Goal: Download file/media

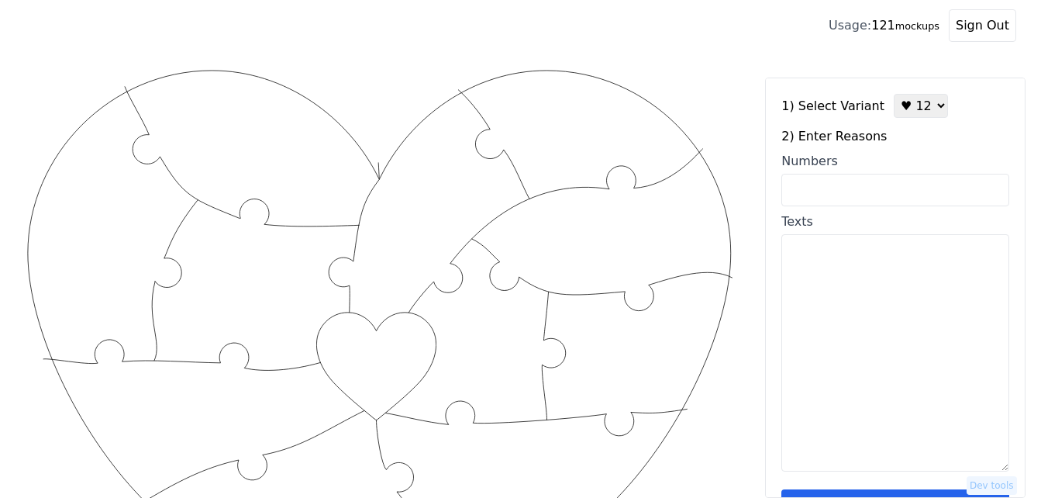
scroll to position [155, 0]
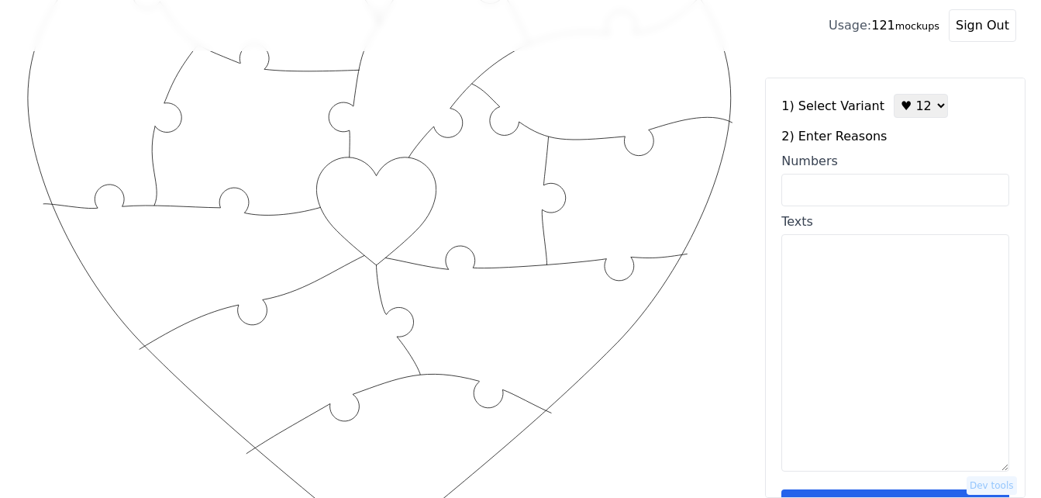
click at [917, 105] on select "♥ 12 ♥ 18 ♥ 28 ♥ 40 ♥ 50 ♥ 60 ♥ 70" at bounding box center [921, 106] width 54 height 24
select select "2"
click at [894, 94] on select "♥ 12 ♥ 18 ♥ 28 ♥ 40 ♥ 50 ♥ 60 ♥ 70" at bounding box center [921, 106] width 54 height 24
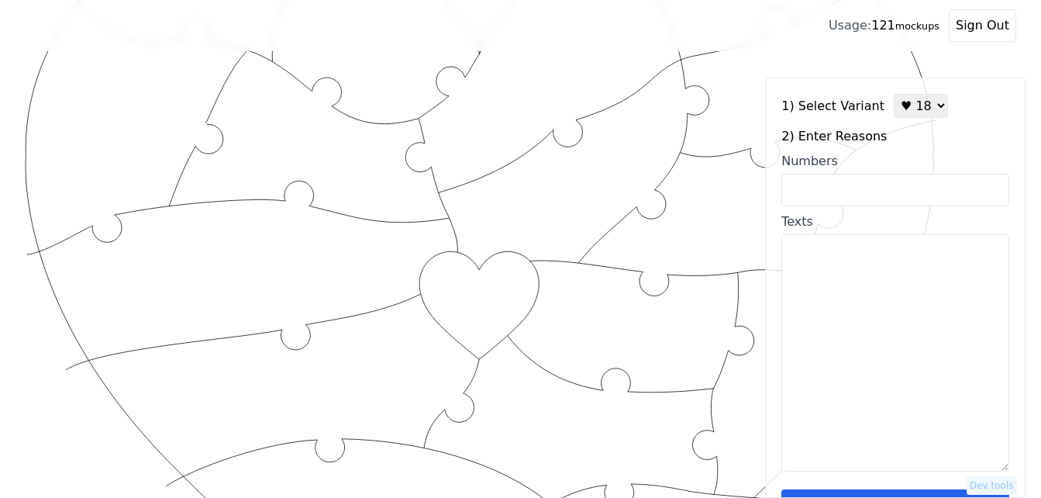
click at [861, 287] on textarea "Texts" at bounding box center [895, 352] width 228 height 237
paste textarea "I love your laugh, smile, & sense of humor You are the sunshine on my cloudy da…"
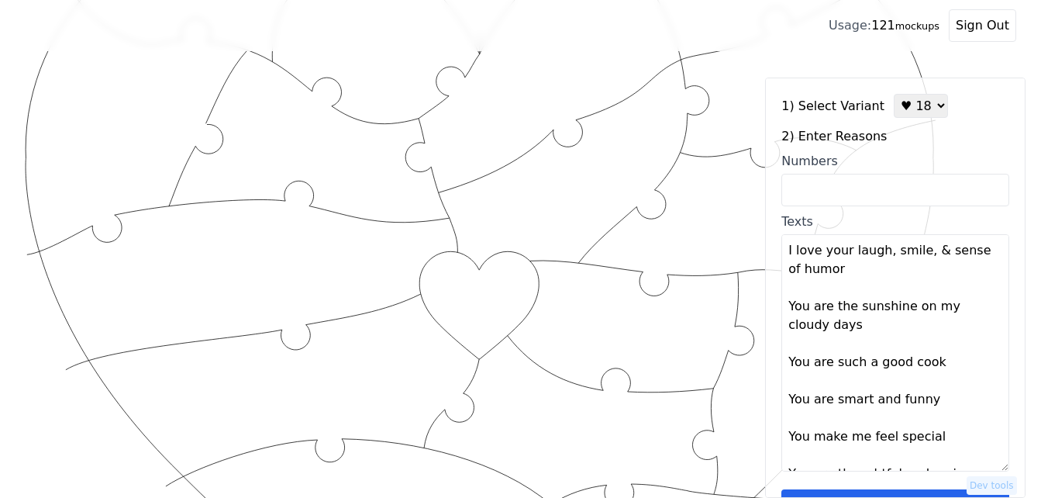
scroll to position [587, 0]
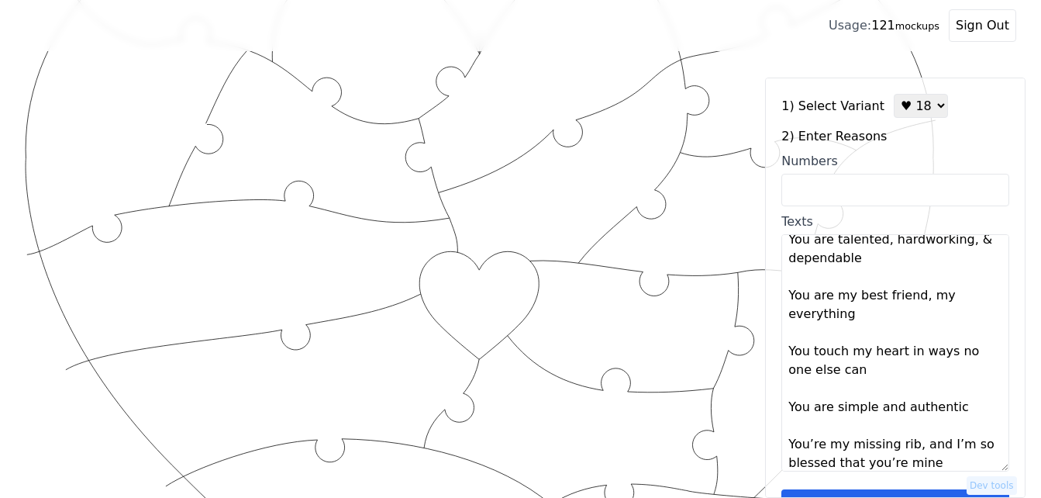
type textarea "I love your laugh, smile, & sense of humor You are the sunshine on my cloudy da…"
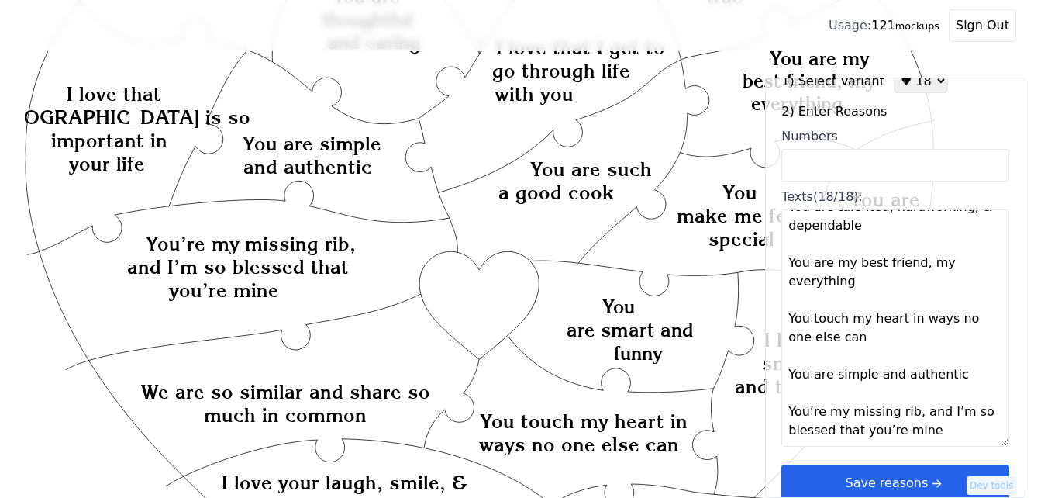
scroll to position [47, 0]
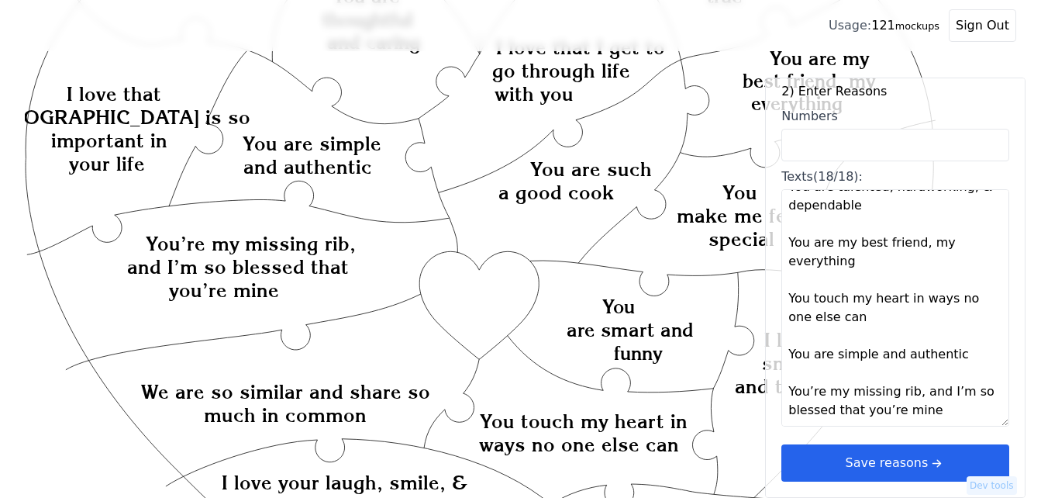
click at [932, 450] on button "Save reasons" at bounding box center [895, 462] width 228 height 37
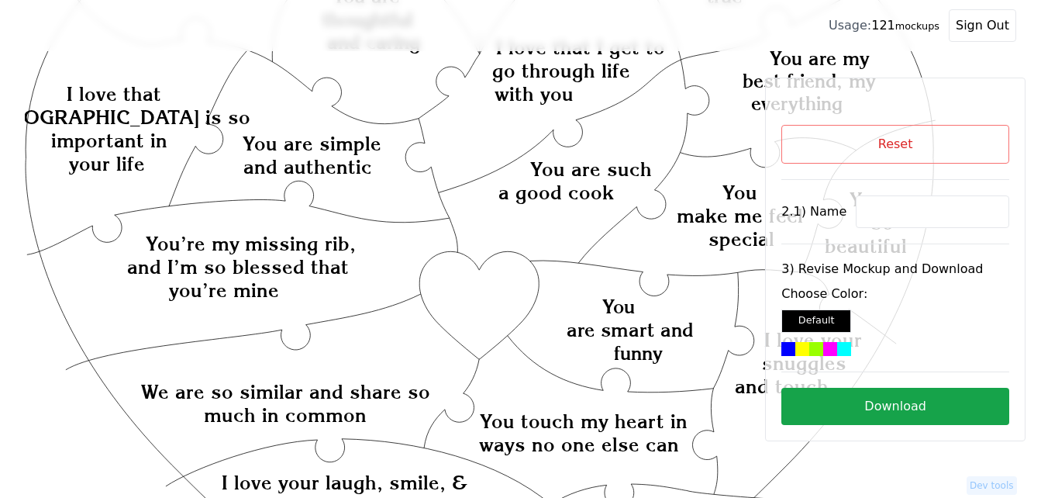
scroll to position [0, 0]
click at [903, 216] on input at bounding box center [932, 211] width 153 height 33
paste input "I love your laugh, smile, & sense of humor You are the sunshine on my cloudy da…"
type input "I"
click at [887, 214] on input at bounding box center [932, 211] width 153 height 33
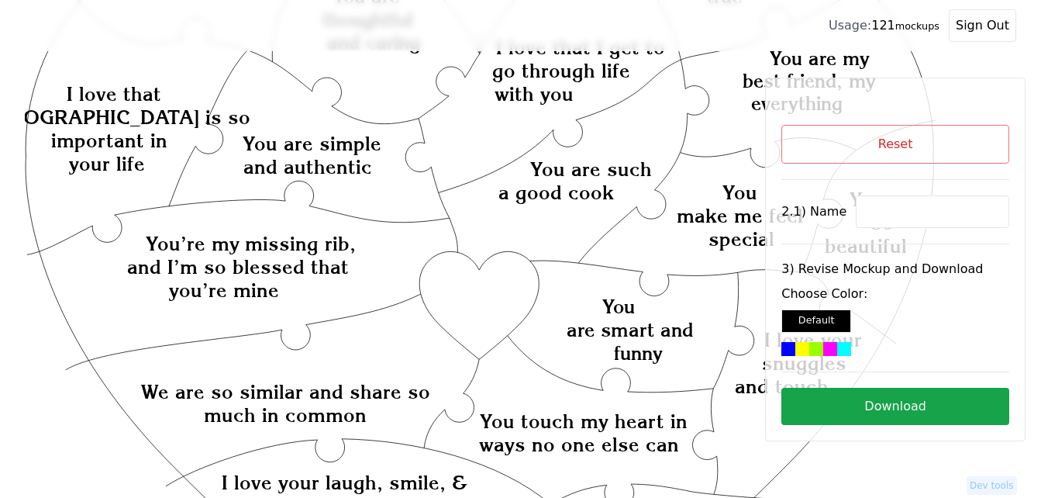
paste input "Aria"
type input "Aria"
click at [809, 345] on div at bounding box center [816, 349] width 14 height 14
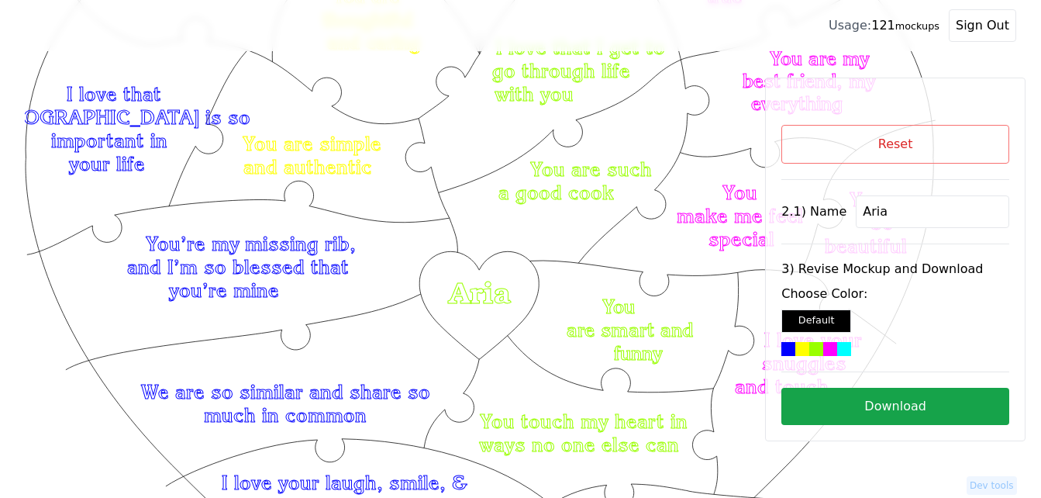
click at [908, 408] on button "Download" at bounding box center [895, 406] width 228 height 37
click at [822, 136] on button "Reset" at bounding box center [895, 144] width 228 height 39
select select "2"
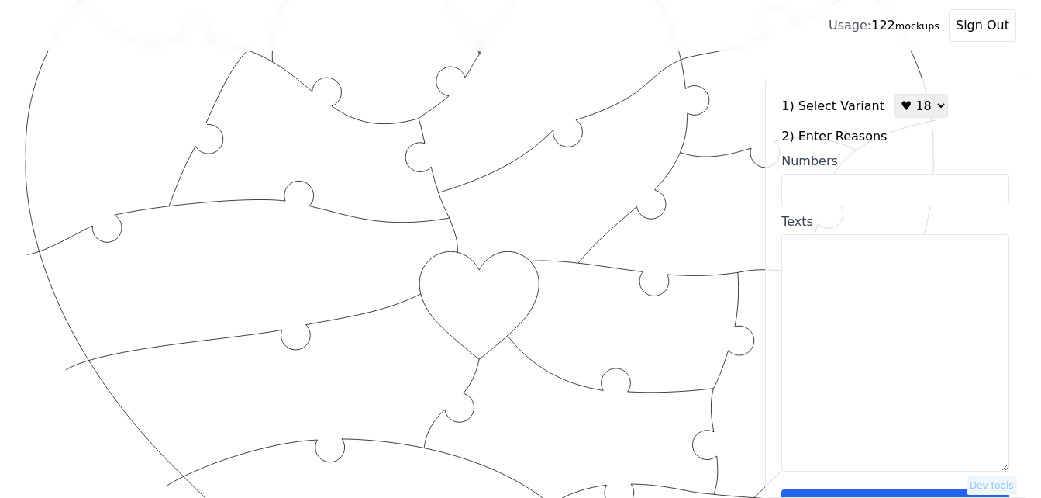
click at [853, 364] on textarea "Texts" at bounding box center [895, 352] width 228 height 237
drag, startPoint x: 847, startPoint y: 367, endPoint x: 829, endPoint y: 380, distance: 21.7
paste textarea "Most Honest Person I Know So compassionate Ability to love so deeply You know t…"
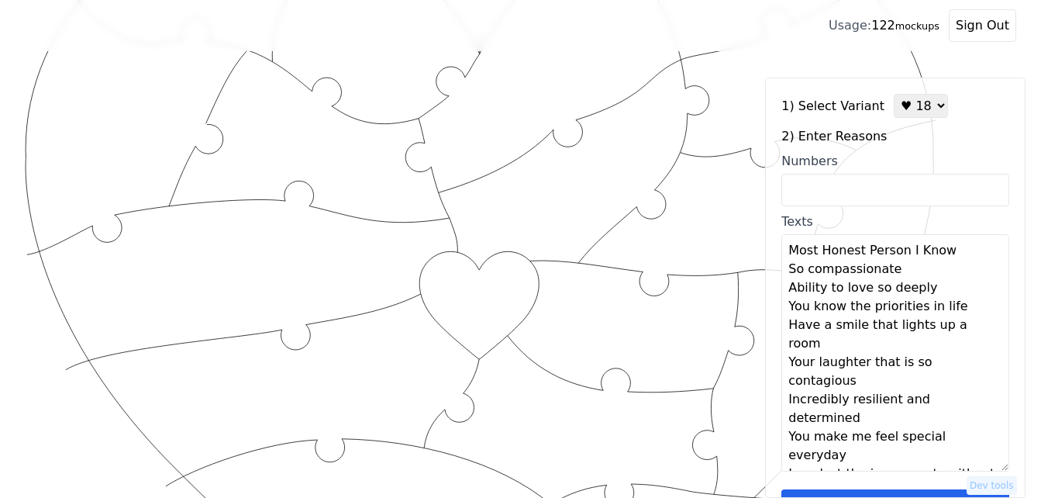
click at [942, 269] on textarea "Most Honest Person I Know So compassionate Ability to love so deeply You know t…" at bounding box center [895, 352] width 228 height 237
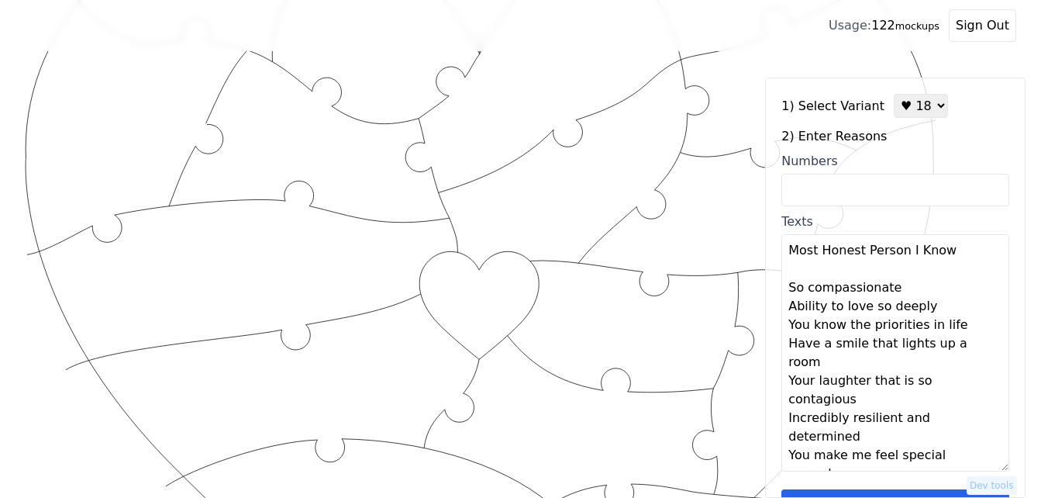
click at [916, 309] on textarea "Most Honest Person I Know So compassionate Ability to love so deeply You know t…" at bounding box center [895, 352] width 228 height 237
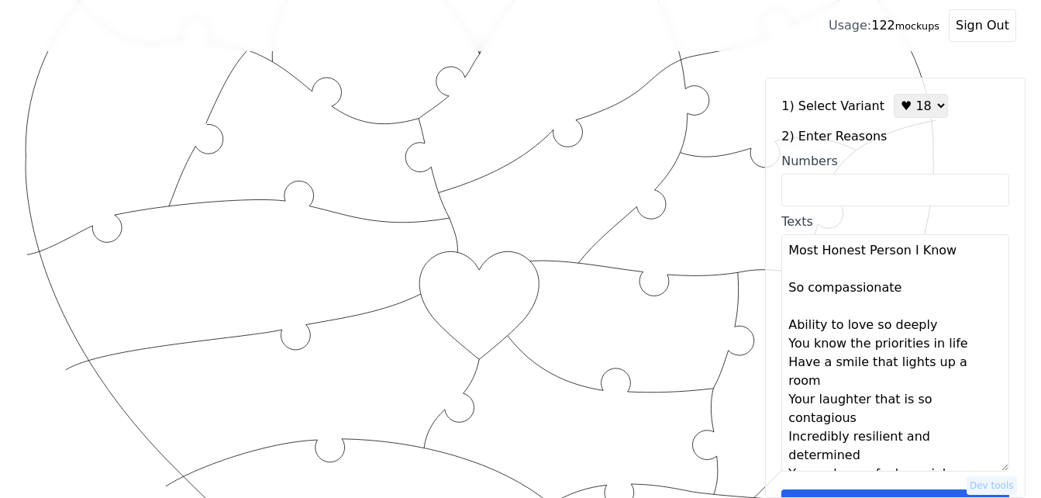
click at [932, 343] on textarea "Most Honest Person I Know So compassionate Ability to love so deeply You know t…" at bounding box center [895, 352] width 228 height 237
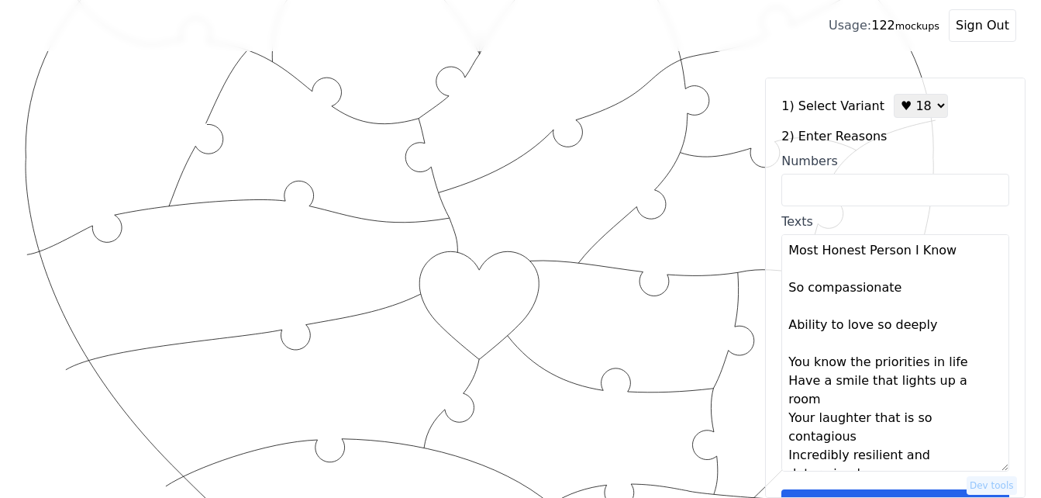
click at [958, 380] on textarea "Most Honest Person I Know So compassionate Ability to love so deeply You know t…" at bounding box center [895, 352] width 228 height 237
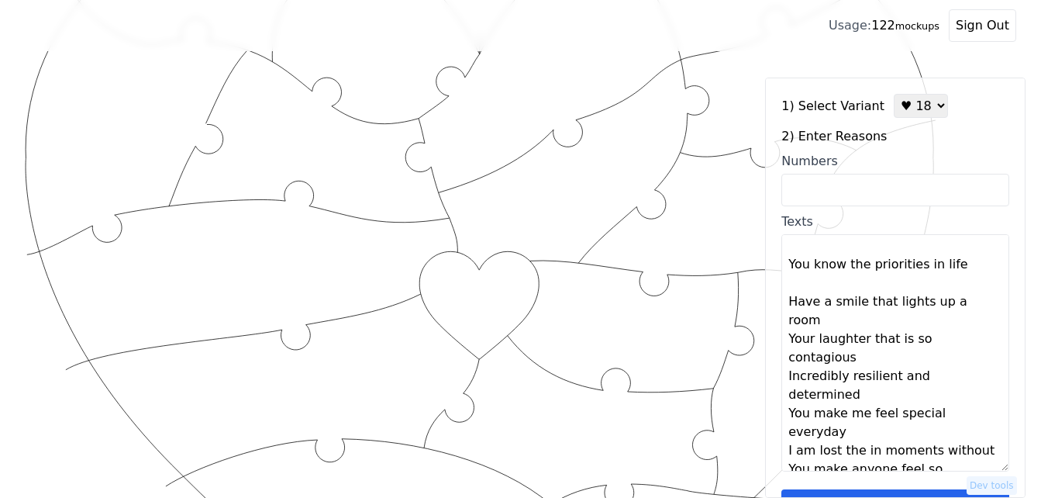
scroll to position [130, 0]
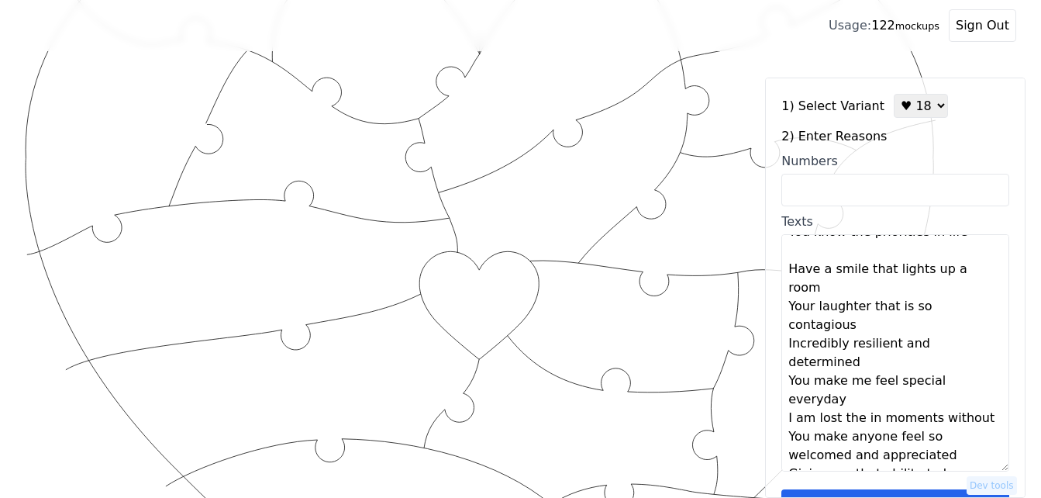
click at [980, 289] on textarea "Most Honest Person I Know So compassionate Ability to love so deeply You know t…" at bounding box center [895, 352] width 228 height 237
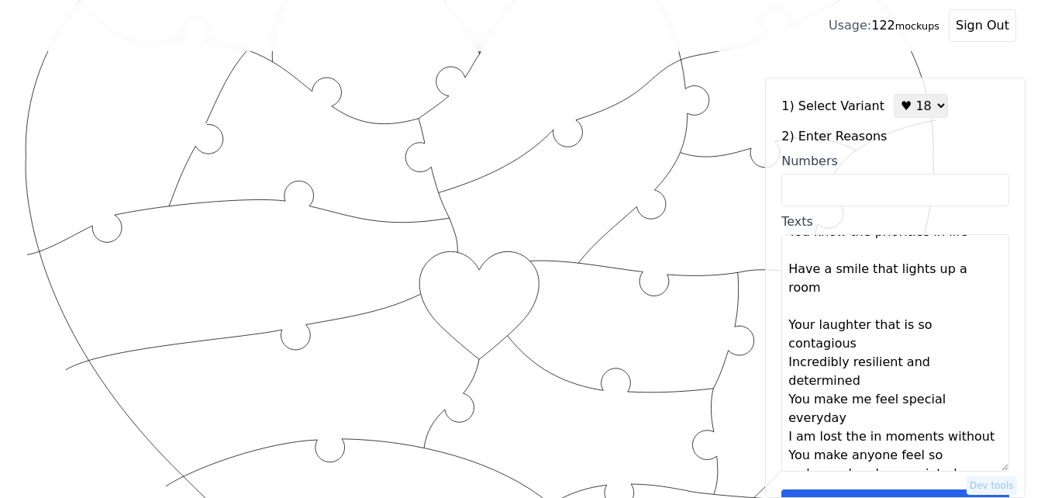
click at [981, 329] on textarea "Most Honest Person I Know So compassionate Ability to love so deeply You know t…" at bounding box center [895, 352] width 228 height 237
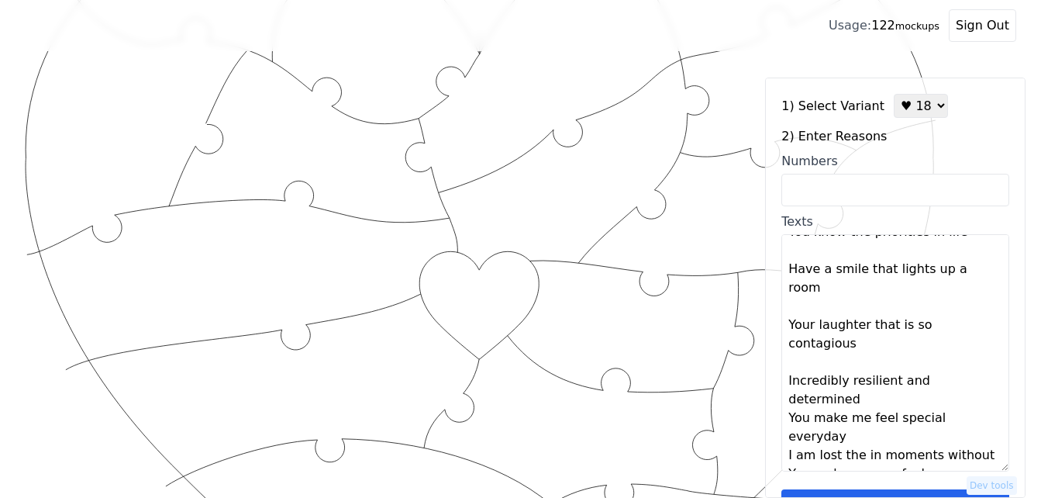
click at [981, 363] on textarea "Most Honest Person I Know So compassionate Ability to love so deeply You know t…" at bounding box center [895, 352] width 228 height 237
click at [980, 401] on textarea "Most Honest Person I Know So compassionate Ability to love so deeply You know t…" at bounding box center [895, 352] width 228 height 237
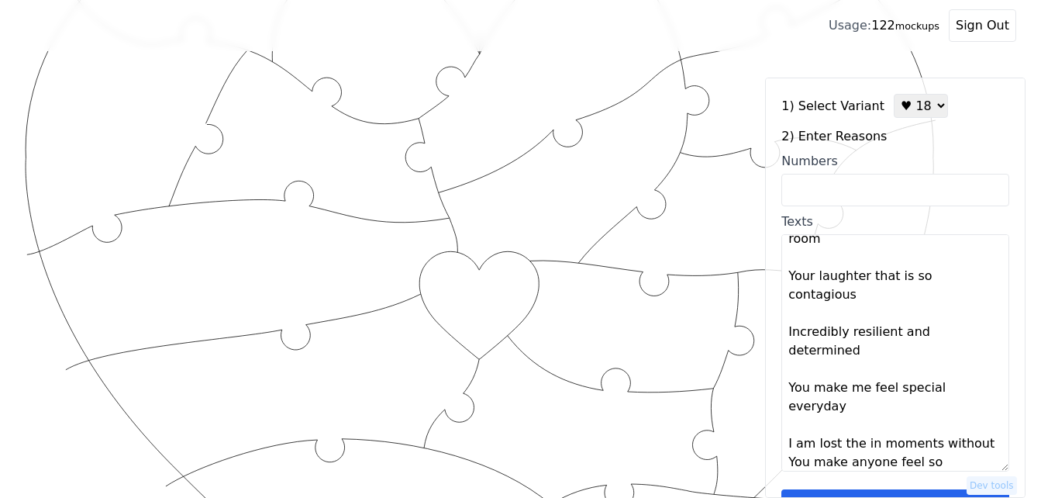
scroll to position [205, 0]
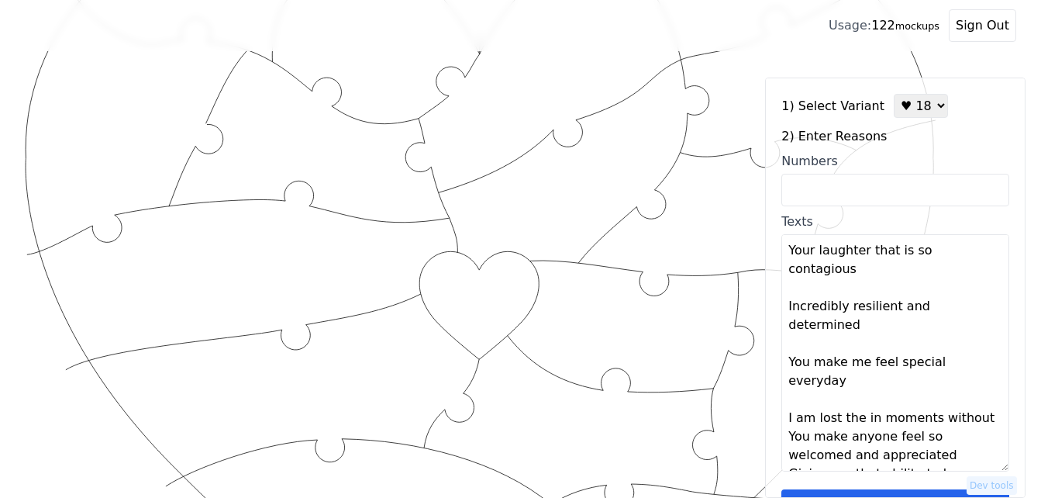
click at [972, 365] on textarea "Most Honest Person I Know So compassionate Ability to love so deeply You know t…" at bounding box center [895, 352] width 228 height 237
click at [949, 405] on textarea "Most Honest Person I Know So compassionate Ability to love so deeply You know t…" at bounding box center [895, 352] width 228 height 237
click at [947, 419] on textarea "Most Honest Person I Know So compassionate Ability to love so deeply You know t…" at bounding box center [895, 352] width 228 height 237
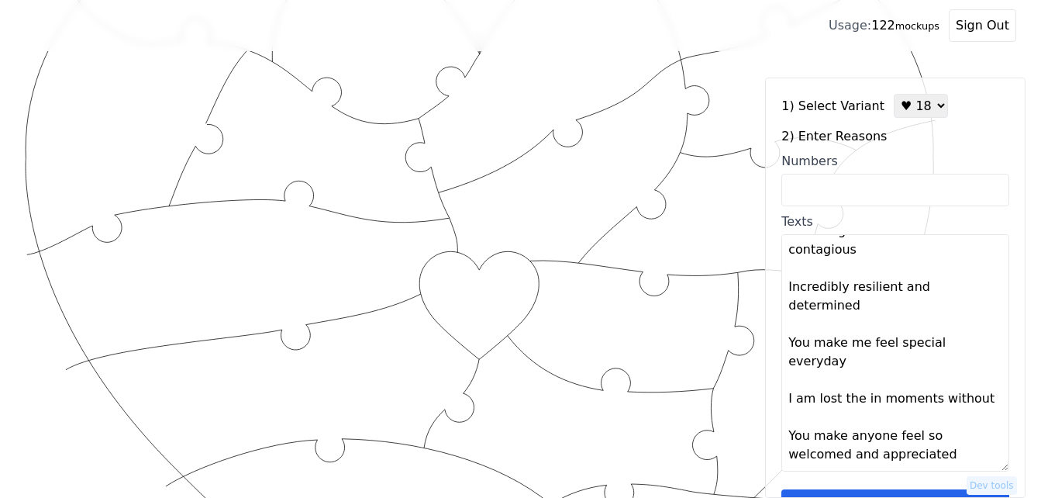
scroll to position [242, 0]
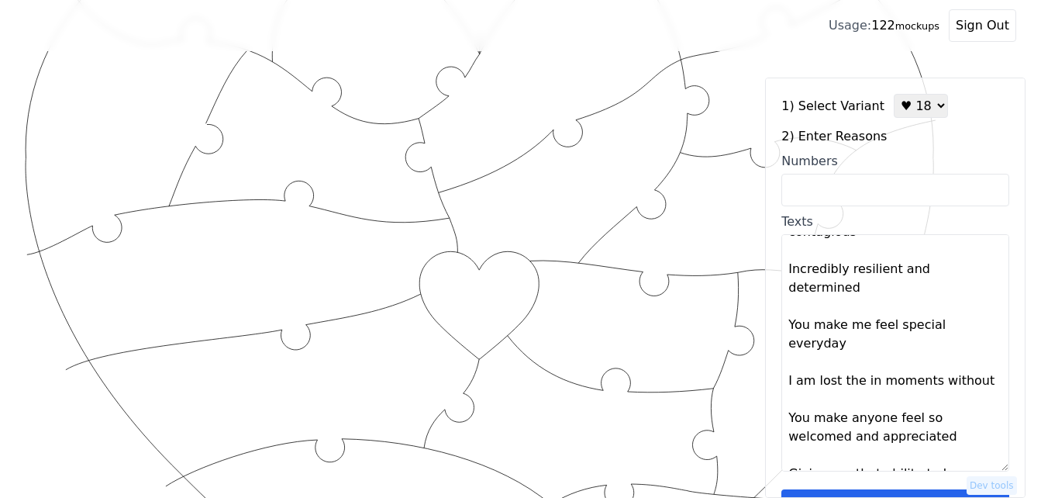
click at [889, 437] on textarea "Most Honest Person I Know So compassionate Ability to love so deeply You know t…" at bounding box center [895, 352] width 228 height 237
click at [928, 105] on div "1) Select Variant ♥ 12 ♥ 18 ♥ 28 ♥ 40 ♥ 50 ♥ 60 ♥ 70 2) Enter Reasons Numbers T…" at bounding box center [895, 288] width 260 height 420
type textarea "Most Honest Person I Know So compassionate Ability to love so deeply You know t…"
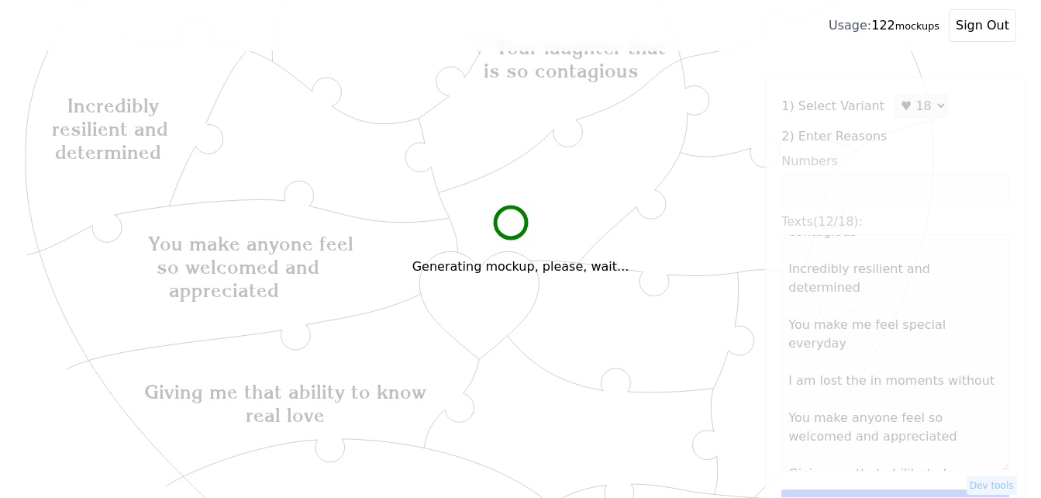
select select "1"
drag, startPoint x: 925, startPoint y: 105, endPoint x: 922, endPoint y: 121, distance: 16.7
click at [894, 94] on select "♥ 12 ♥ 18 ♥ 28 ♥ 40 ♥ 50 ♥ 60 ♥ 70" at bounding box center [921, 106] width 54 height 24
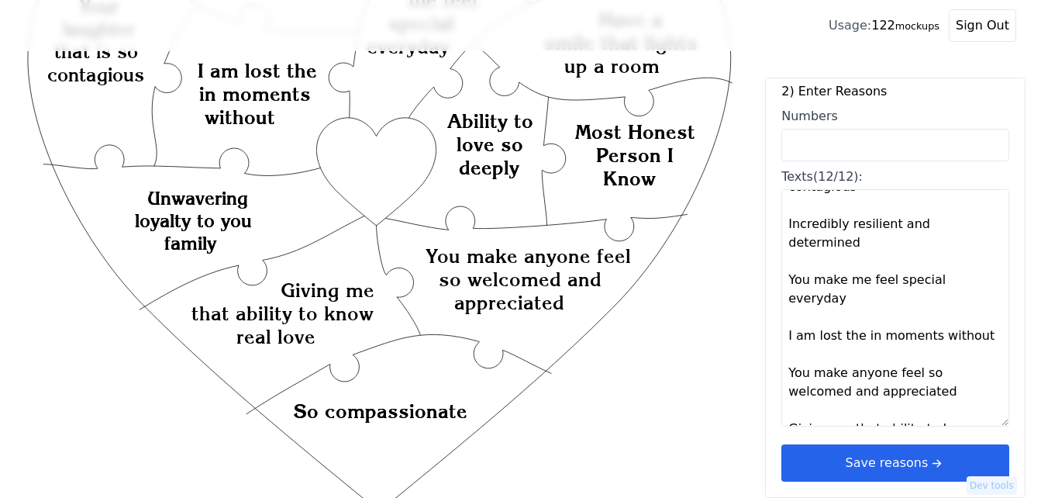
scroll to position [233, 0]
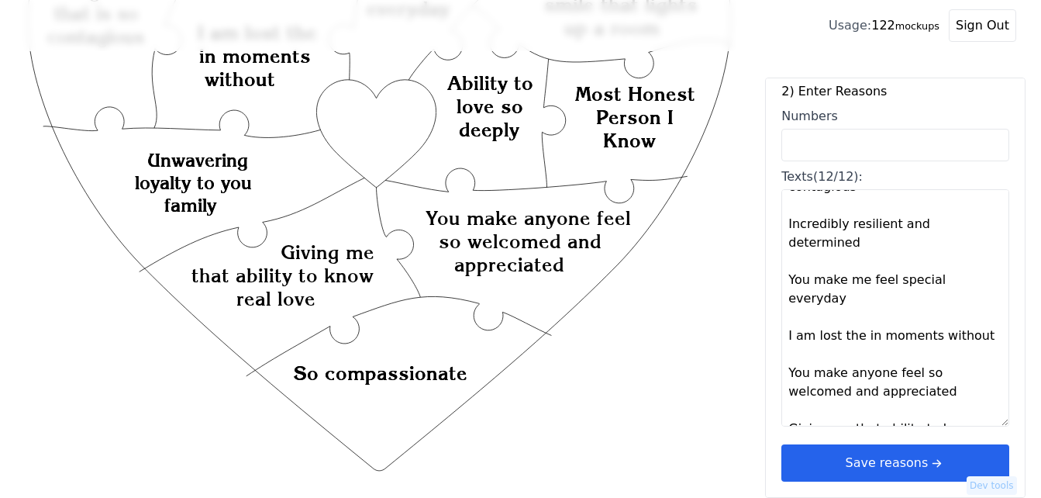
click at [872, 459] on button "Save reasons" at bounding box center [895, 462] width 228 height 37
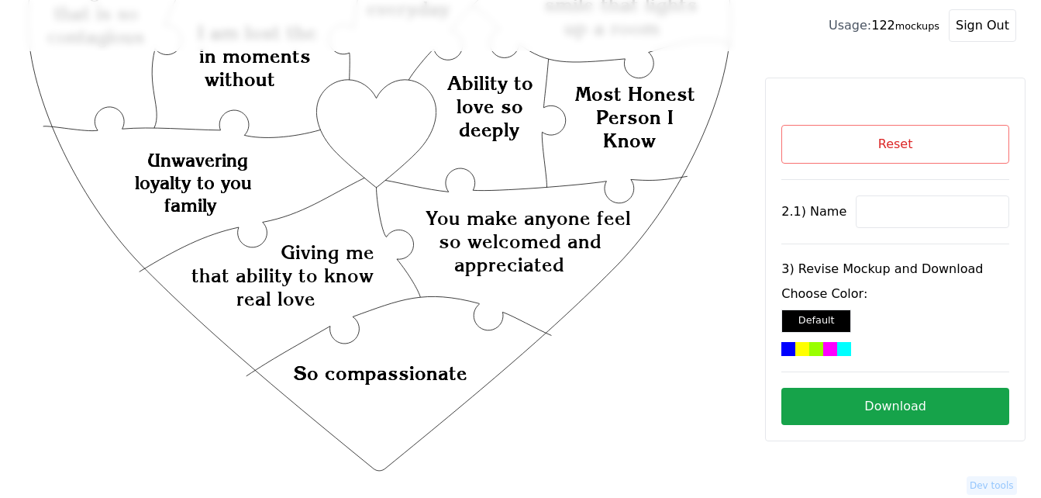
click at [879, 205] on input at bounding box center [932, 211] width 153 height 33
paste input "Mi Amor"
type input "Mi Amor"
click at [385, 121] on icon "Created with Snap Created with Snap Created with Snap You make anyone feel so w…" at bounding box center [379, 351] width 709 height 1034
click at [804, 341] on div "Choose Color: Default" at bounding box center [895, 319] width 228 height 71
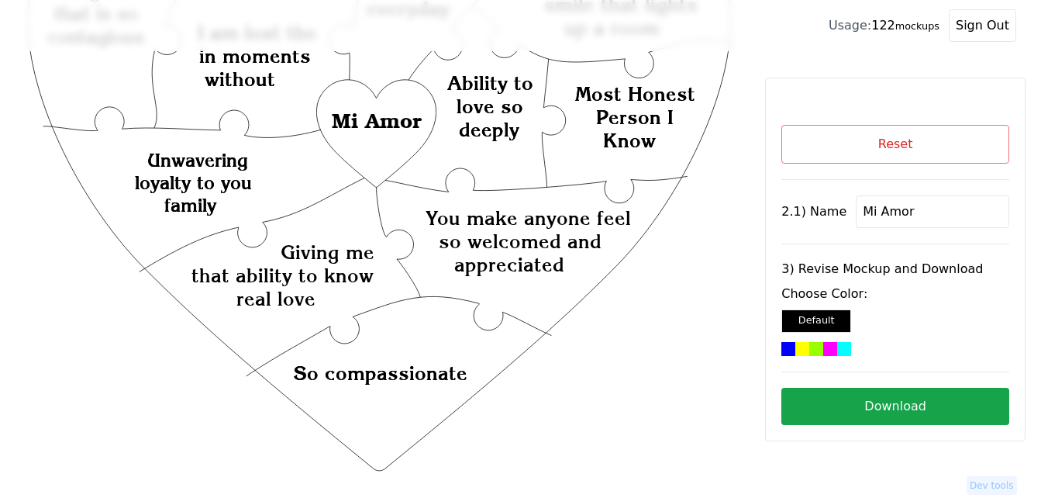
click at [906, 396] on button "Download" at bounding box center [895, 406] width 228 height 37
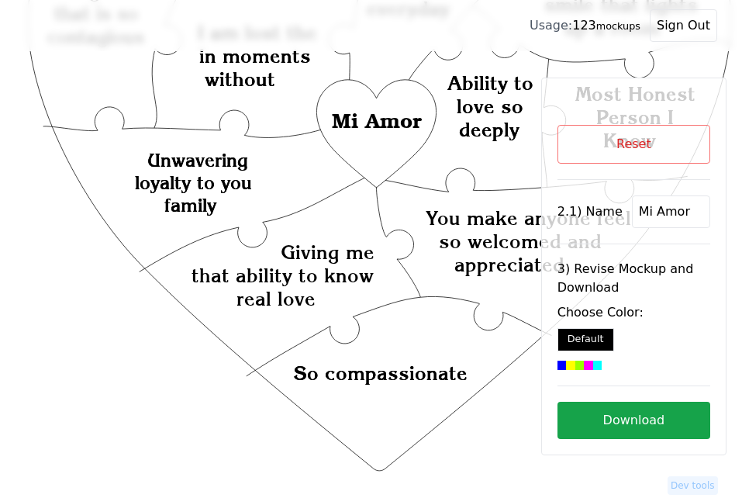
click at [596, 367] on div at bounding box center [597, 364] width 9 height 9
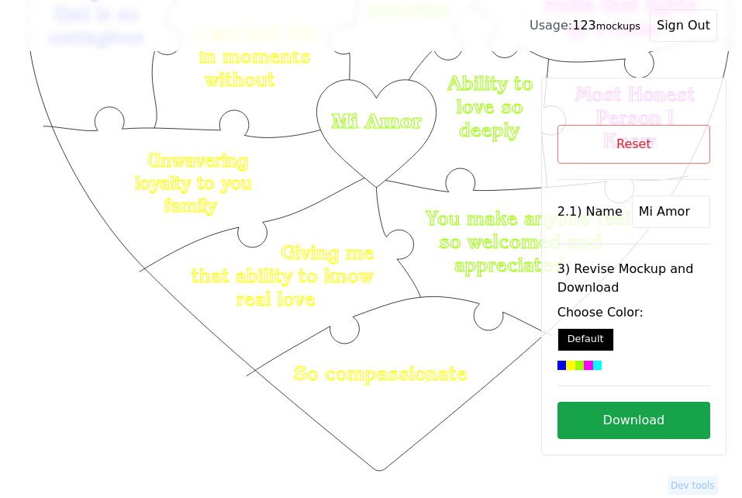
click at [494, 424] on icon "Created with Snap Created with Snap Created with Snap You make anyone feel so w…" at bounding box center [379, 351] width 709 height 1034
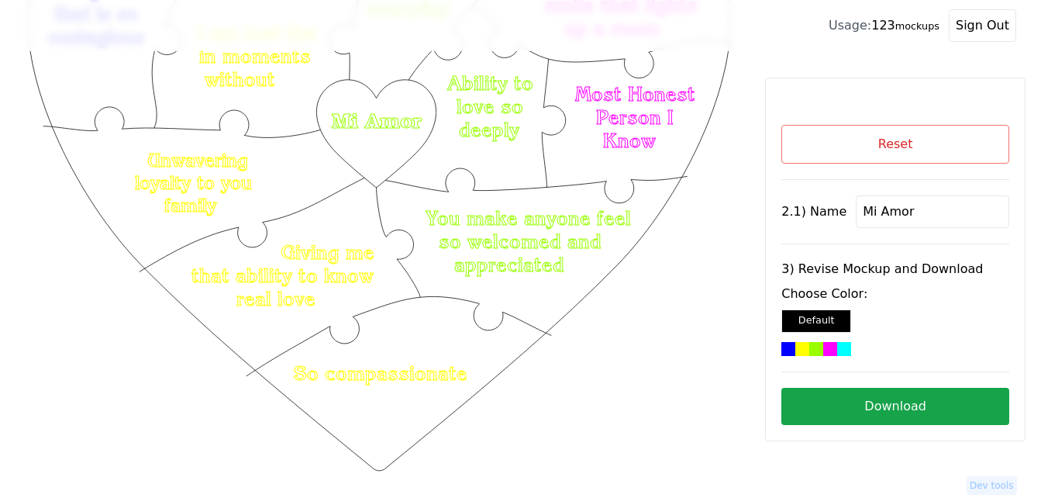
click at [868, 414] on button "Download" at bounding box center [895, 406] width 228 height 37
click at [880, 143] on button "Reset" at bounding box center [895, 144] width 228 height 39
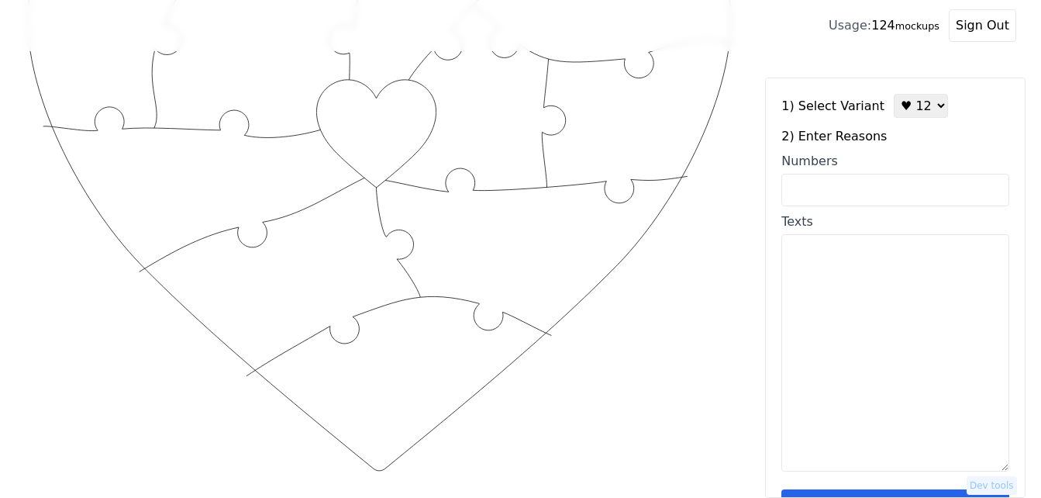
drag, startPoint x: 906, startPoint y: 105, endPoint x: 908, endPoint y: 116, distance: 11.1
click at [908, 105] on select "♥ 12 ♥ 18 ♥ 28 ♥ 40 ♥ 50 ♥ 60 ♥ 70" at bounding box center [921, 106] width 54 height 24
select select "2"
click at [894, 94] on select "♥ 12 ♥ 18 ♥ 28 ♥ 40 ♥ 50 ♥ 60 ♥ 70" at bounding box center [921, 106] width 54 height 24
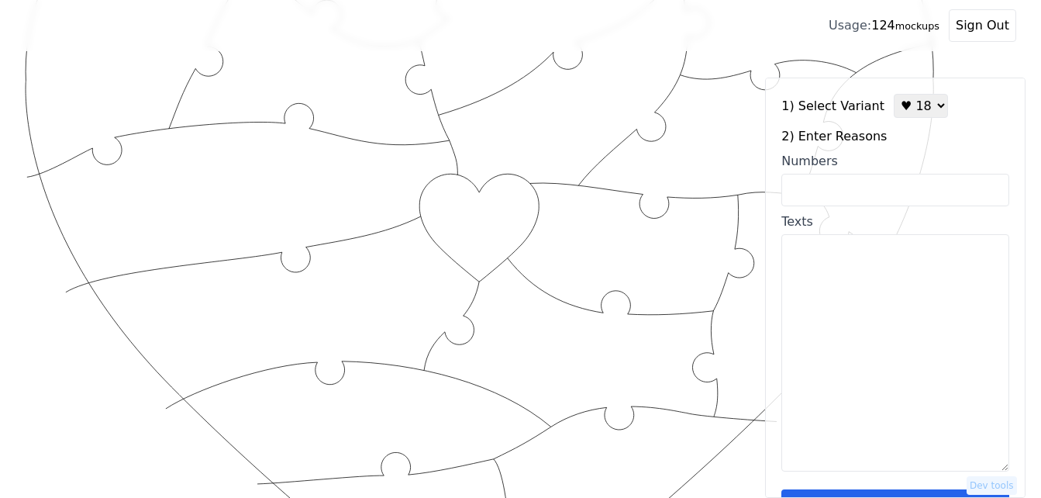
click at [856, 191] on input "Numbers" at bounding box center [895, 190] width 228 height 33
paste input "2,3,5,6,12,16,34,38,46,52,53,57,58,60,71,74,96,100"
type input "2,3,5,6,12,16,34,38,46,52,53,57,58,60,71,74,96,100"
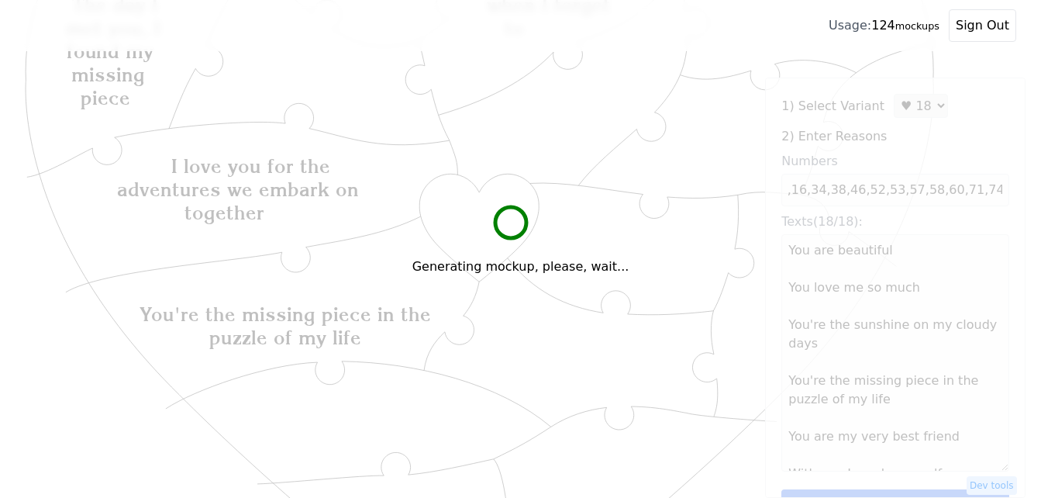
scroll to position [0, 0]
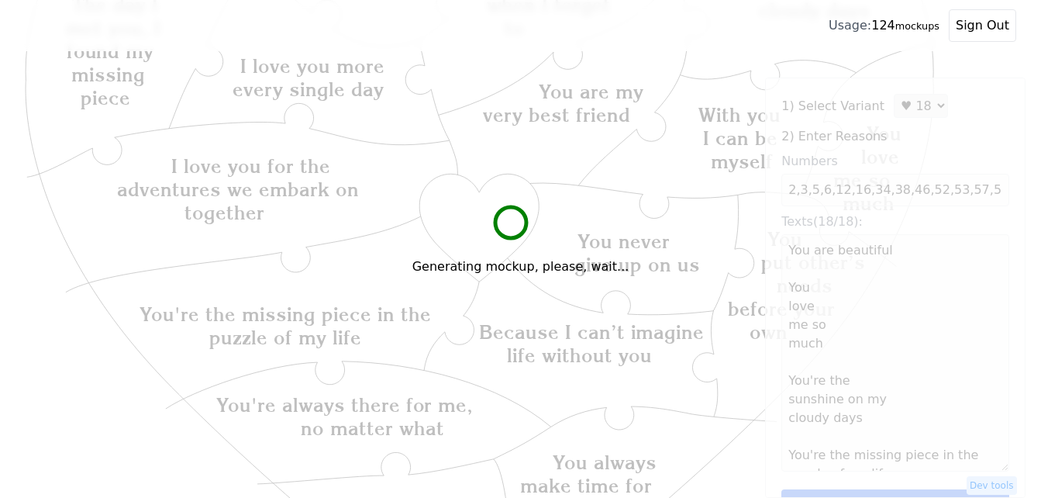
type textarea "You are beautiful You love me so much You're the sunshine on my cloudy days You…"
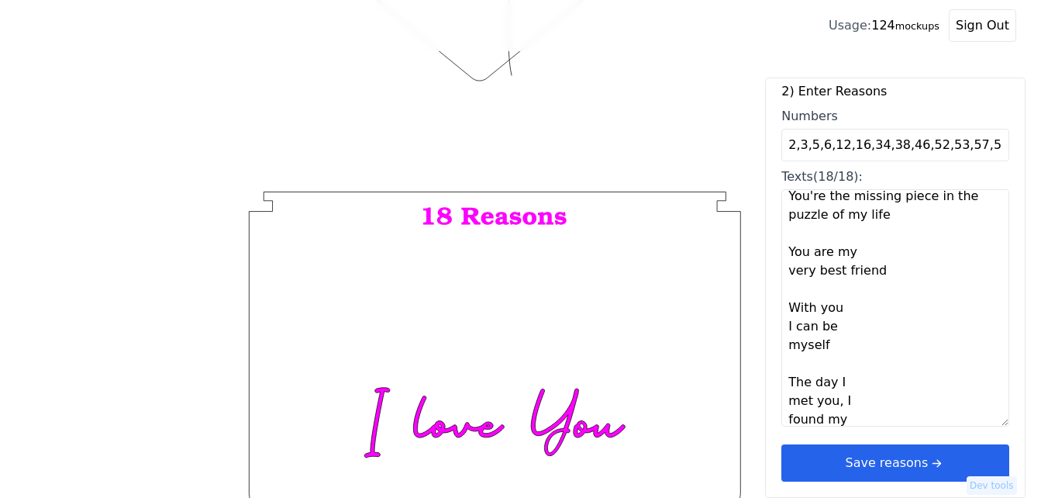
scroll to position [817, 0]
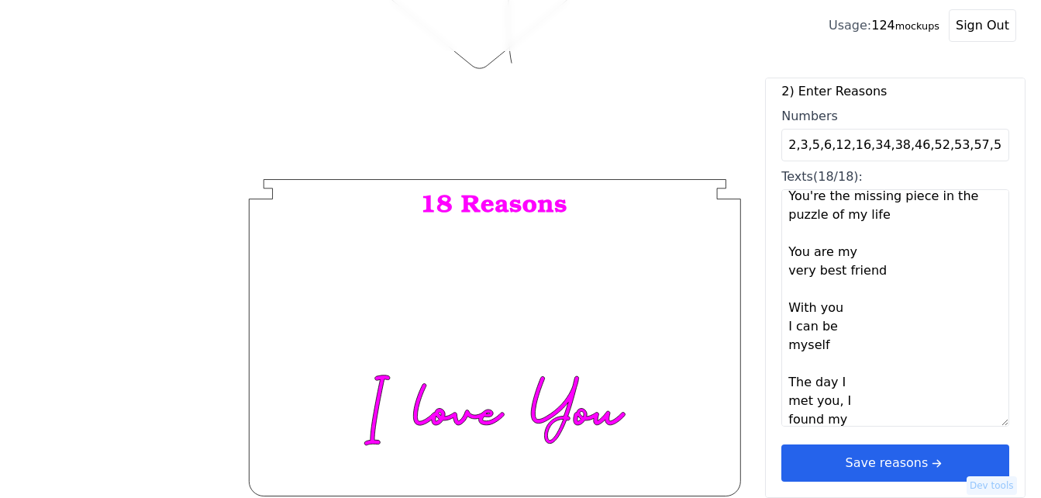
click at [901, 460] on button "Save reasons" at bounding box center [895, 462] width 228 height 37
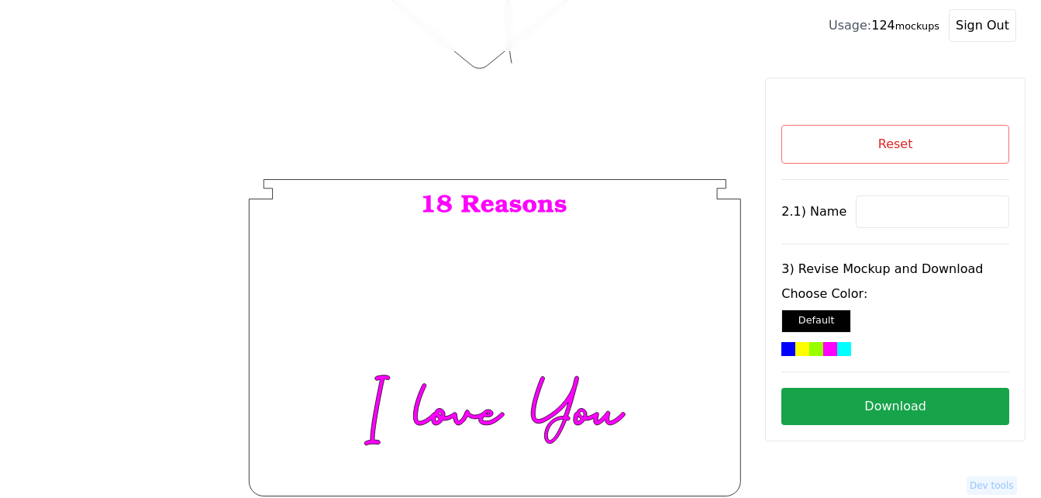
scroll to position [0, 0]
click at [918, 205] on input at bounding box center [932, 211] width 153 height 33
paste input "Cullyn"
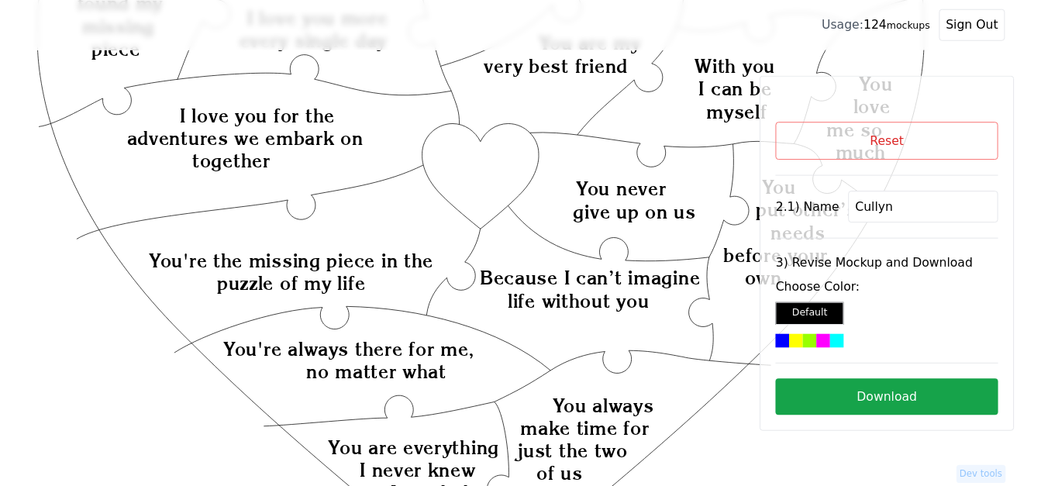
scroll to position [274, 0]
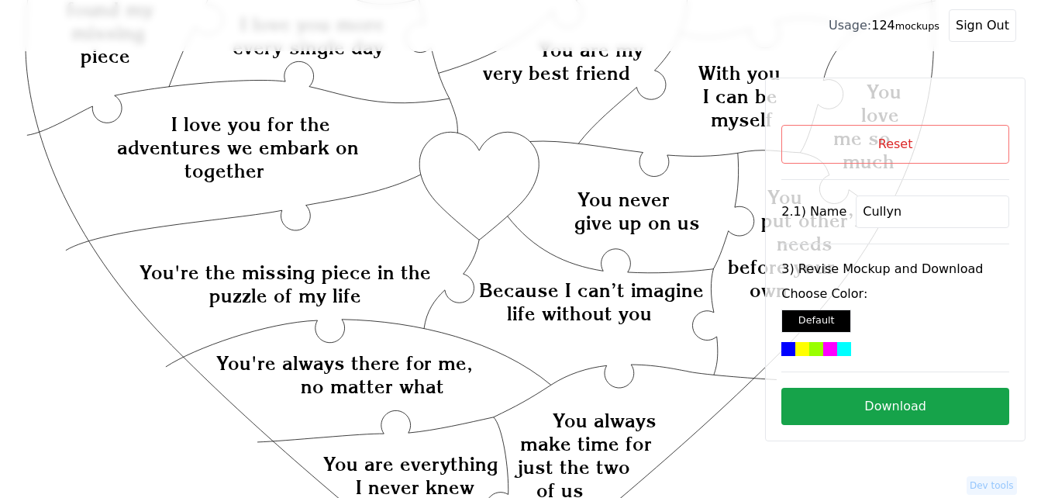
type input "Cullyn"
click at [509, 161] on icon "Created with Snap Created with Snap Created with Snap I love you for the advent…" at bounding box center [480, 416] width 911 height 1248
click at [823, 346] on div at bounding box center [830, 349] width 14 height 14
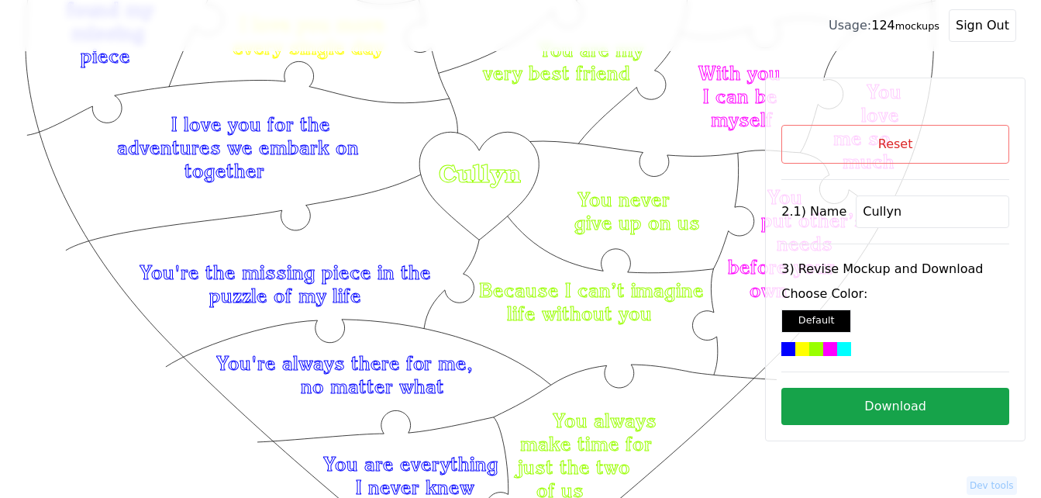
click at [910, 403] on button "Download" at bounding box center [895, 406] width 228 height 37
click at [919, 408] on button "Download" at bounding box center [895, 406] width 228 height 37
click at [838, 137] on button "Reset" at bounding box center [895, 144] width 228 height 39
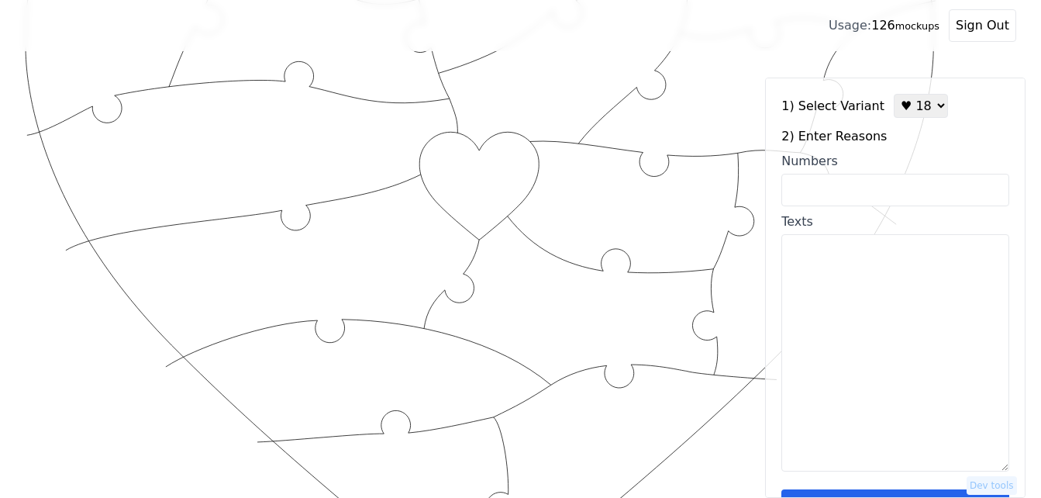
click at [902, 108] on select "♥ 12 ♥ 18 ♥ 28 ♥ 40 ♥ 50 ♥ 60 ♥ 70" at bounding box center [921, 106] width 54 height 24
select select "3"
click at [894, 94] on select "♥ 12 ♥ 18 ♥ 28 ♥ 40 ♥ 50 ♥ 60 ♥ 70" at bounding box center [921, 106] width 54 height 24
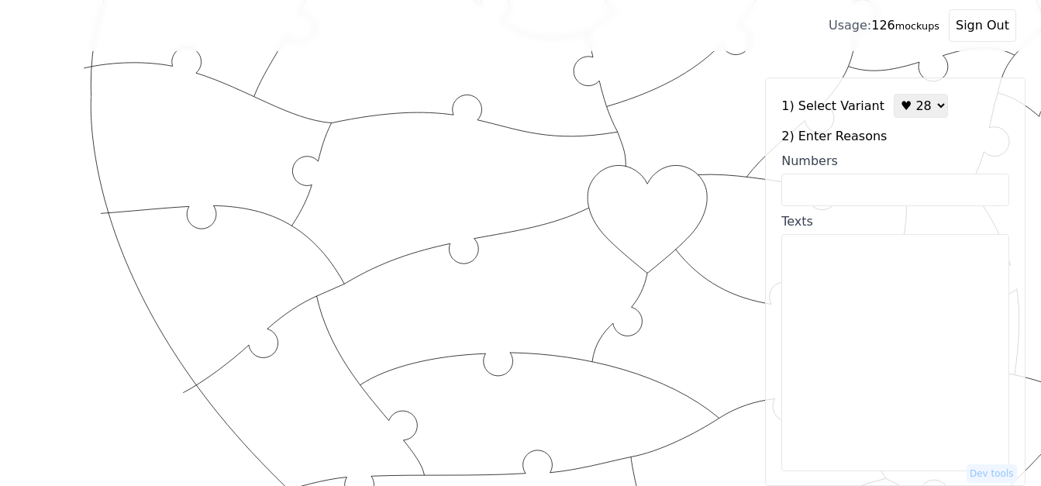
click at [856, 309] on textarea "Texts" at bounding box center [895, 352] width 228 height 237
paste textarea "Lo ipsumd sitametco adip e seddoe:) Temp incidid utlabo e dol! Magnaal, eni adm…"
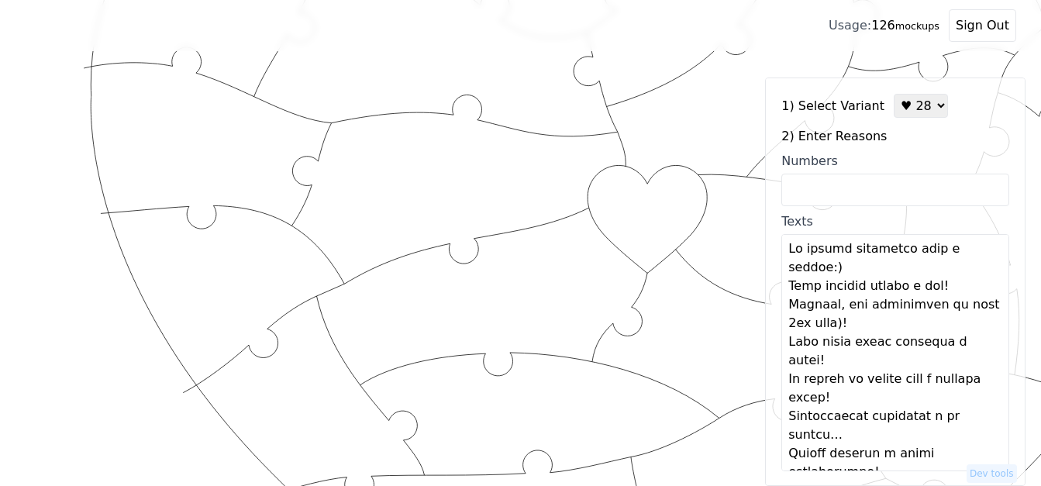
scroll to position [0, 0]
click at [887, 272] on textarea "Texts" at bounding box center [895, 352] width 228 height 237
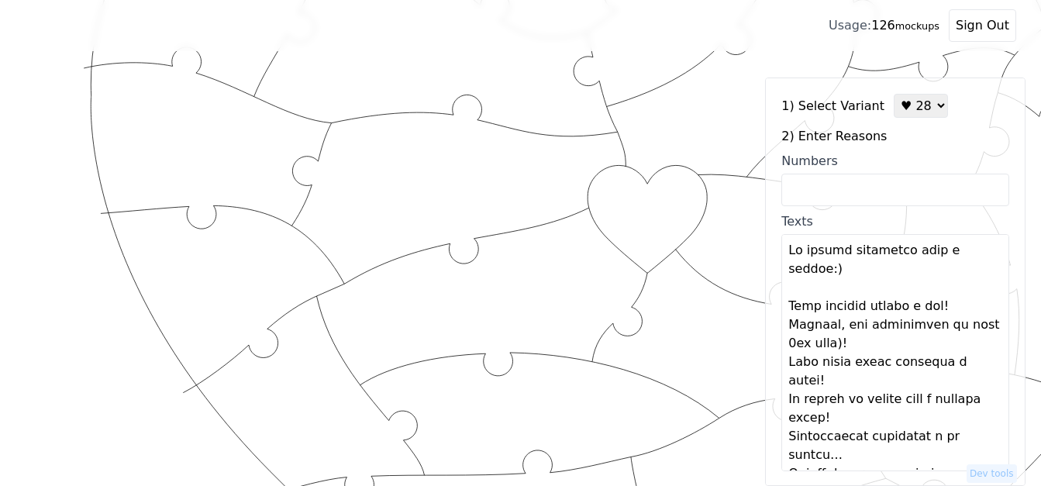
click at [958, 310] on textarea "Texts" at bounding box center [895, 352] width 228 height 237
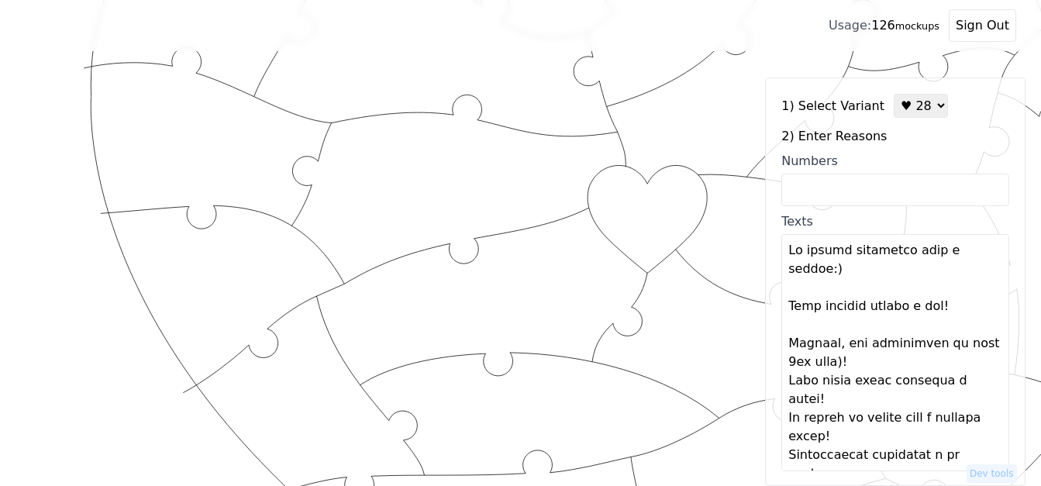
click at [893, 363] on textarea "Texts" at bounding box center [895, 352] width 228 height 237
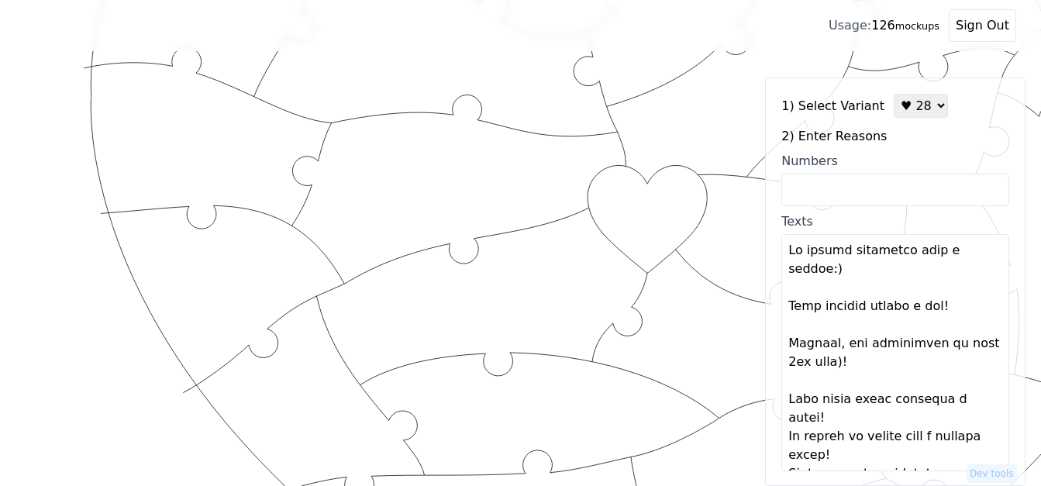
click at [860, 425] on textarea "Texts" at bounding box center [895, 352] width 228 height 237
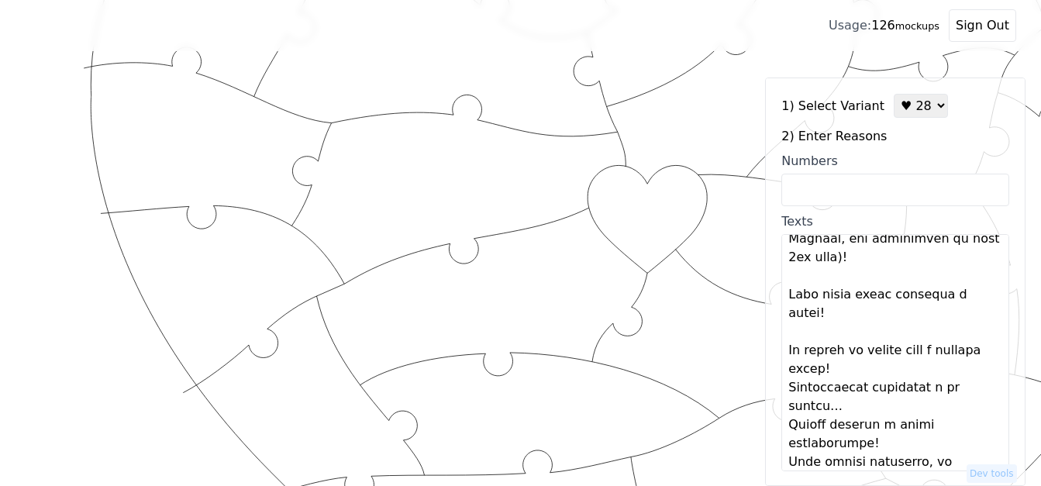
scroll to position [78, 0]
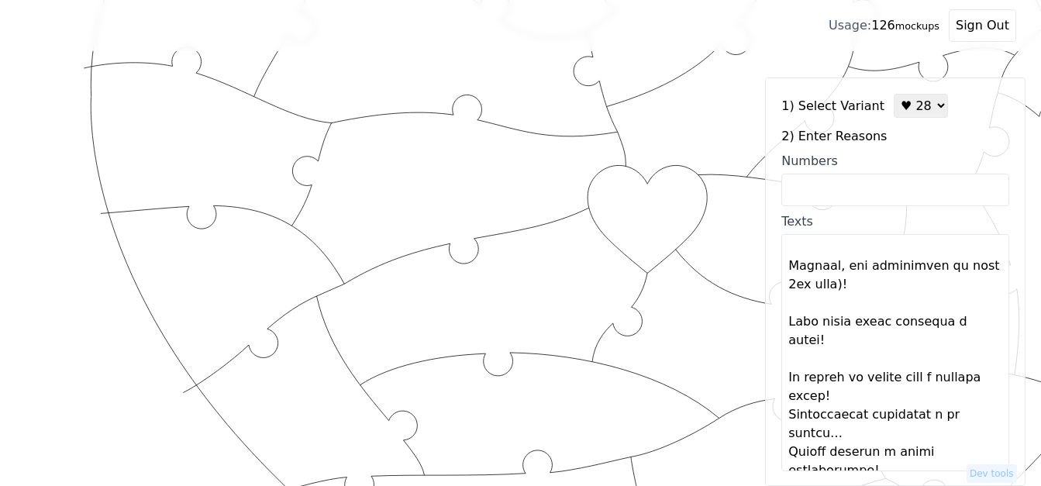
click at [888, 396] on textarea "Texts" at bounding box center [895, 352] width 228 height 237
click at [891, 395] on textarea "Texts" at bounding box center [895, 352] width 228 height 237
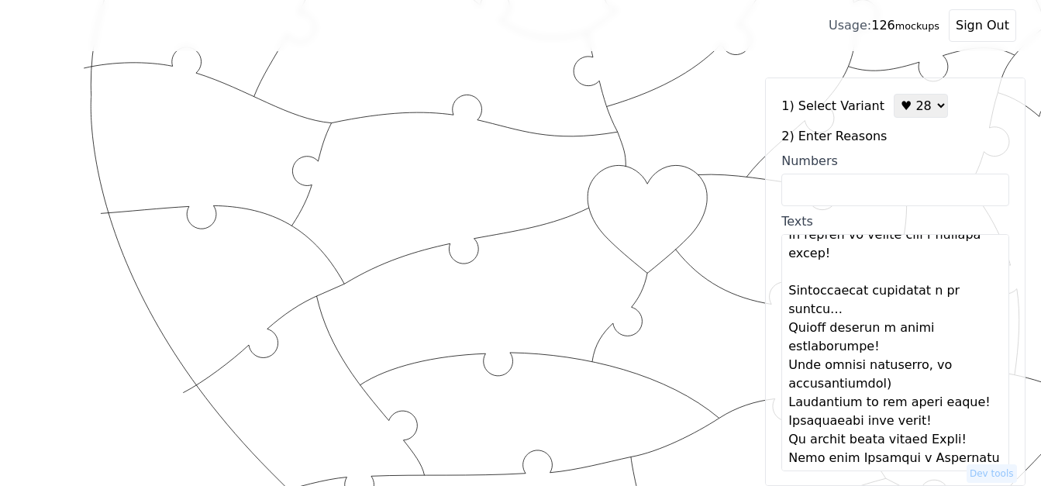
scroll to position [233, 0]
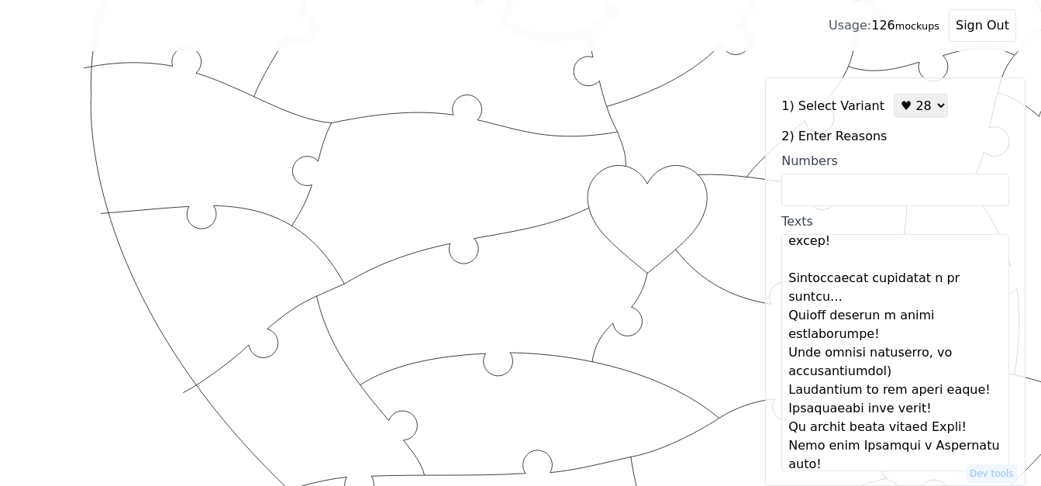
click at [850, 299] on textarea "Texts" at bounding box center [895, 352] width 228 height 237
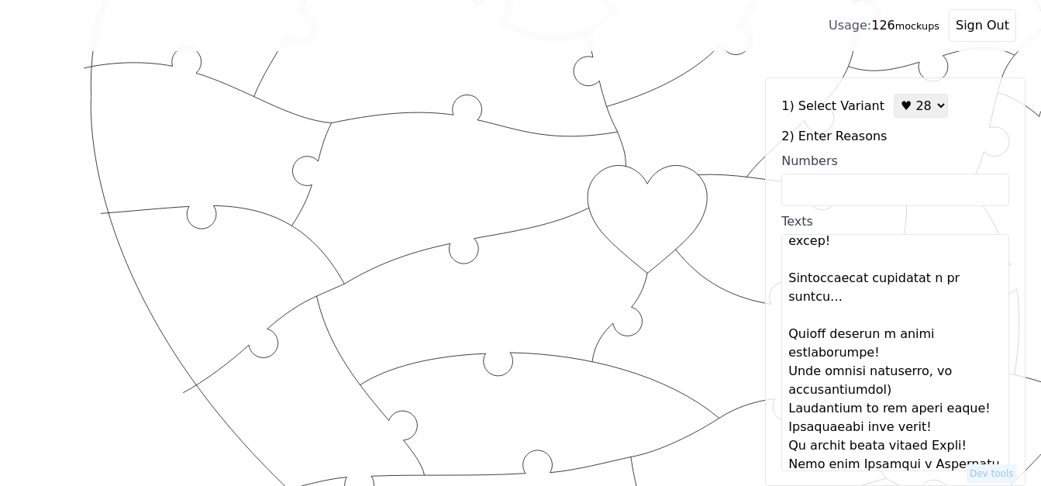
click at [904, 356] on textarea "Texts" at bounding box center [895, 352] width 228 height 237
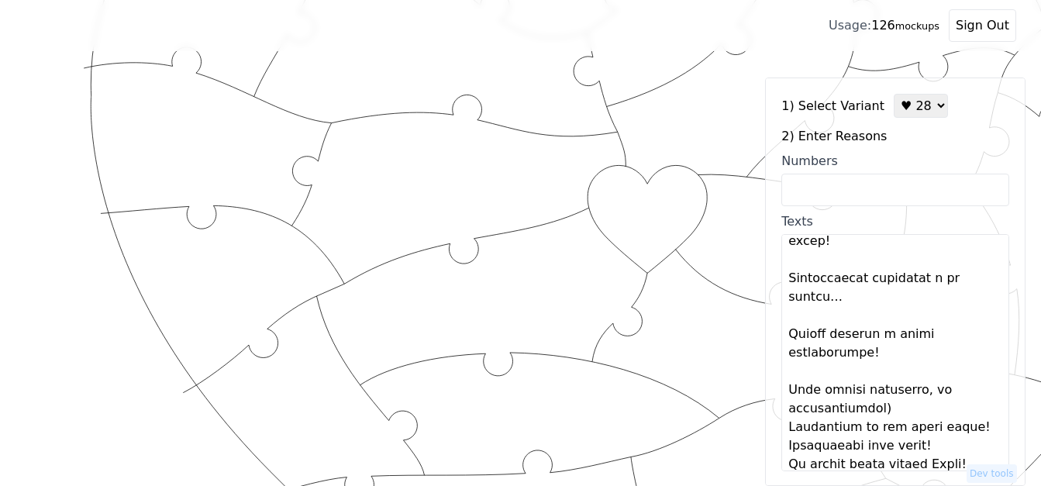
click at [909, 410] on textarea "Texts" at bounding box center [895, 352] width 228 height 237
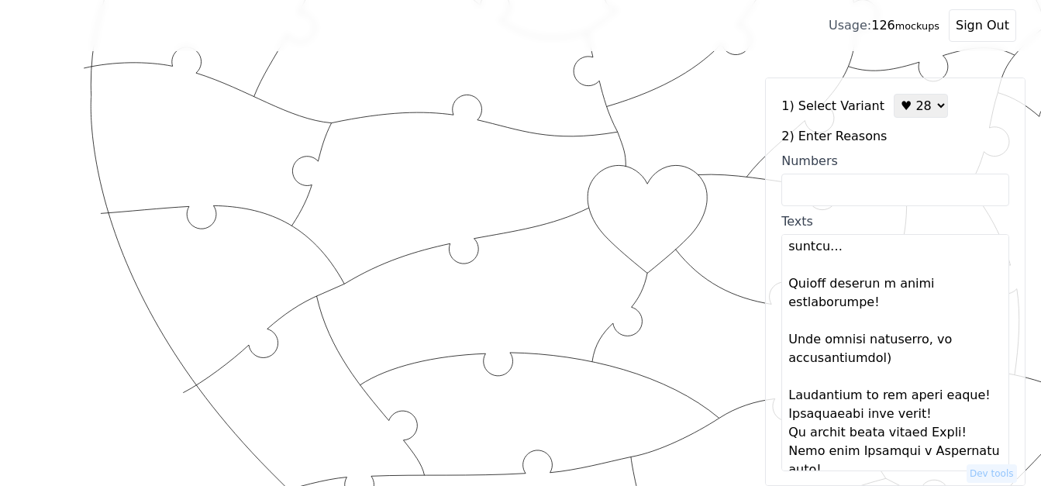
scroll to position [310, 0]
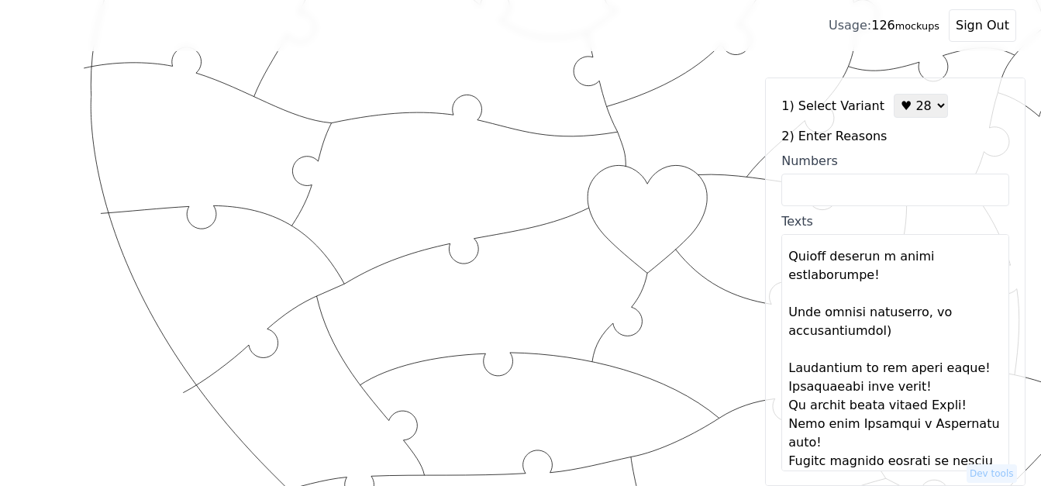
click at [870, 389] on textarea "Texts" at bounding box center [895, 352] width 228 height 237
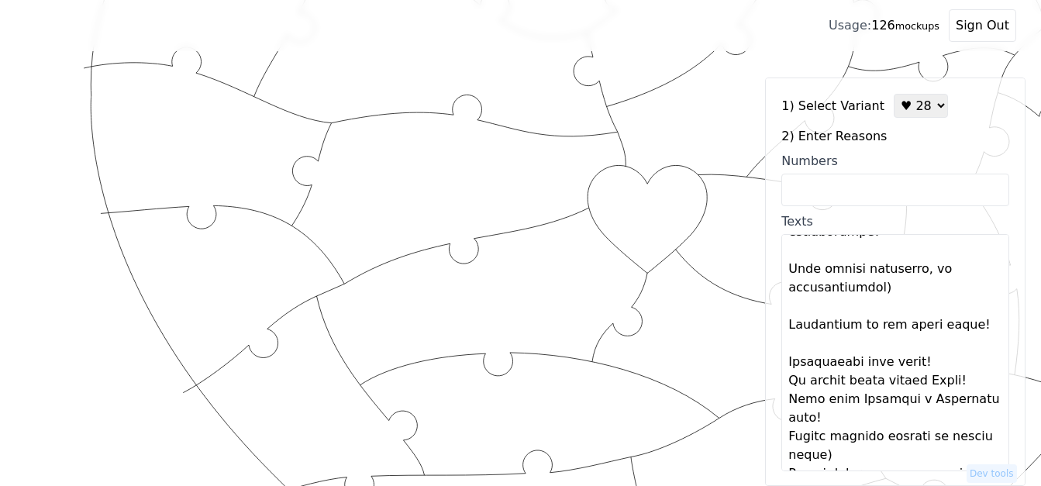
scroll to position [388, 0]
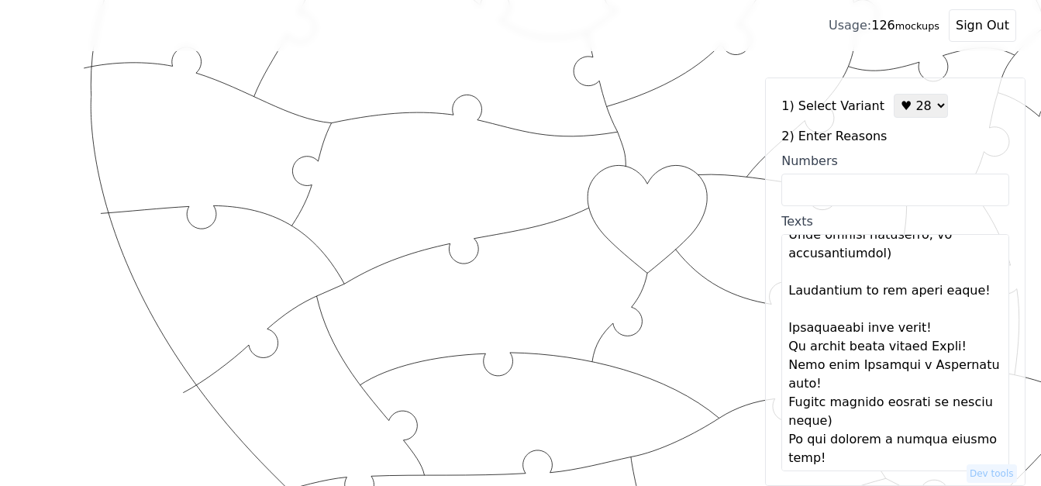
click at [952, 348] on textarea "Texts" at bounding box center [895, 352] width 228 height 237
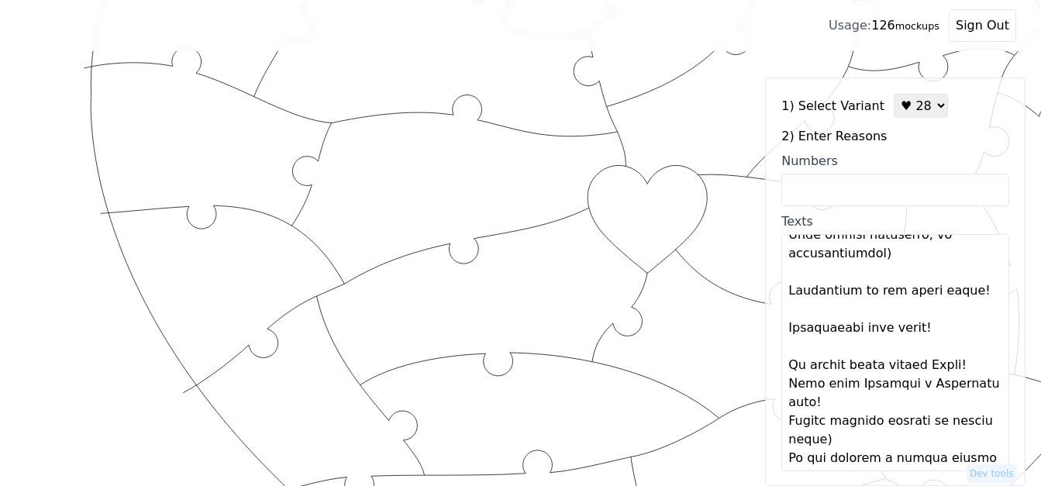
click at [886, 398] on textarea "Texts" at bounding box center [895, 352] width 228 height 237
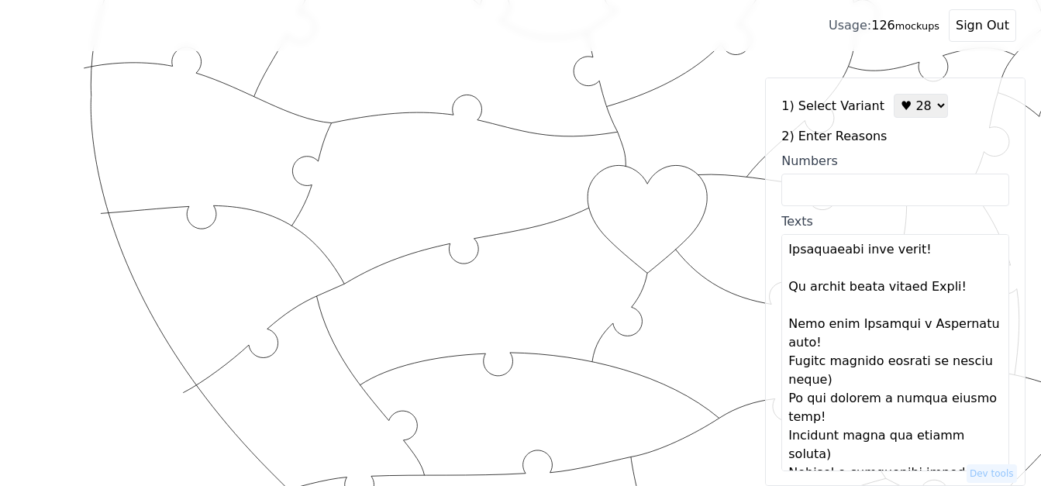
scroll to position [543, 0]
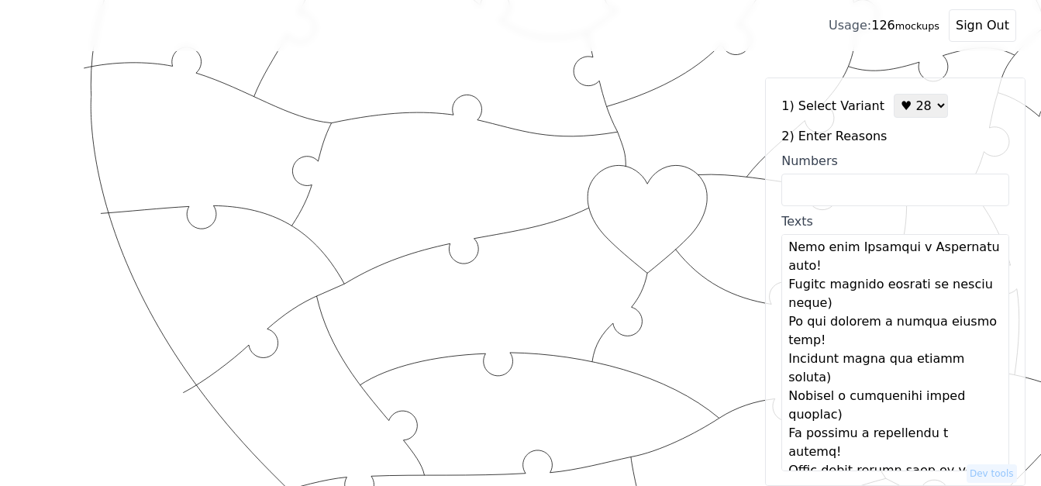
click at [928, 284] on textarea "Texts" at bounding box center [895, 352] width 228 height 237
click at [925, 297] on textarea "Texts" at bounding box center [895, 352] width 228 height 237
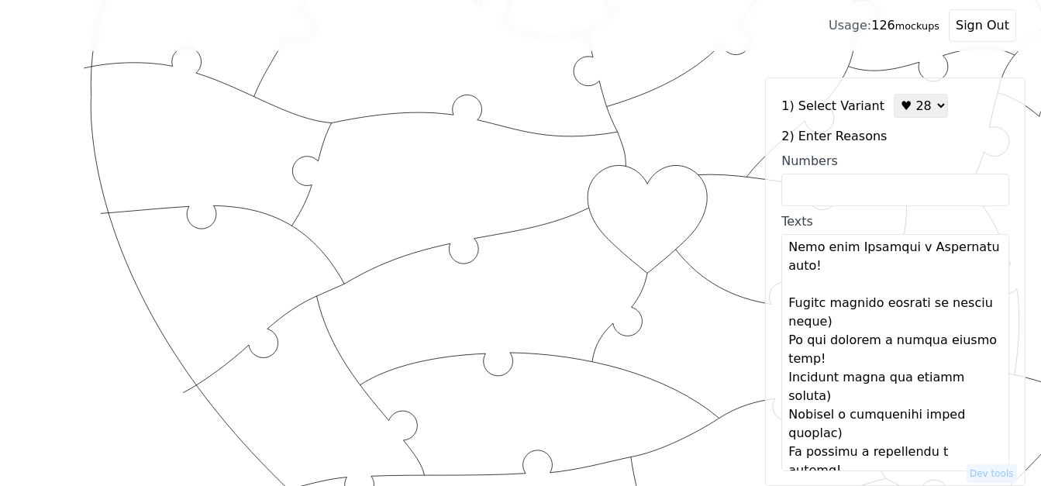
click at [898, 359] on textarea "Texts" at bounding box center [895, 352] width 228 height 237
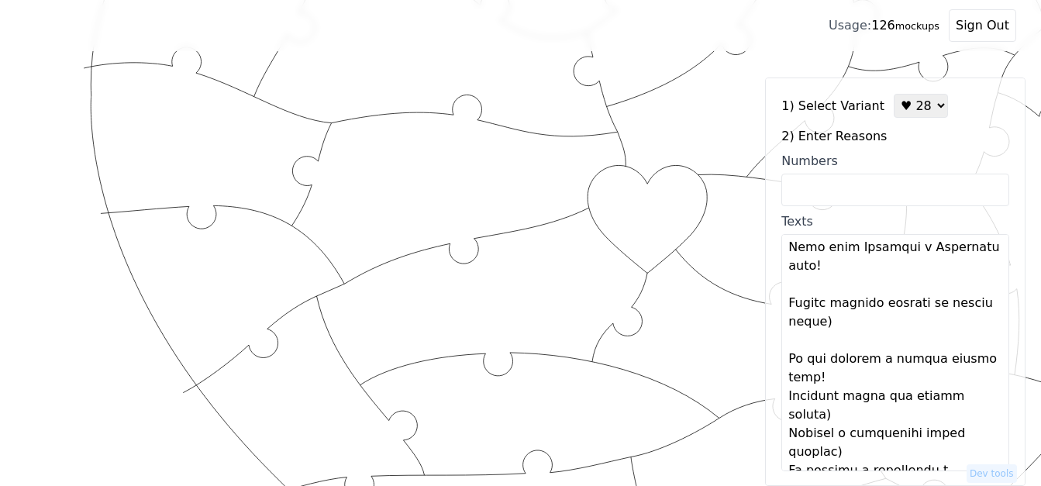
click at [876, 412] on textarea "Texts" at bounding box center [895, 352] width 228 height 237
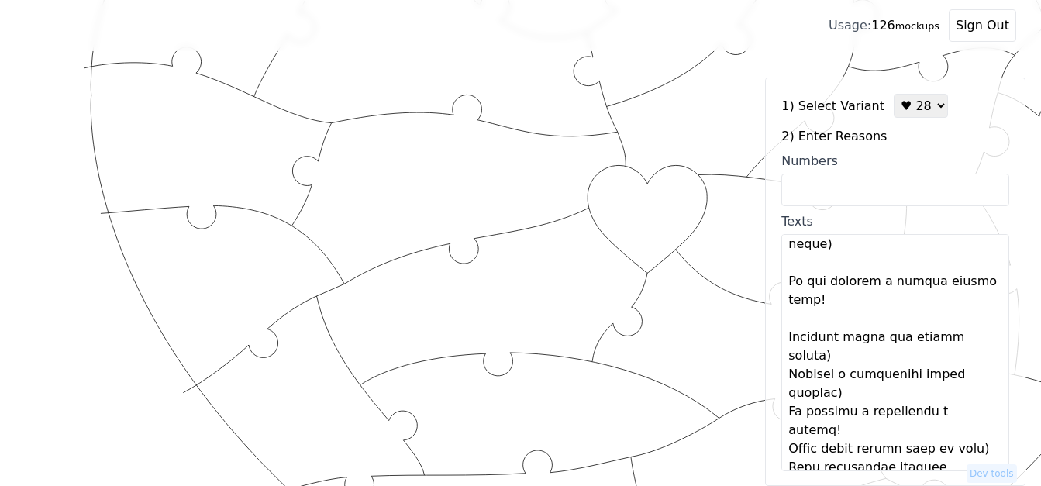
scroll to position [698, 0]
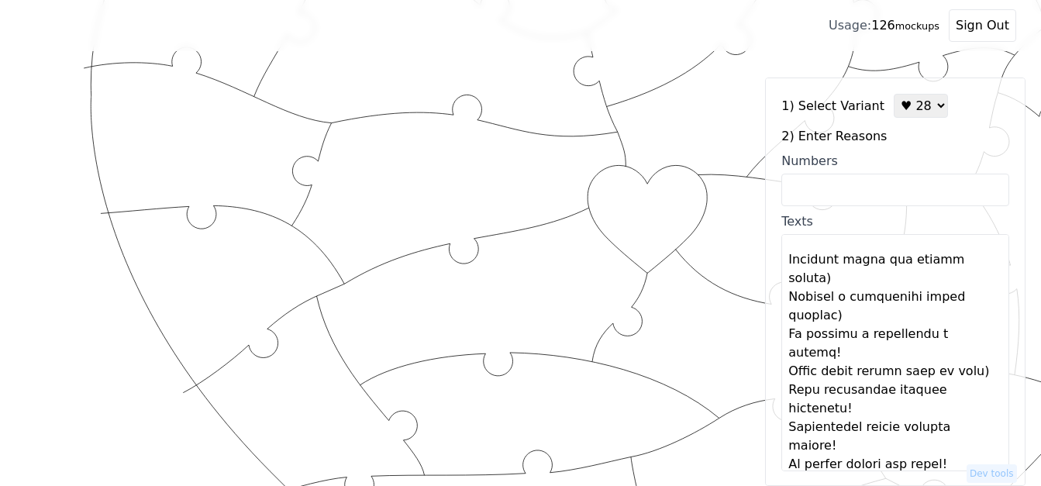
click at [863, 321] on textarea "Texts" at bounding box center [895, 352] width 228 height 237
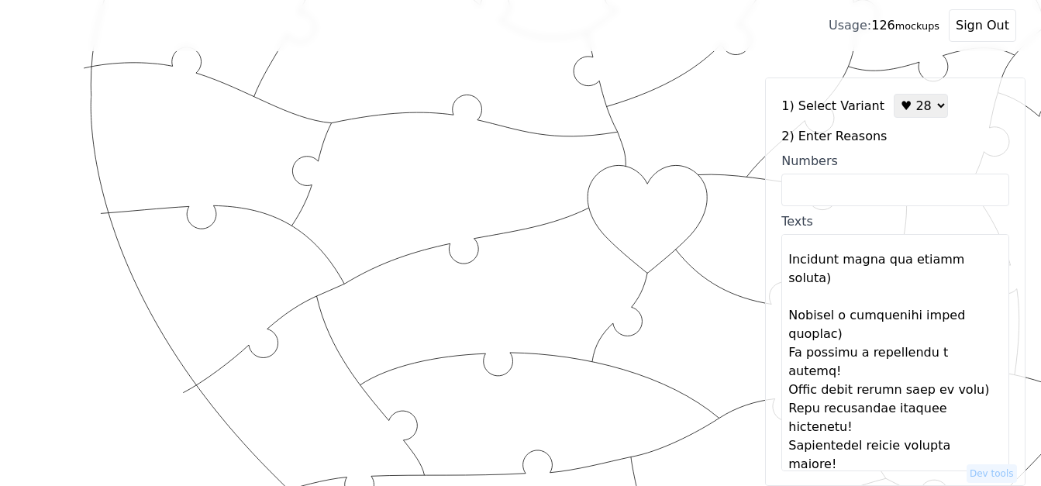
click at [856, 375] on textarea "Texts" at bounding box center [895, 352] width 228 height 237
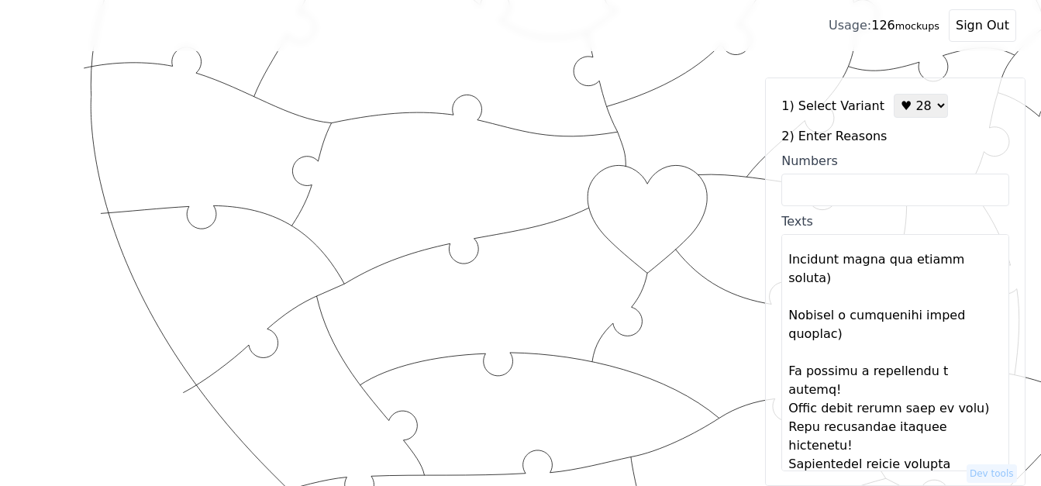
click at [846, 425] on textarea "Texts" at bounding box center [895, 352] width 228 height 237
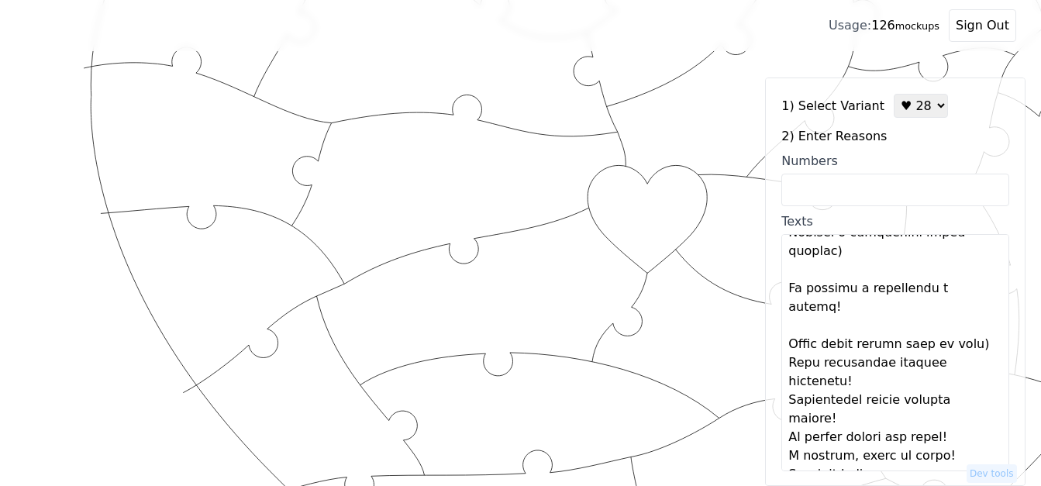
scroll to position [853, 0]
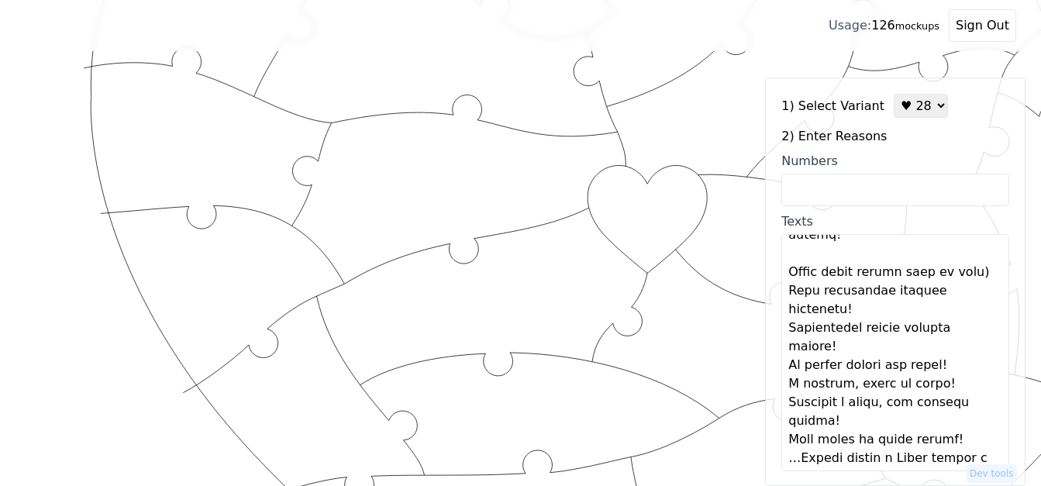
click at [828, 328] on textarea "Texts" at bounding box center [895, 352] width 228 height 237
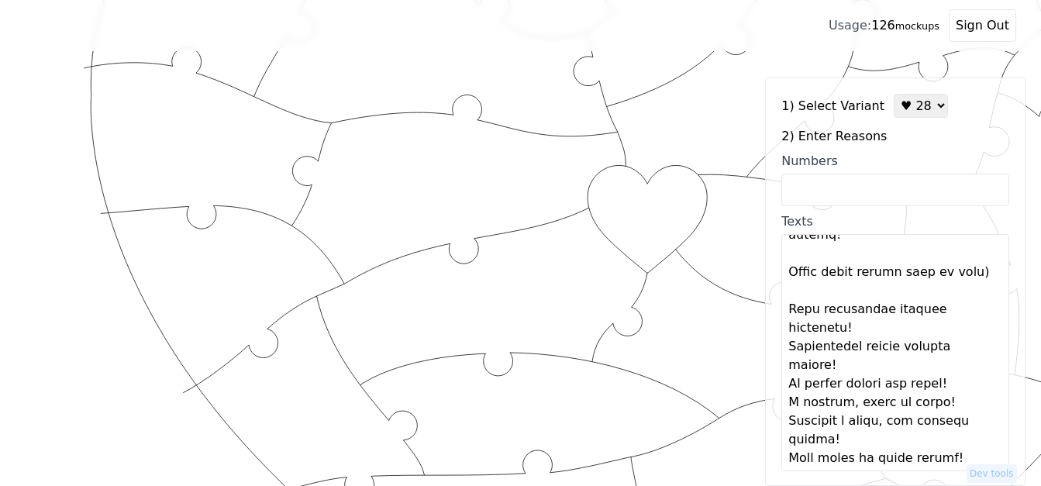
click at [880, 390] on textarea "Texts" at bounding box center [895, 352] width 228 height 237
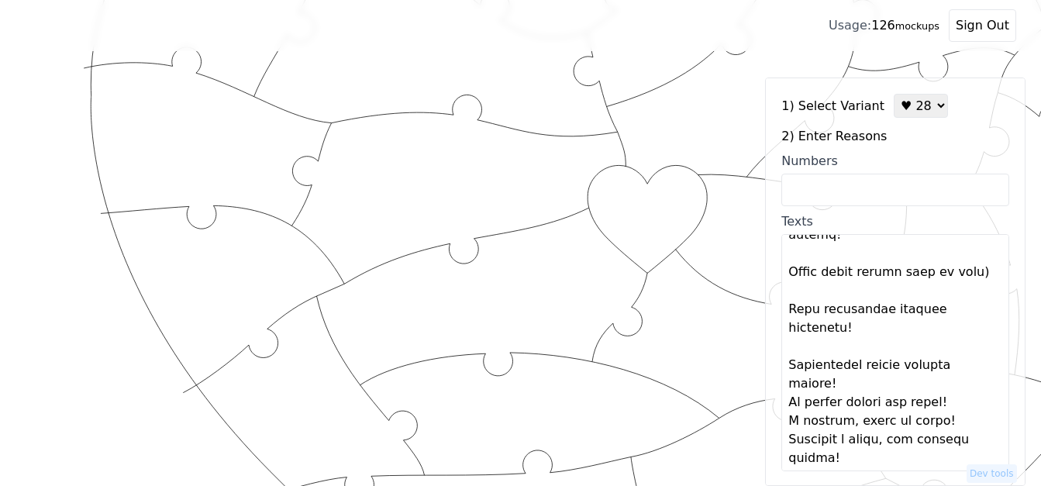
click at [870, 443] on textarea "Texts" at bounding box center [895, 352] width 228 height 237
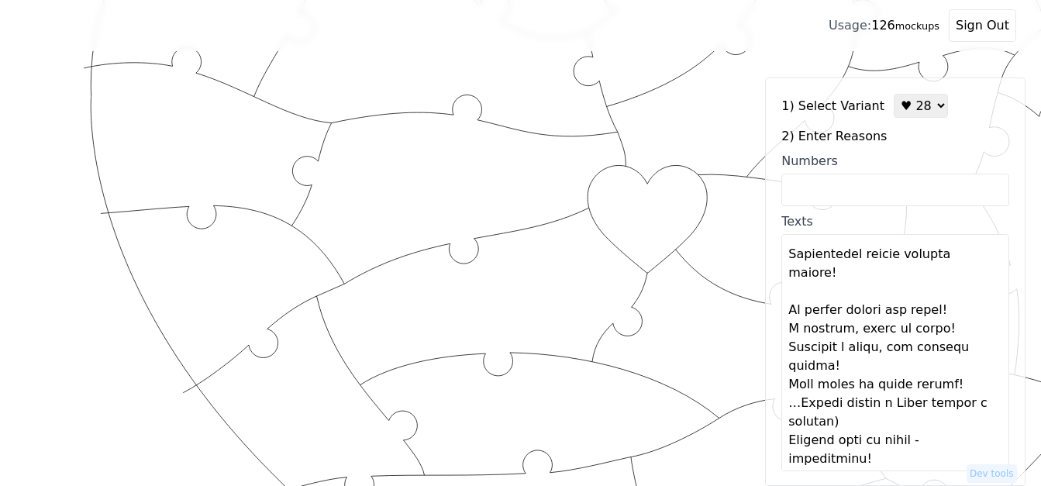
scroll to position [1008, 0]
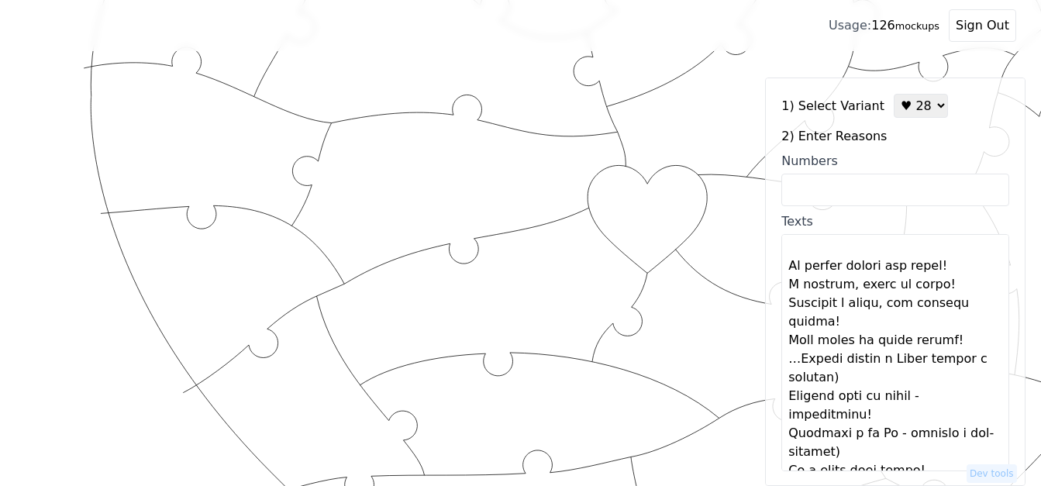
click at [970, 322] on textarea "Texts" at bounding box center [895, 352] width 228 height 237
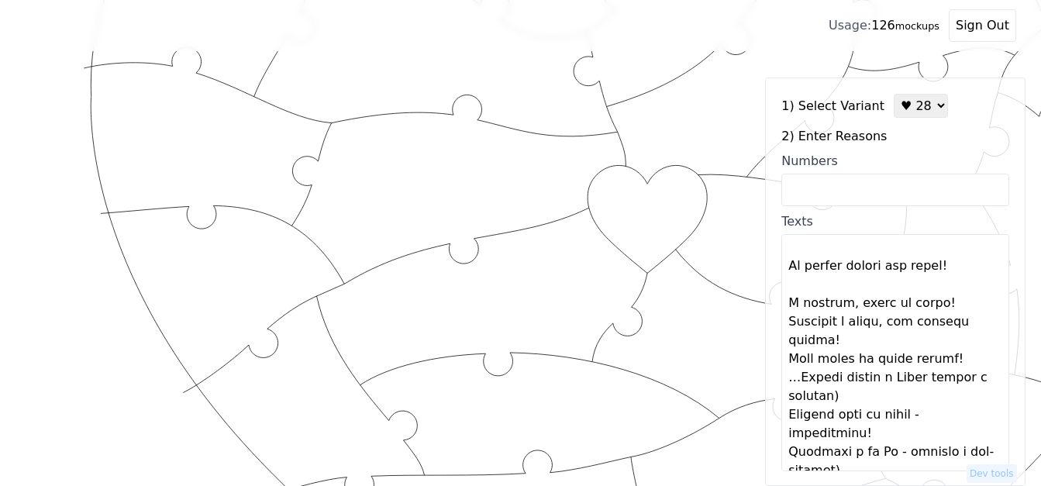
click at [959, 358] on textarea "Texts" at bounding box center [895, 352] width 228 height 237
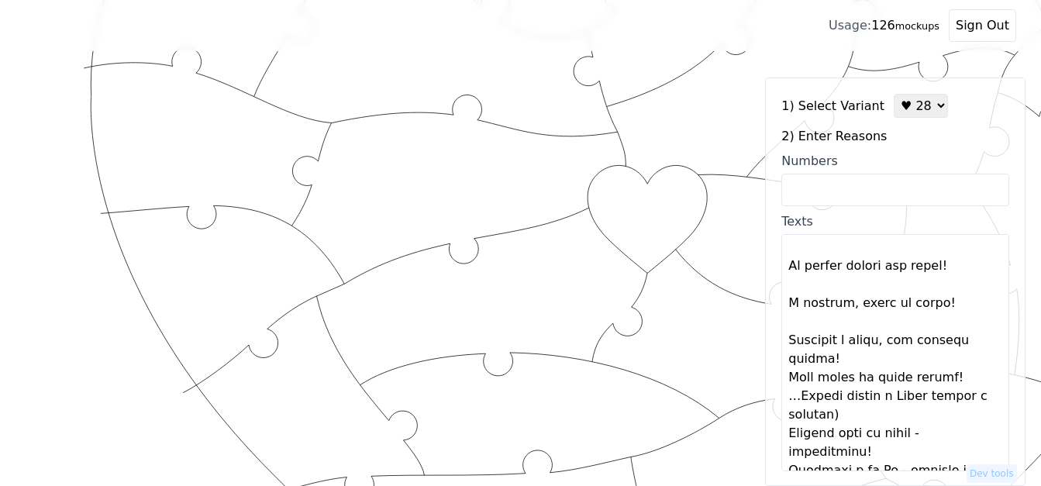
click at [902, 410] on textarea "Texts" at bounding box center [895, 352] width 228 height 237
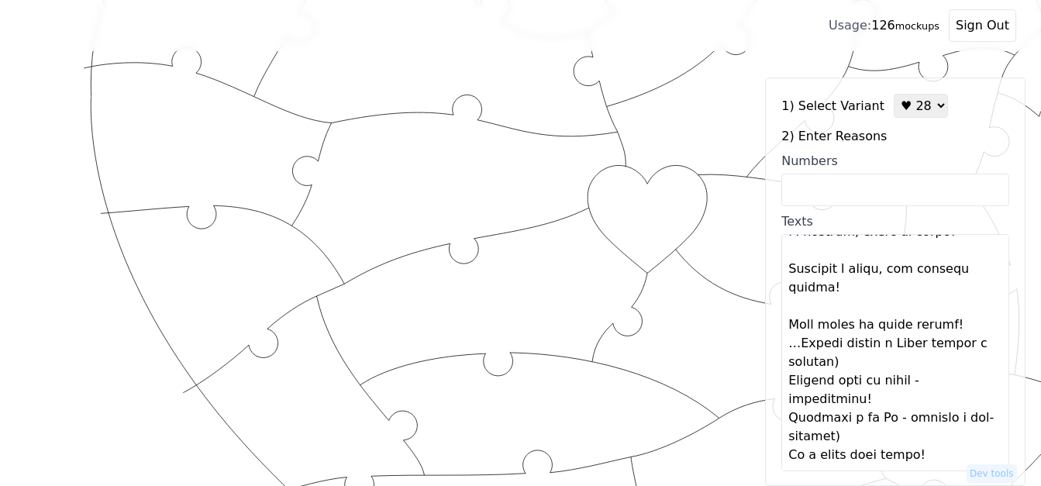
scroll to position [1135, 0]
click at [967, 325] on textarea "Texts" at bounding box center [895, 352] width 228 height 237
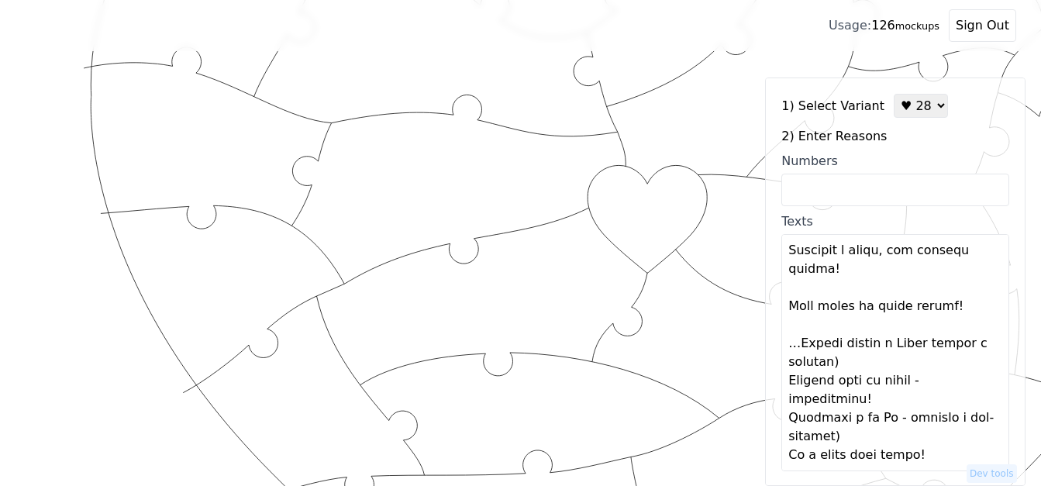
click at [895, 384] on textarea "Texts" at bounding box center [895, 352] width 228 height 237
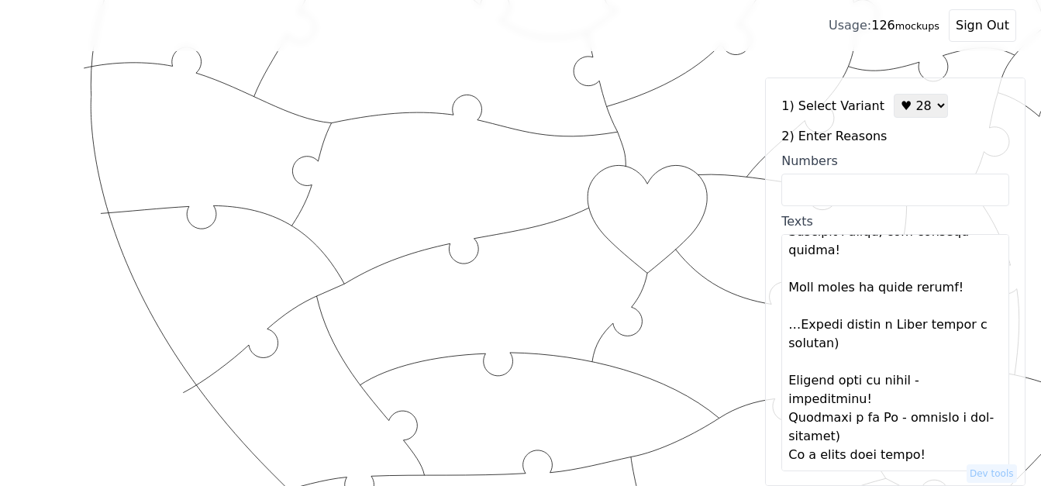
scroll to position [1172, 0]
click at [892, 401] on textarea "Texts" at bounding box center [895, 352] width 228 height 237
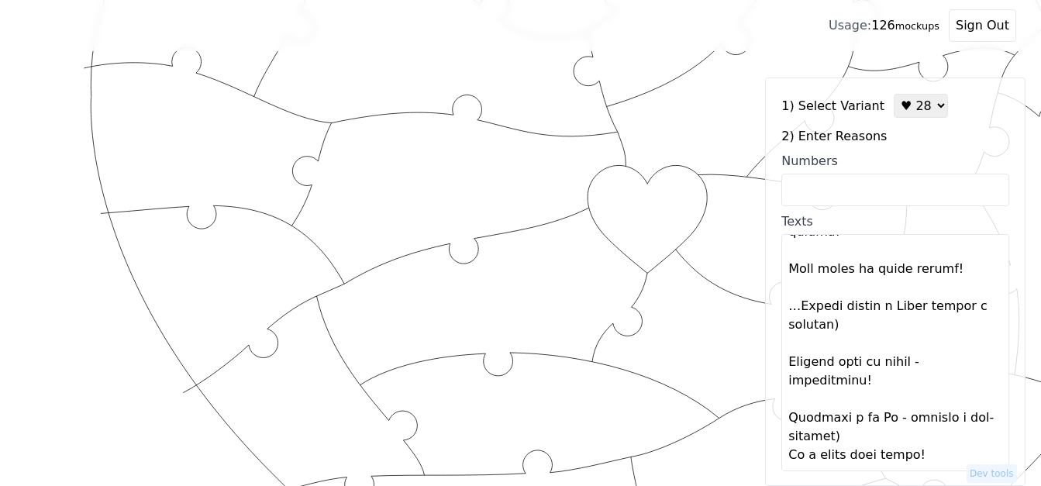
scroll to position [1190, 0]
click at [880, 436] on textarea "Texts" at bounding box center [895, 352] width 228 height 237
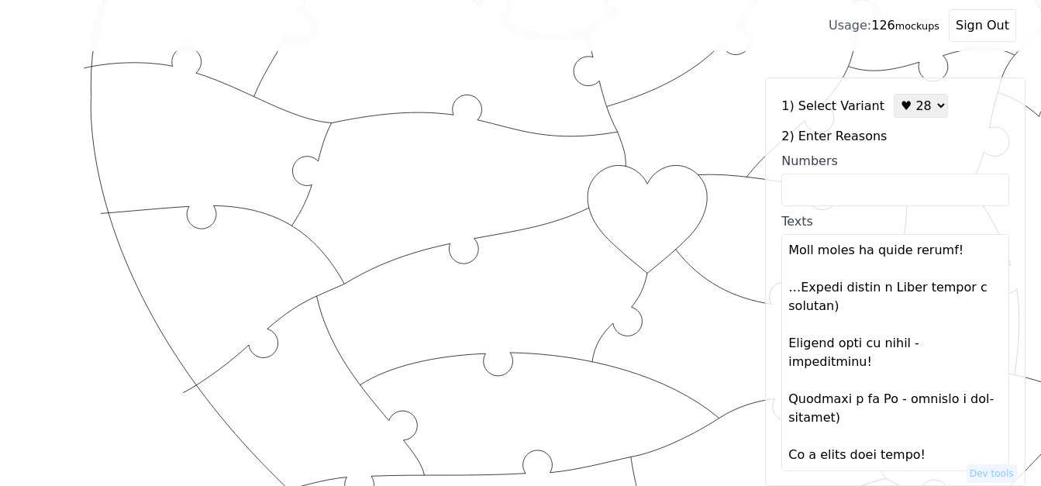
type textarea "Lo ipsumd sitametco adip e seddoe:) Temp incidid utlabo e dol! Magnaal, eni adm…"
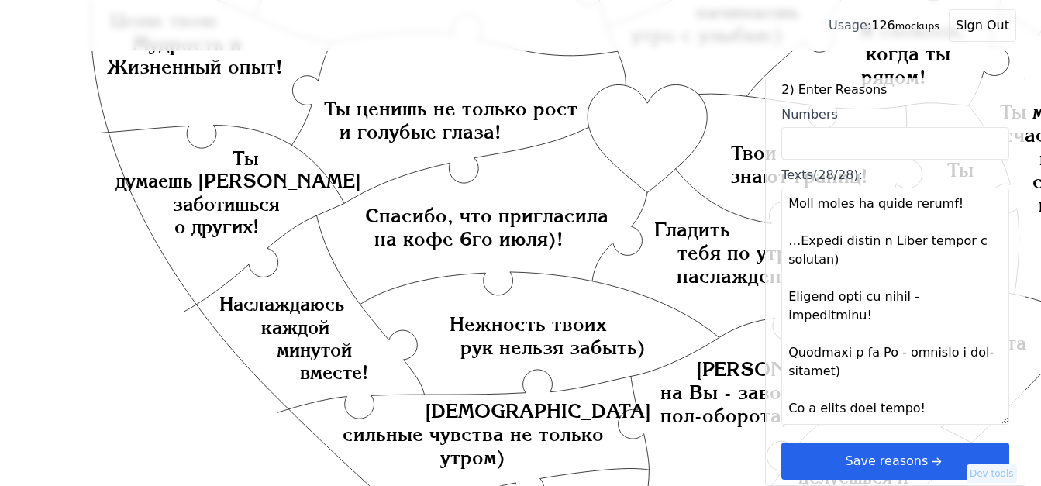
scroll to position [429, 0]
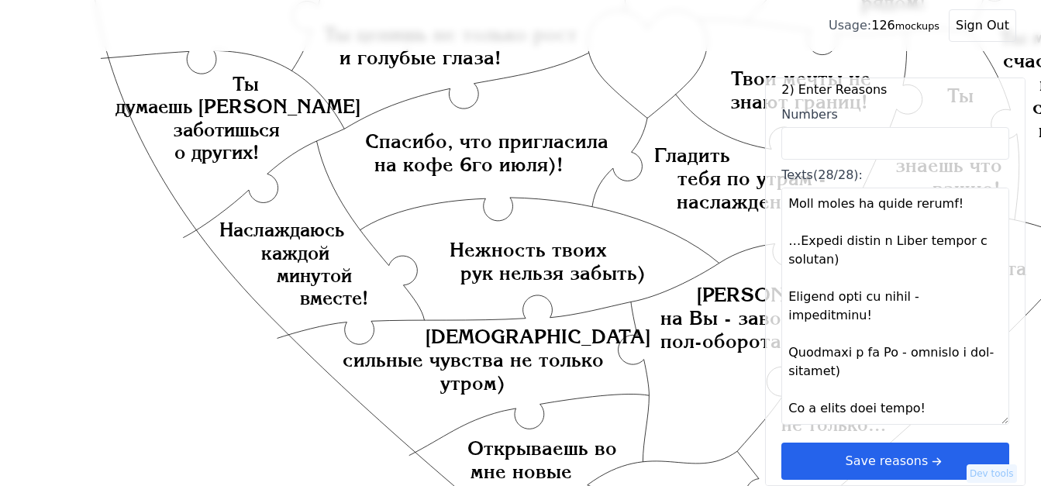
click at [893, 465] on button "Save reasons" at bounding box center [895, 461] width 228 height 37
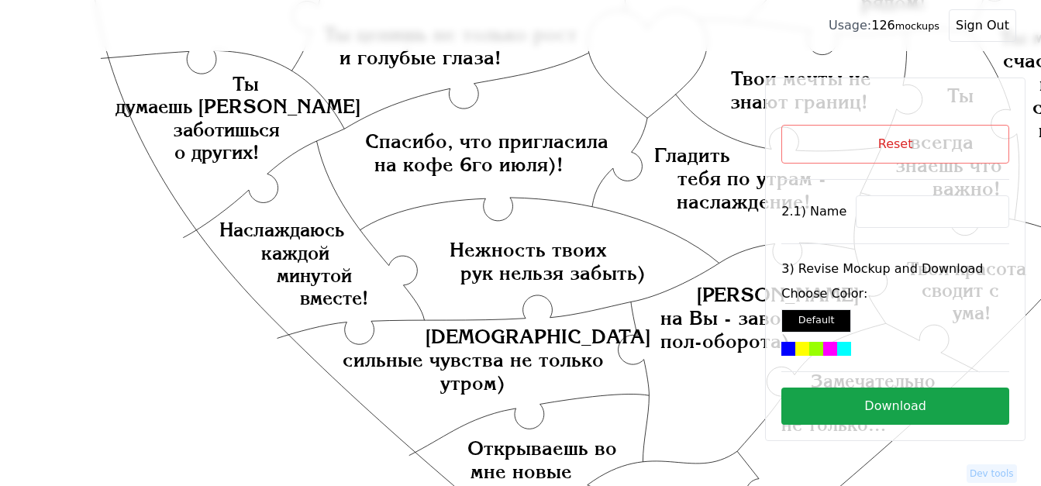
click at [918, 214] on input at bounding box center [932, 211] width 153 height 33
paste input "Настя"
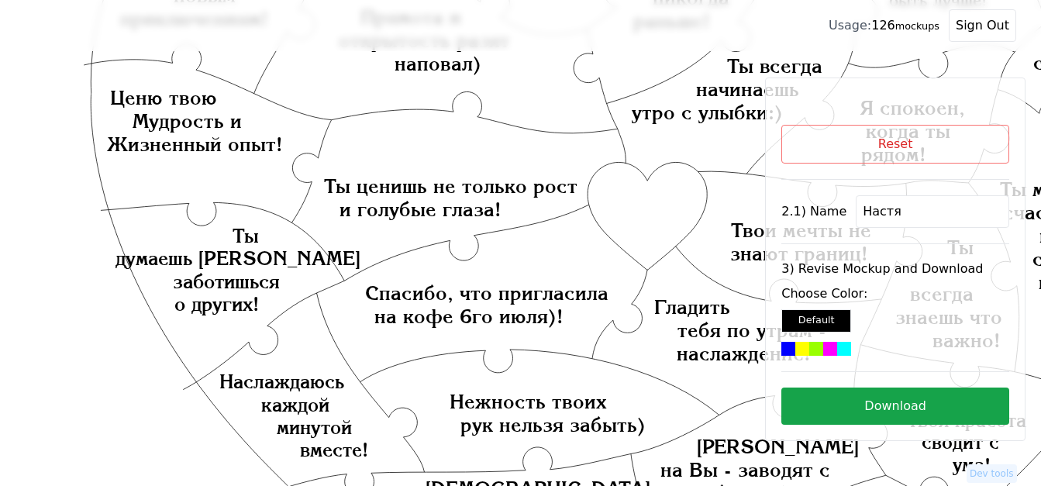
scroll to position [274, 0]
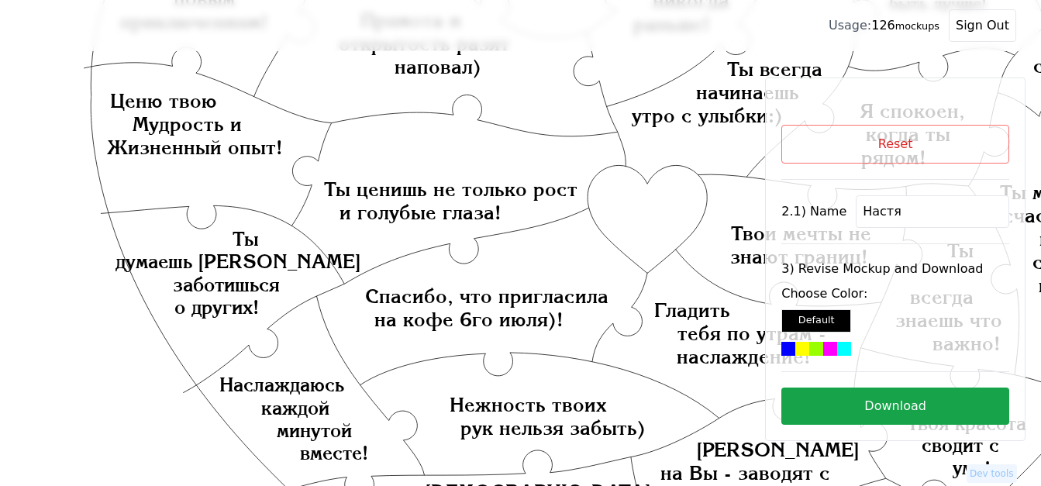
type input "Настя"
click at [643, 200] on icon "Created with Snap Created with Snap Created with Snap [PERSON_NAME], что пригла…" at bounding box center [620, 480] width 1190 height 1376
click at [837, 346] on div at bounding box center [844, 349] width 14 height 14
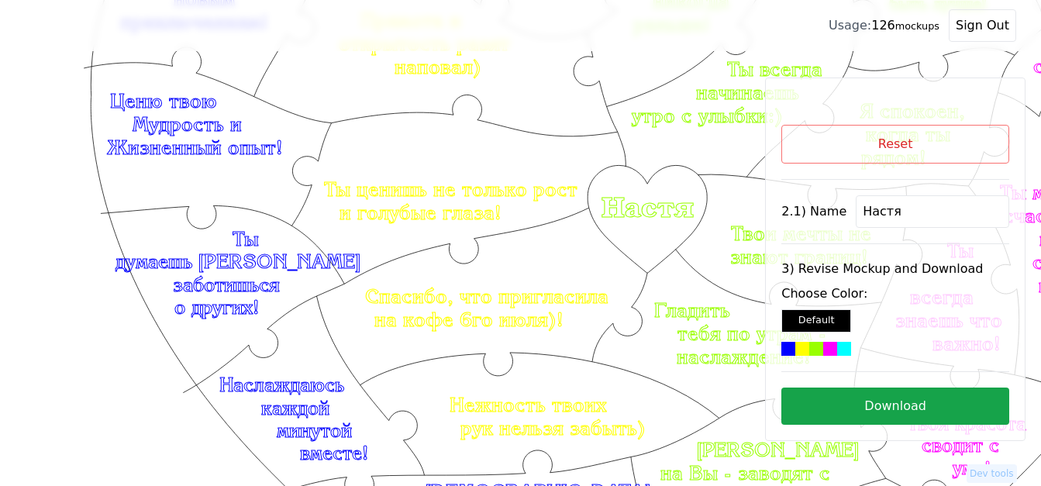
click at [929, 410] on button "Download" at bounding box center [895, 406] width 228 height 37
click at [890, 136] on button "Reset" at bounding box center [895, 144] width 228 height 39
select select "3"
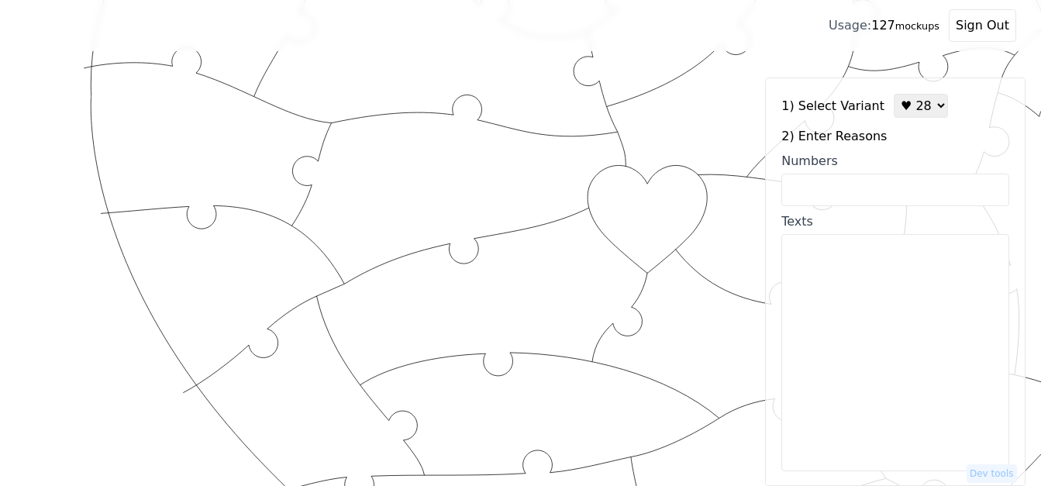
click at [835, 195] on input "Numbers" at bounding box center [895, 190] width 228 height 33
paste input "2, 3, 4, 5, 6, 7, 8, 9, 11, 12, 13, 16, 19, 20, 22, 24, 30, 31, 35, 36, 39, 47,…"
type input "2, 3, 4, 5, 6, 7, 8, 9, 11, 12, 13, 16, 19, 20, 22, 24, 30, 31, 35, 36, 39, 47,…"
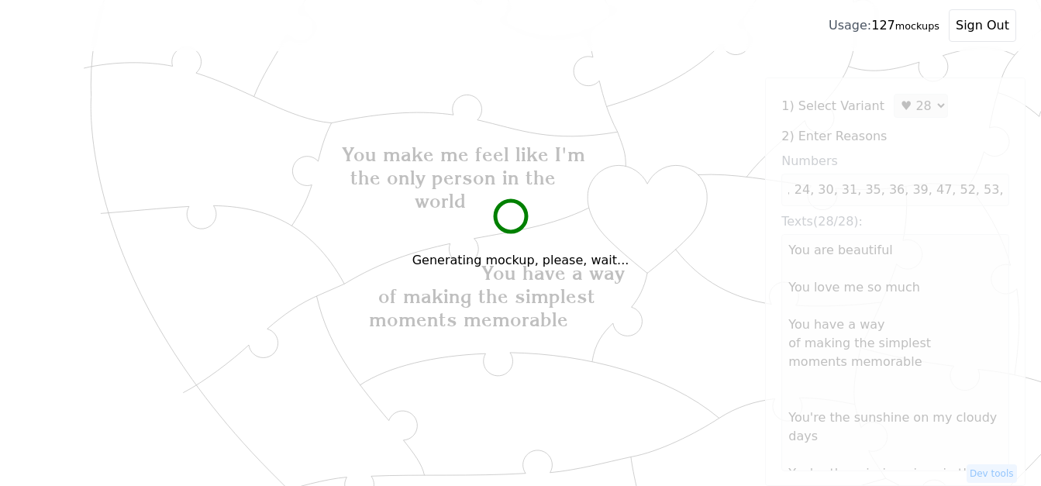
scroll to position [0, 0]
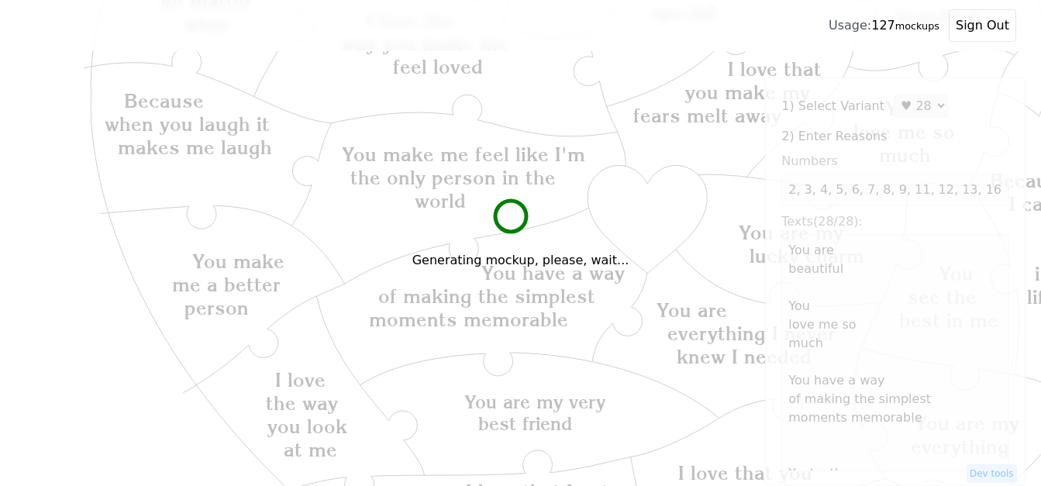
type textarea "You are beautiful You love me so much You have a way of making the simplest mom…"
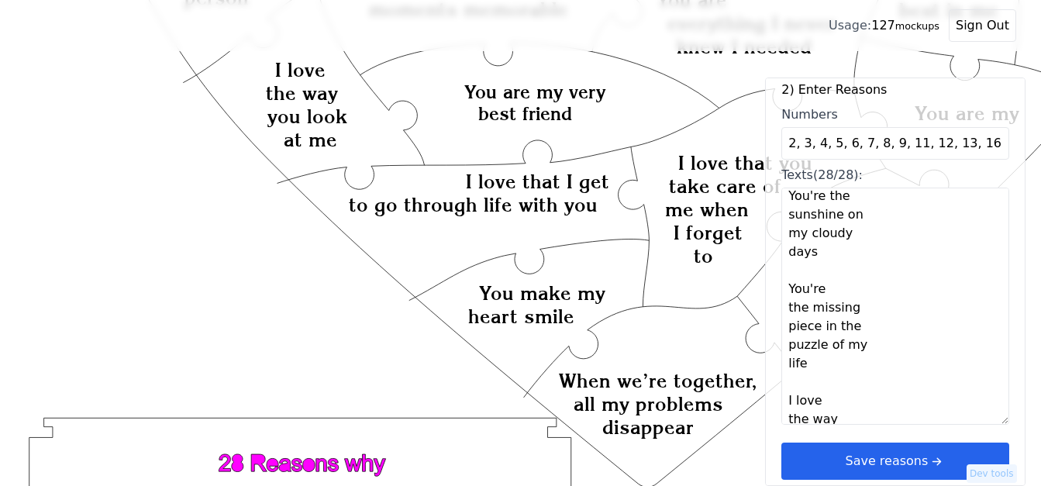
scroll to position [233, 0]
click at [928, 460] on icon "arrow right short" at bounding box center [936, 461] width 17 height 17
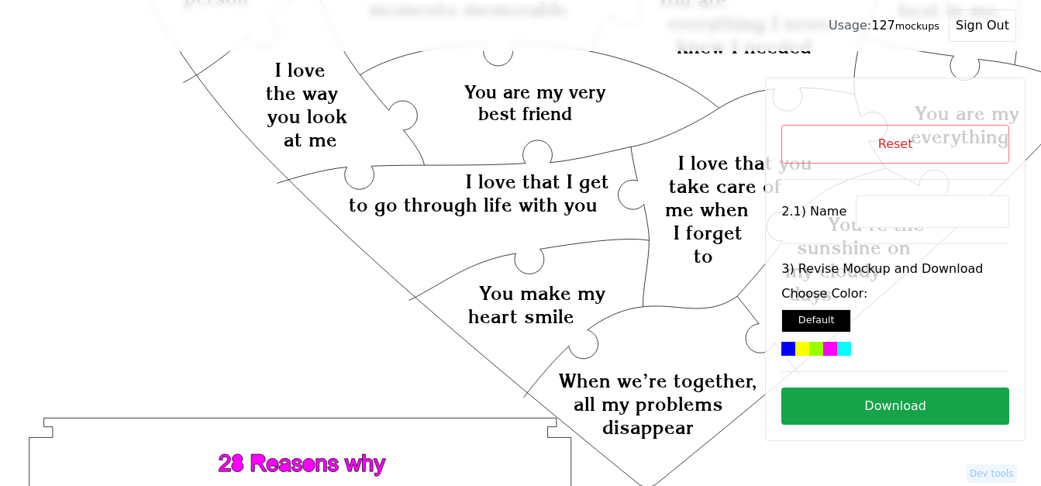
scroll to position [0, 0]
click at [863, 213] on input at bounding box center [932, 211] width 153 height 33
paste input "[PERSON_NAME]"
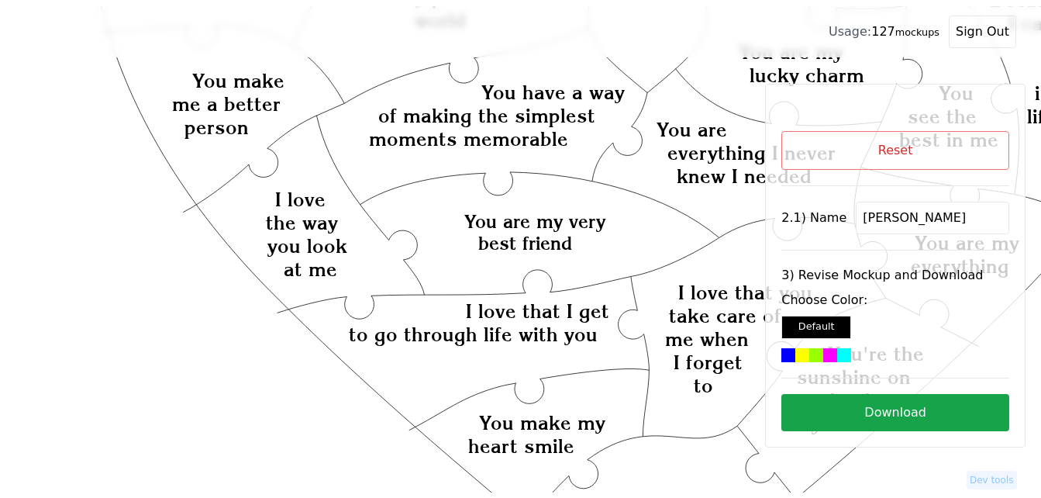
scroll to position [352, 0]
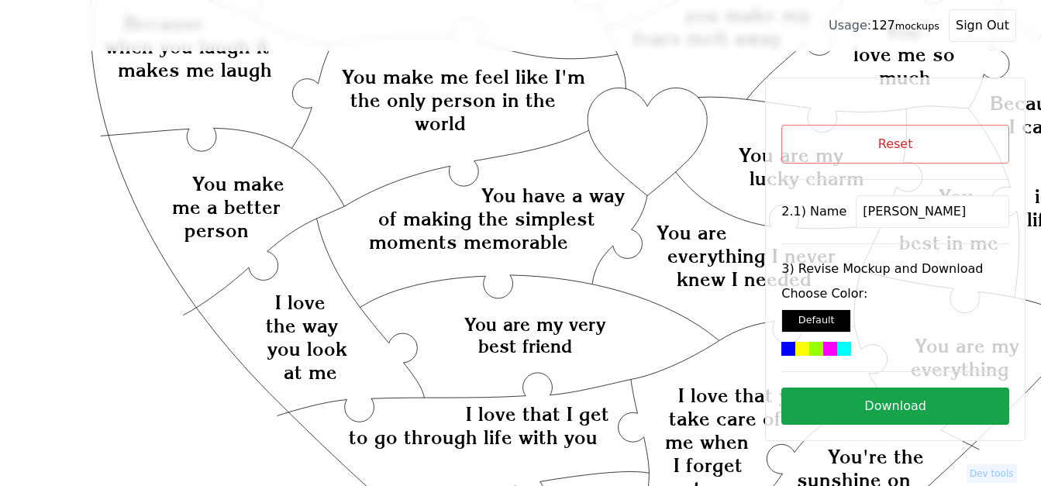
type input "[PERSON_NAME]"
click at [632, 129] on icon "Created with Snap Created with Snap Created with Snap You have a way of making …" at bounding box center [620, 403] width 1190 height 1376
click at [837, 347] on div at bounding box center [844, 349] width 14 height 14
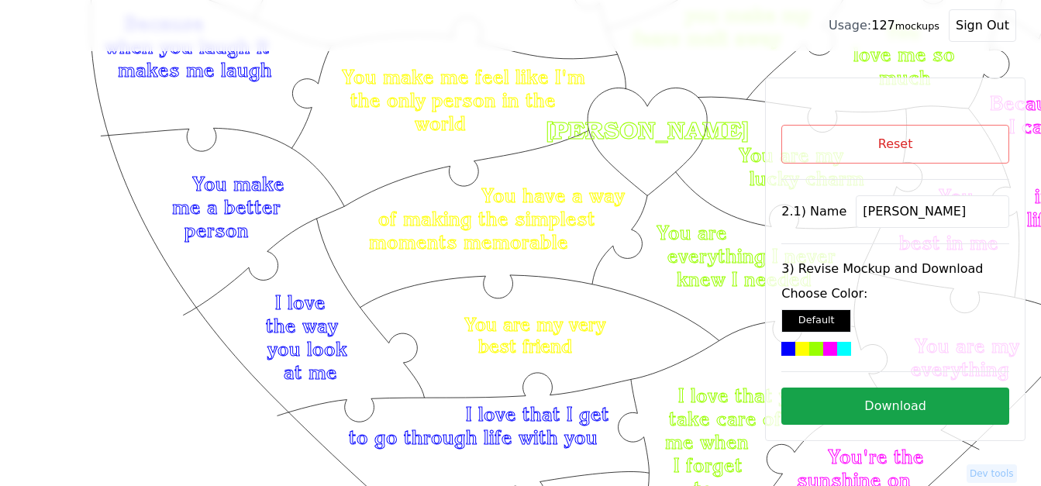
click at [898, 402] on button "Download" at bounding box center [895, 406] width 228 height 37
click at [846, 140] on button "Reset" at bounding box center [895, 144] width 228 height 39
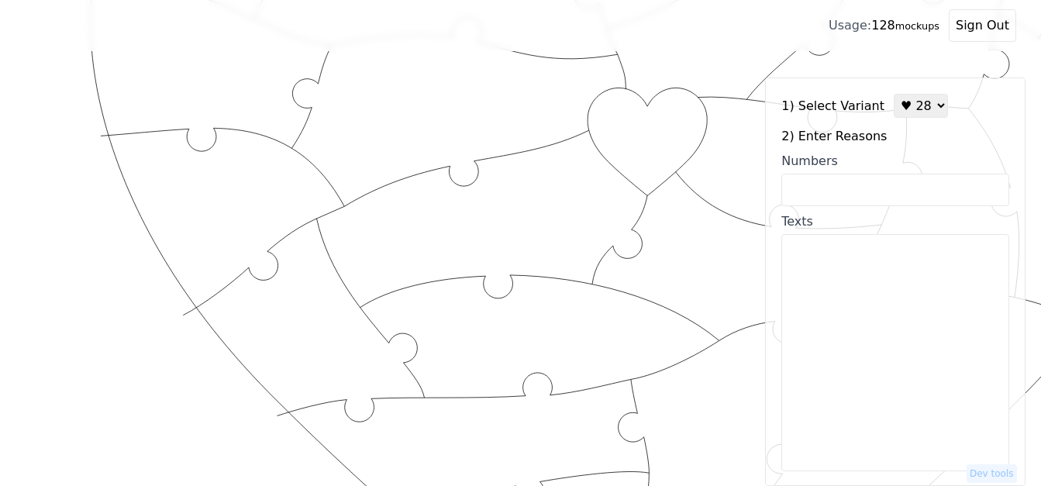
click at [900, 107] on select "♥ 12 ♥ 18 ♥ 28 ♥ 40 ♥ 50 ♥ 60 ♥ 70" at bounding box center [921, 106] width 54 height 24
select select "2"
click at [894, 94] on select "♥ 12 ♥ 18 ♥ 28 ♥ 40 ♥ 50 ♥ 60 ♥ 70" at bounding box center [921, 106] width 54 height 24
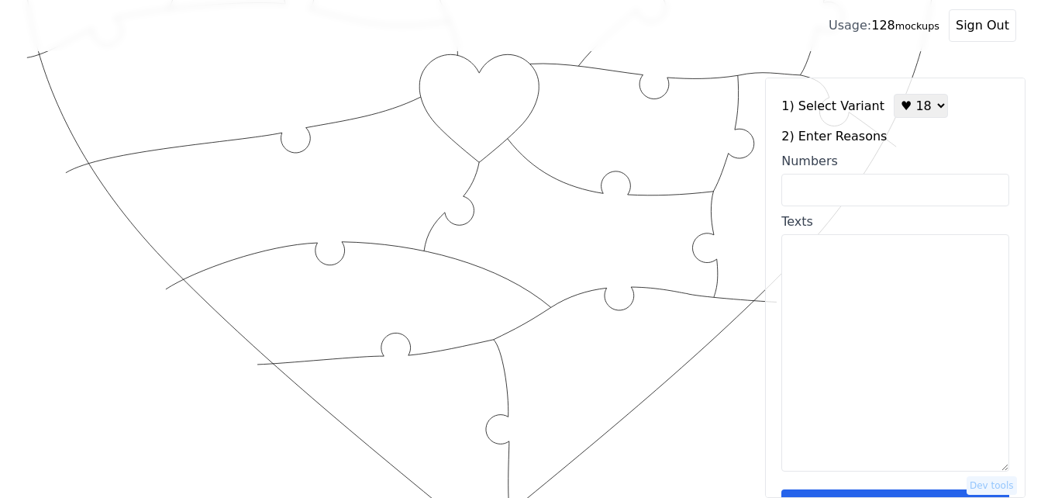
click at [849, 191] on input "Numbers" at bounding box center [895, 190] width 228 height 33
paste input "1, 5, 9, 16, 23, 26, 31, 32, 46, 53, 55, 57, 58, 74, 79, 83, 93, 100"
type input "1, 5, 9, 16, 23, 26, 31, 32, 46, 53, 55, 57, 58, 74, 79, 83, 93, 100"
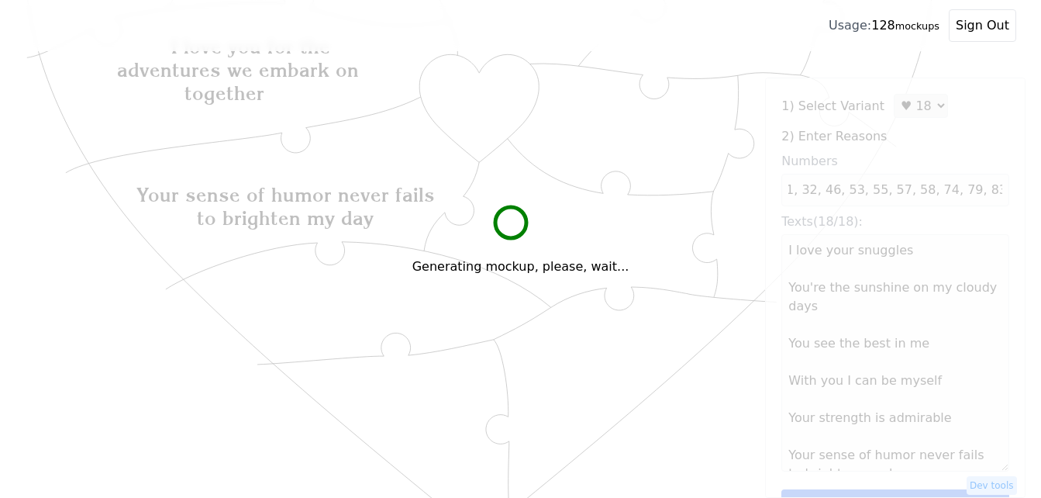
scroll to position [0, 0]
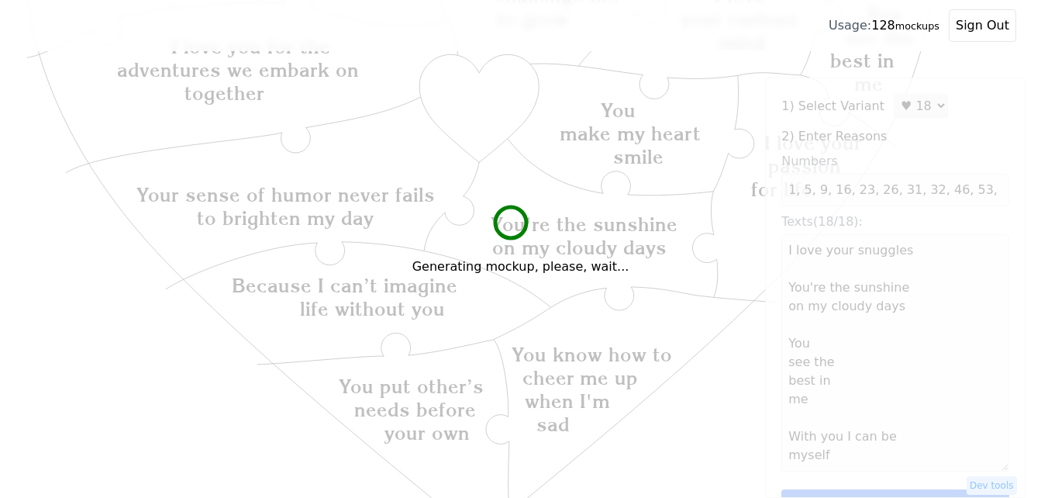
type textarea "I love your snuggles You're the sunshine on my cloudy days You see the best in …"
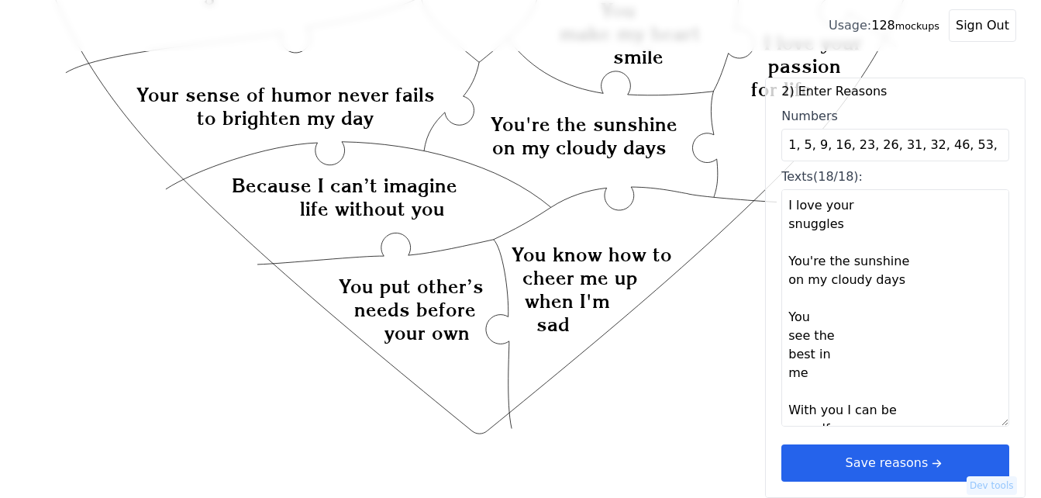
scroll to position [662, 0]
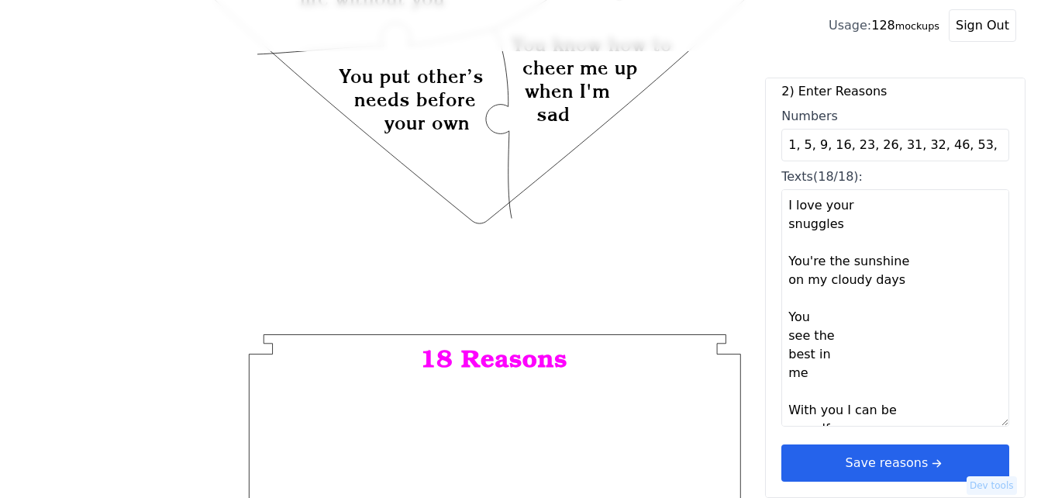
click at [866, 460] on button "Save reasons" at bounding box center [895, 462] width 228 height 37
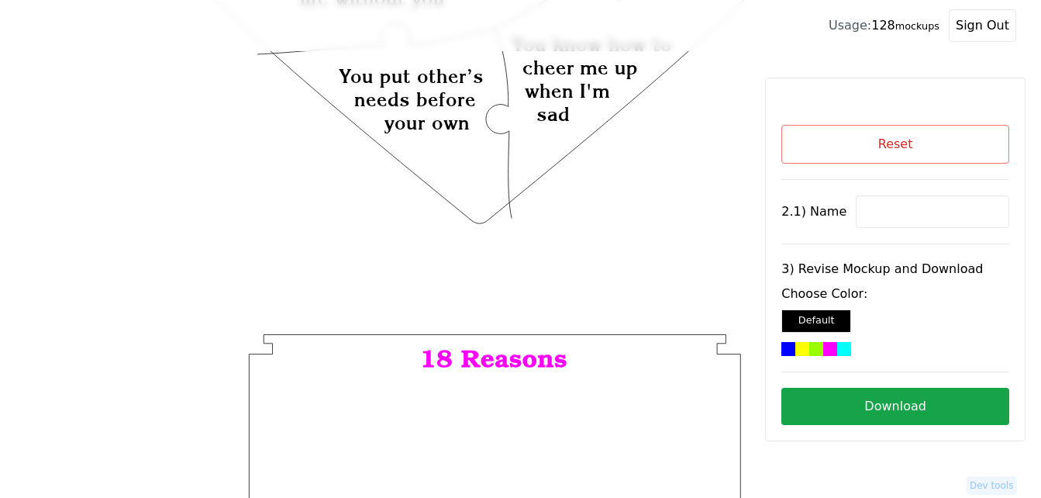
scroll to position [0, 0]
click at [897, 208] on input at bounding box center [932, 211] width 153 height 33
paste input "Chance"
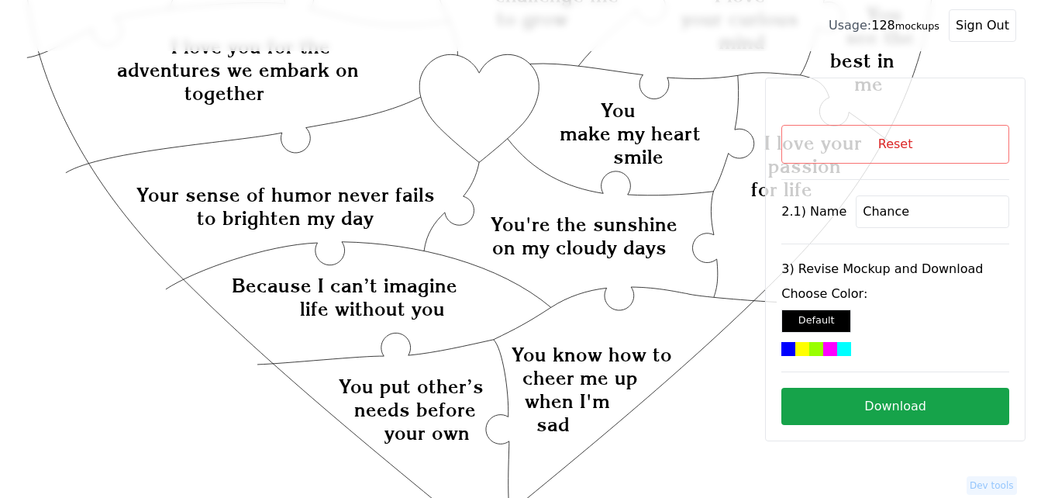
scroll to position [274, 0]
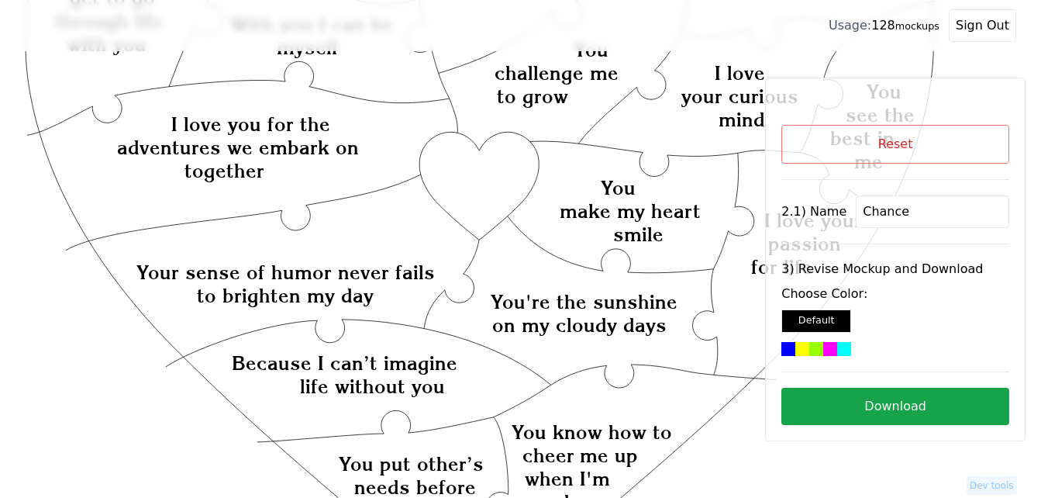
type input "Chance"
drag, startPoint x: 483, startPoint y: 193, endPoint x: 773, endPoint y: 304, distance: 310.3
click at [484, 193] on icon "Created with Snap Created with Snap Created with Snap I love you for the advent…" at bounding box center [480, 416] width 911 height 1248
click at [823, 346] on div at bounding box center [830, 349] width 14 height 14
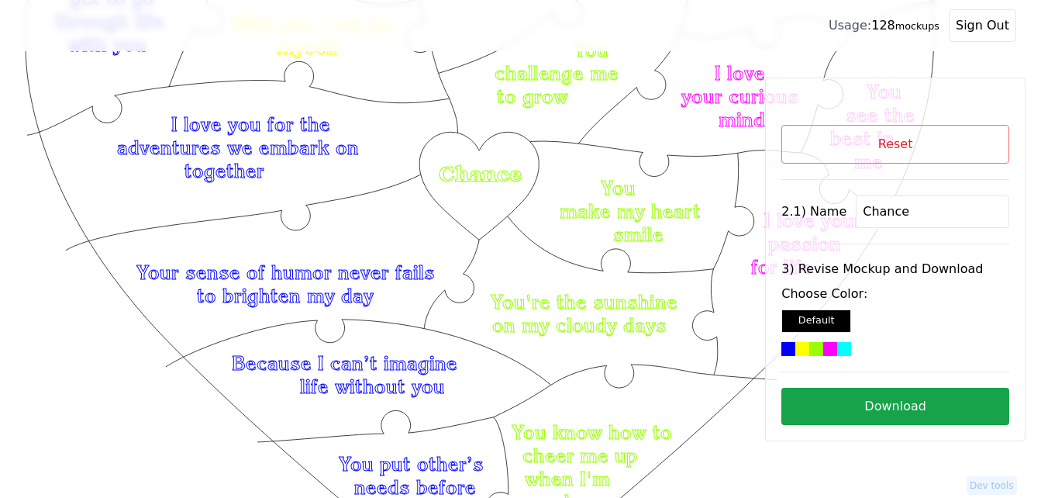
click at [853, 405] on button "Download" at bounding box center [895, 406] width 228 height 37
click at [956, 142] on button "Reset" at bounding box center [895, 144] width 228 height 39
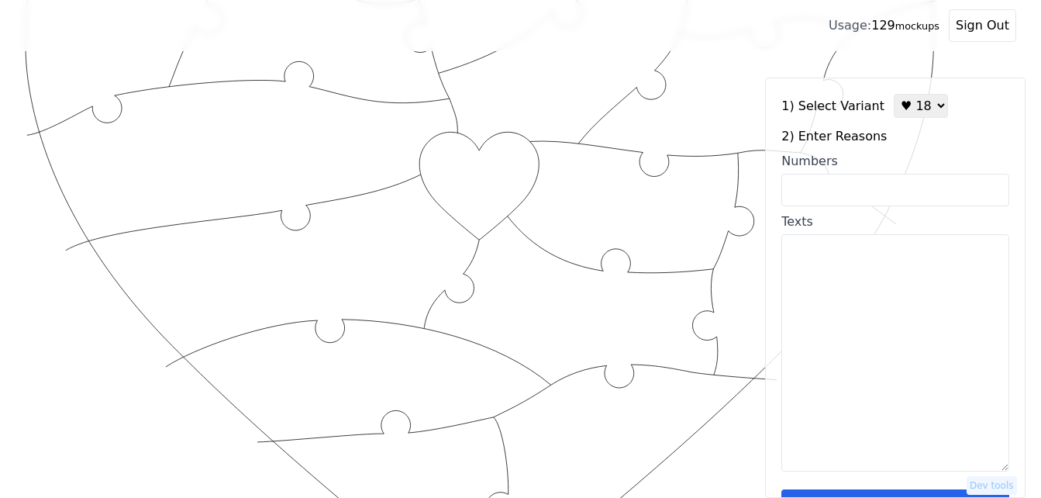
click at [914, 105] on select "♥ 12 ♥ 18 ♥ 28 ♥ 40 ♥ 50 ♥ 60 ♥ 70" at bounding box center [921, 106] width 54 height 24
select select "1"
click at [894, 94] on select "♥ 12 ♥ 18 ♥ 28 ♥ 40 ♥ 50 ♥ 60 ♥ 70" at bounding box center [921, 106] width 54 height 24
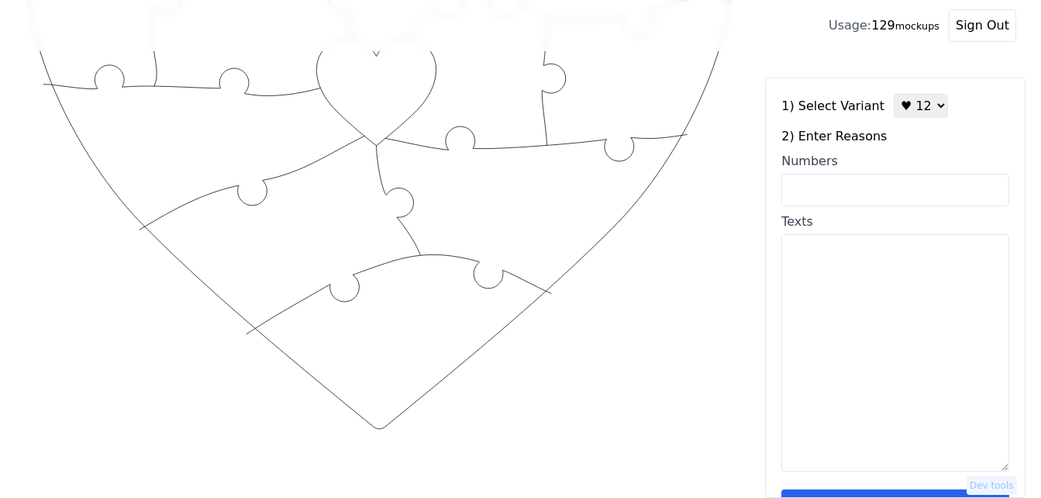
click at [873, 184] on input "Numbers" at bounding box center [895, 190] width 228 height 33
paste input "21, 41, 23, 3, 46, 9, 39, 30, 40, 52, 63, 57"
type input "21, 41, 23, 3, 46, 9, 39, 30, 40, 52, 63, 57"
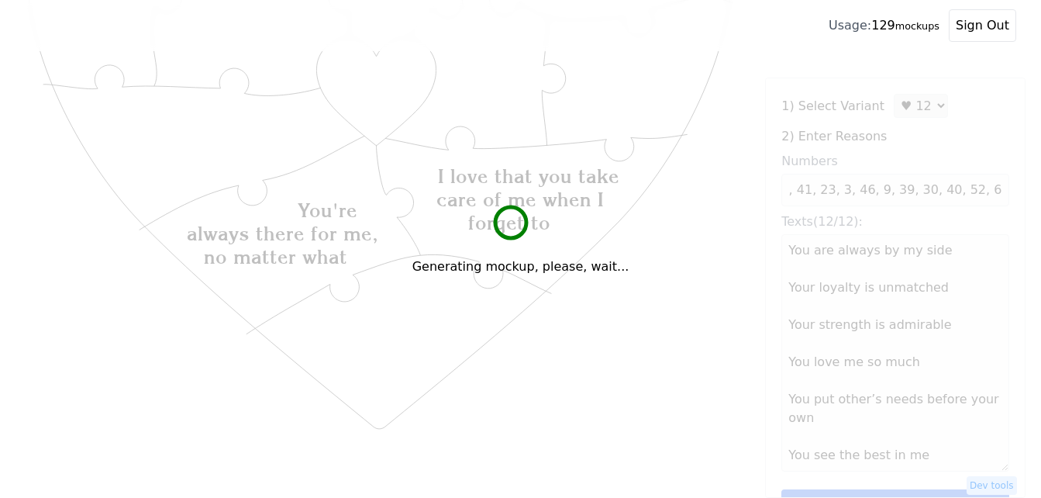
scroll to position [0, 0]
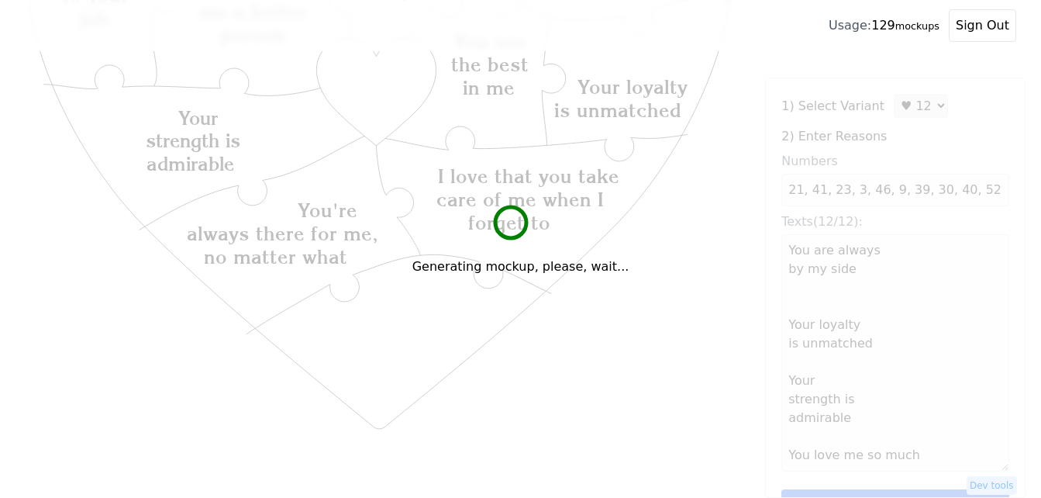
type textarea "You are always by my side Your loyalty is unmatched Your strength is admirable …"
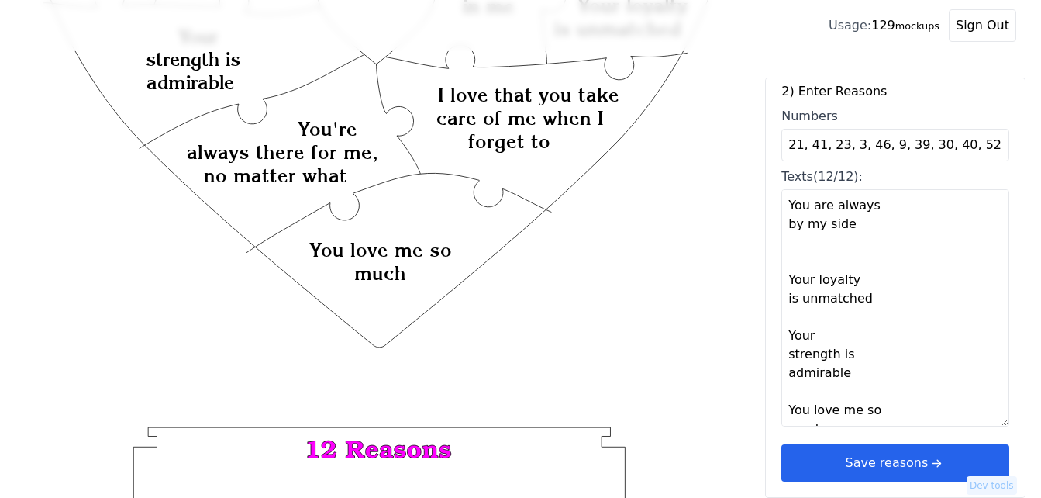
scroll to position [429, 0]
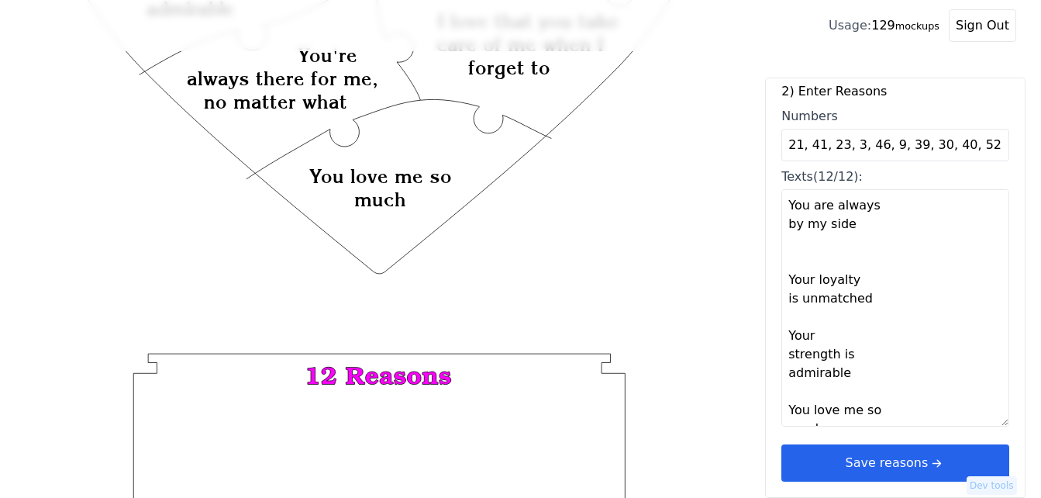
click at [948, 459] on button "Save reasons" at bounding box center [895, 462] width 228 height 37
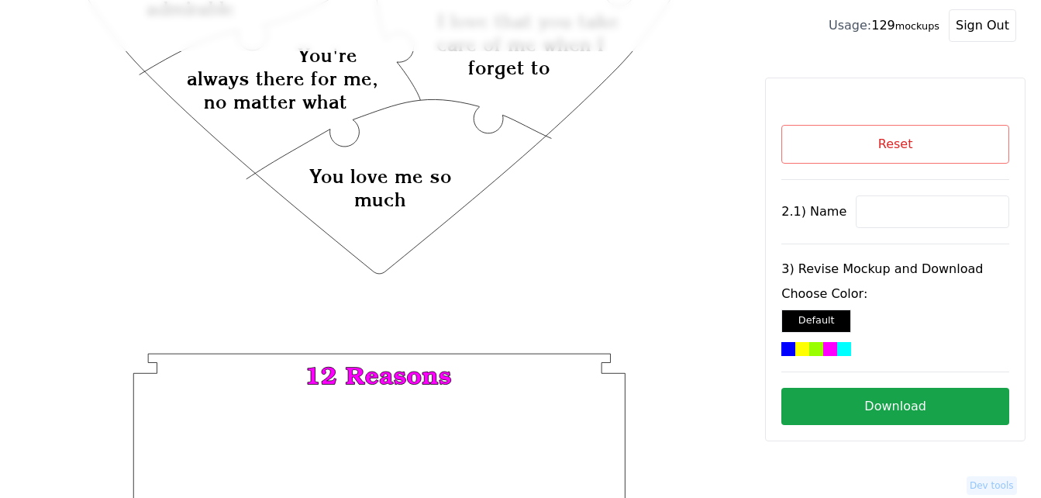
scroll to position [0, 0]
click at [879, 207] on input at bounding box center [932, 211] width 153 height 33
paste input "Angel"
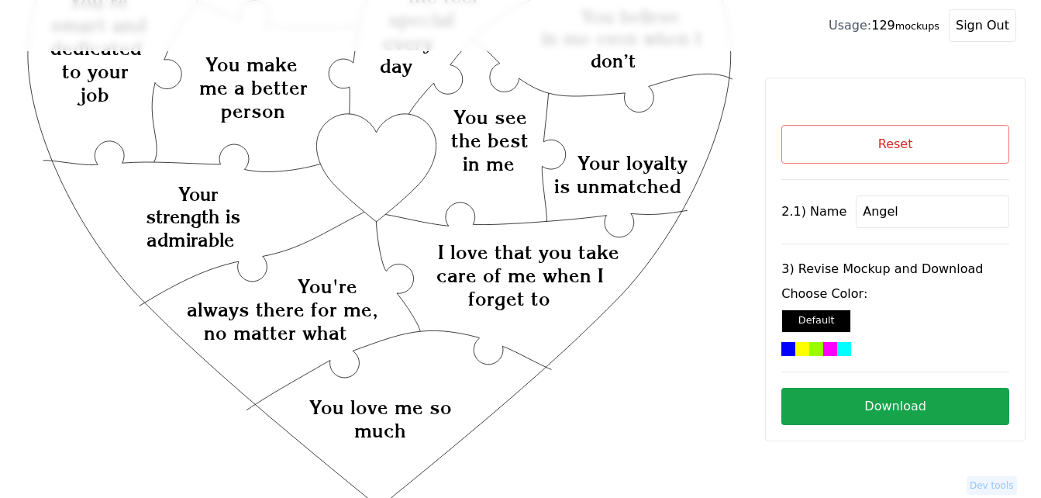
scroll to position [197, 0]
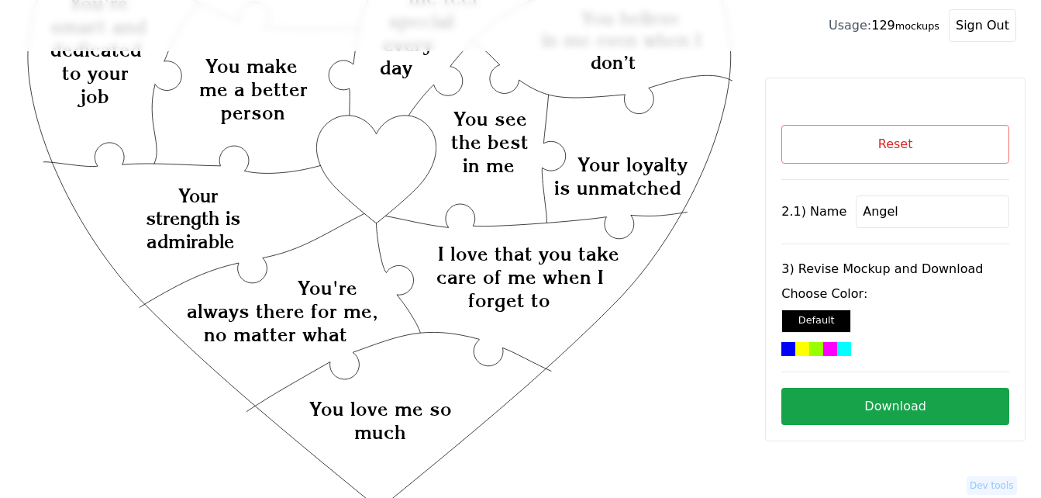
type input "Angel"
click at [408, 140] on icon "Created with Snap Created with Snap Created with Snap I love that you take care…" at bounding box center [379, 387] width 709 height 1034
click at [823, 350] on div at bounding box center [830, 349] width 14 height 14
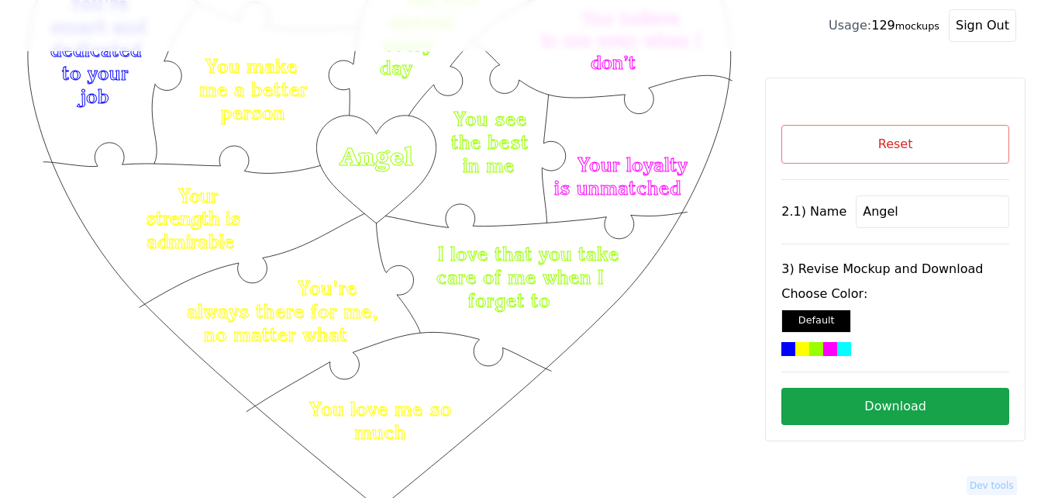
click at [882, 399] on button "Download" at bounding box center [895, 406] width 228 height 37
click at [853, 143] on button "Reset" at bounding box center [895, 144] width 228 height 39
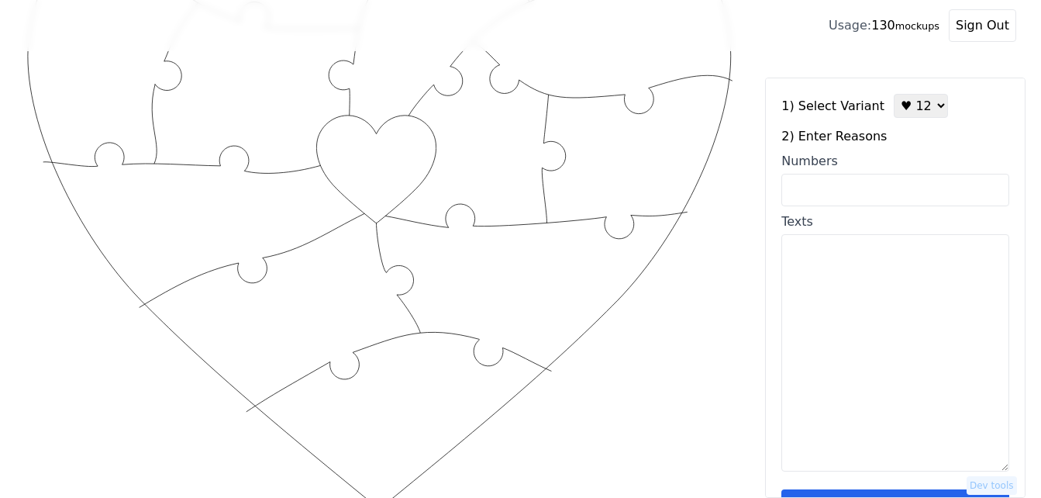
click at [849, 312] on textarea "Texts" at bounding box center [895, 352] width 228 height 237
paste textarea "You are a great listener. You put 100% into everything you do. You are sensitiv…"
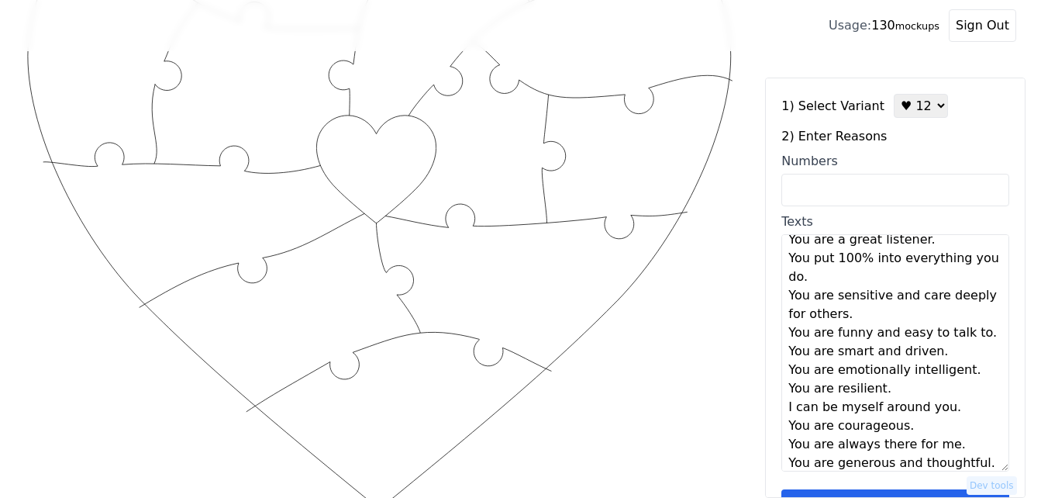
scroll to position [0, 0]
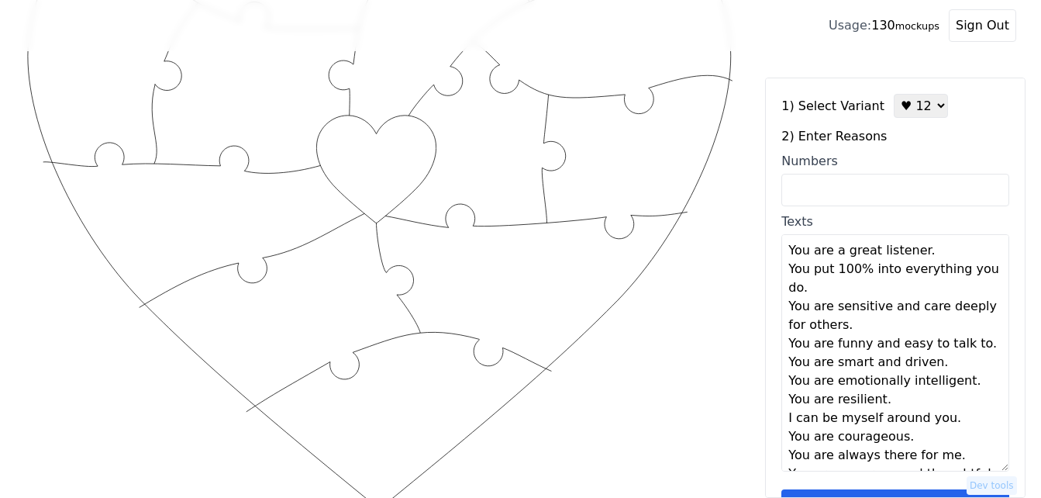
click at [925, 257] on textarea "You are a great listener. You put 100% into everything you do. You are sensitiv…" at bounding box center [895, 352] width 228 height 237
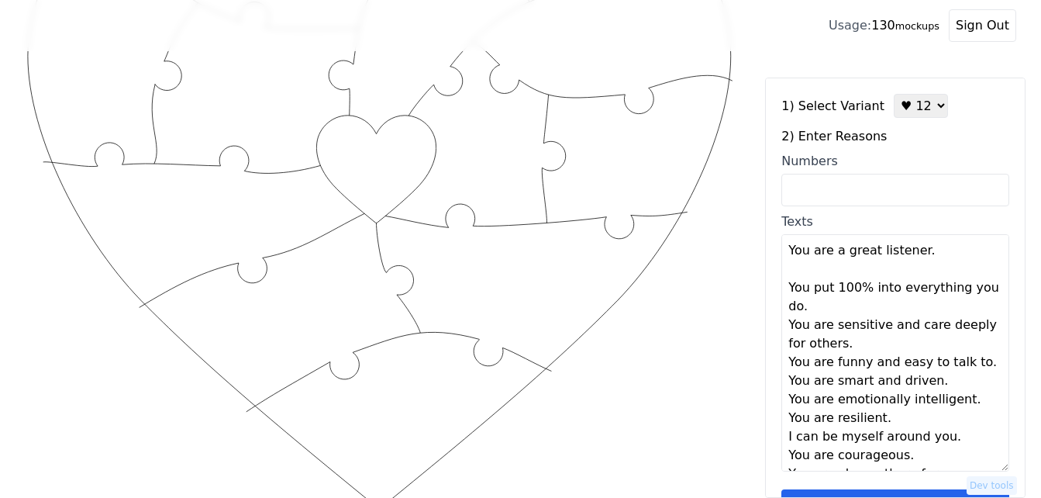
click at [880, 305] on textarea "You are a great listener. You put 100% into everything you do. You are sensitiv…" at bounding box center [895, 352] width 228 height 237
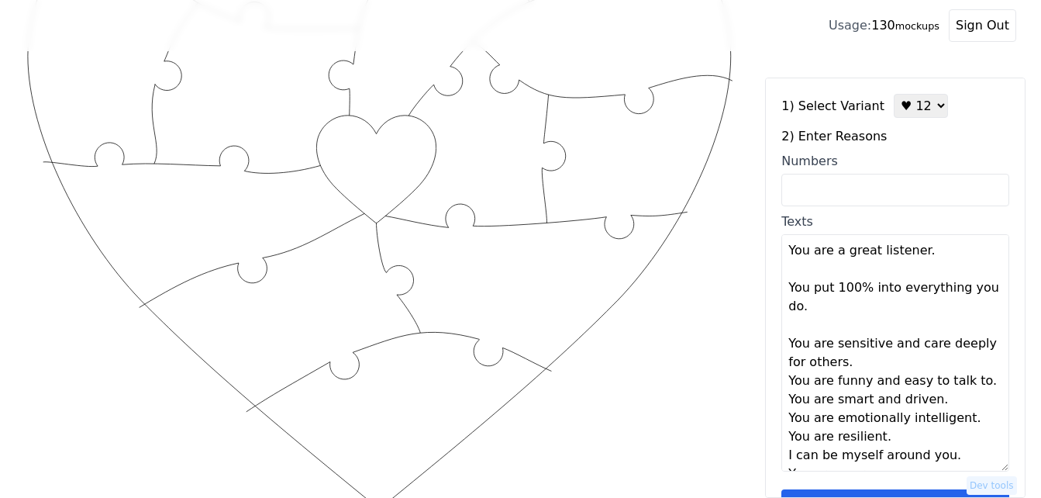
click at [878, 361] on textarea "You are a great listener. You put 100% into everything you do. You are sensitiv…" at bounding box center [895, 352] width 228 height 237
click at [900, 369] on textarea "You are a great listener. You put 100% into everything you do. You are sensitiv…" at bounding box center [895, 352] width 228 height 237
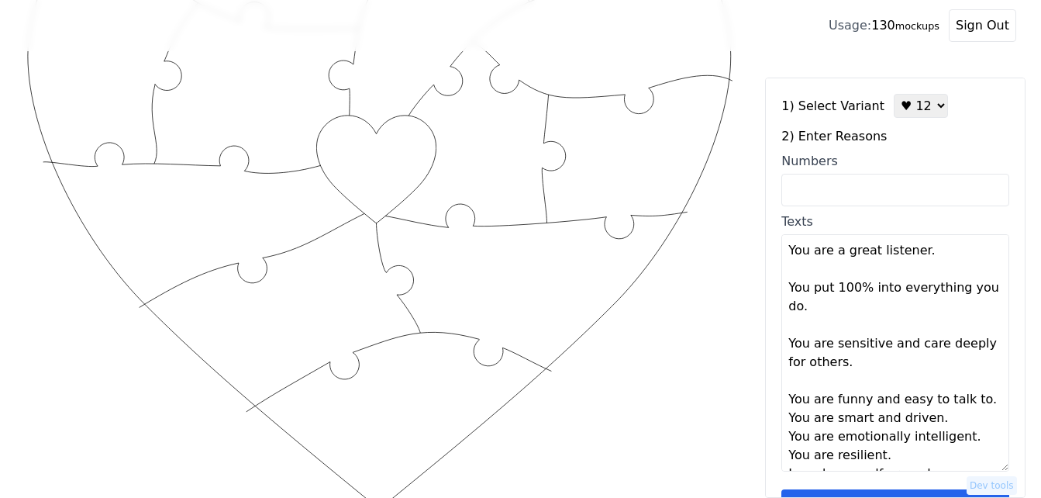
click at [973, 405] on textarea "You are a great listener. You put 100% into everything you do. You are sensitiv…" at bounding box center [895, 352] width 228 height 237
click at [980, 399] on textarea "You are a great listener. You put 100% into everything you do. You are sensitiv…" at bounding box center [895, 352] width 228 height 237
click at [945, 437] on textarea "You are a great listener. You put 100% into everything you do. You are sensitiv…" at bounding box center [895, 352] width 228 height 237
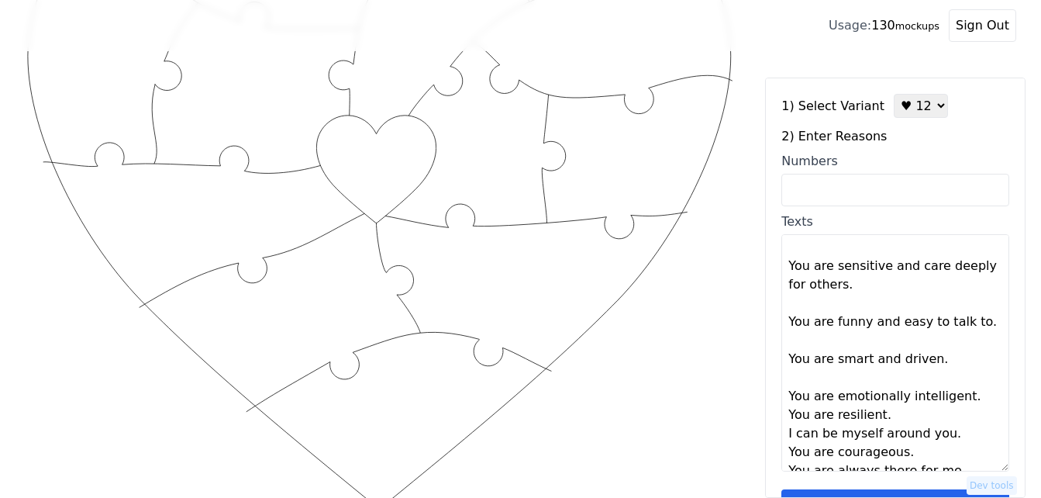
click at [966, 400] on textarea "You are a great listener. You put 100% into everything you do. You are sensitiv…" at bounding box center [895, 352] width 228 height 237
click at [923, 439] on textarea "You are a great listener. You put 100% into everything you do. You are sensitiv…" at bounding box center [895, 352] width 228 height 237
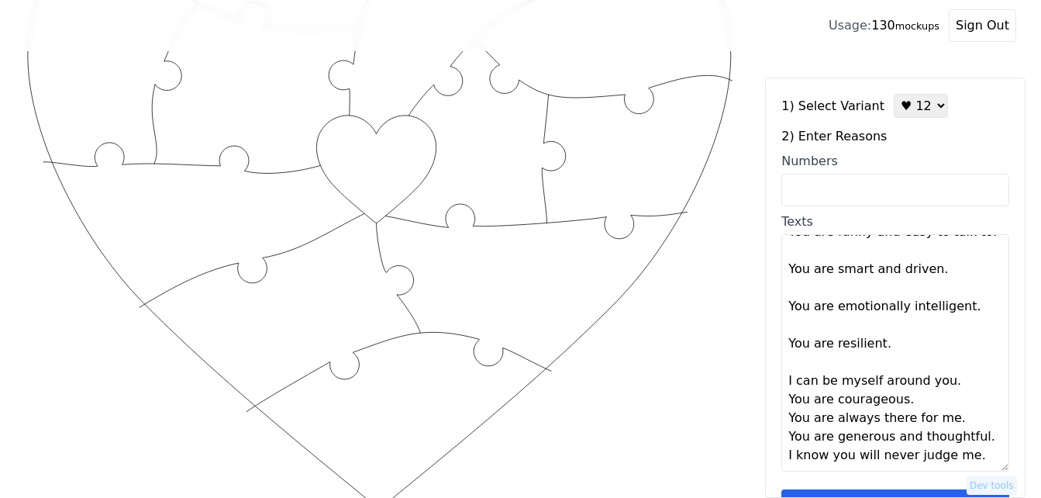
click at [944, 384] on textarea "You are a great listener. You put 100% into everything you do. You are sensitiv…" at bounding box center [895, 352] width 228 height 237
click at [921, 420] on textarea "You are a great listener. You put 100% into everything you do. You are sensitiv…" at bounding box center [895, 352] width 228 height 237
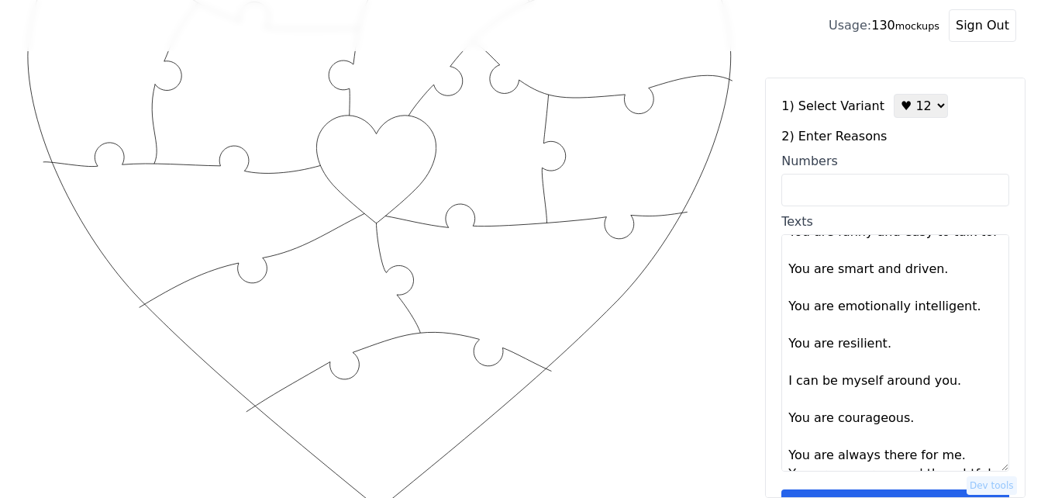
click at [962, 461] on textarea "You are a great listener. You put 100% into everything you do. You are sensitiv…" at bounding box center [895, 352] width 228 height 237
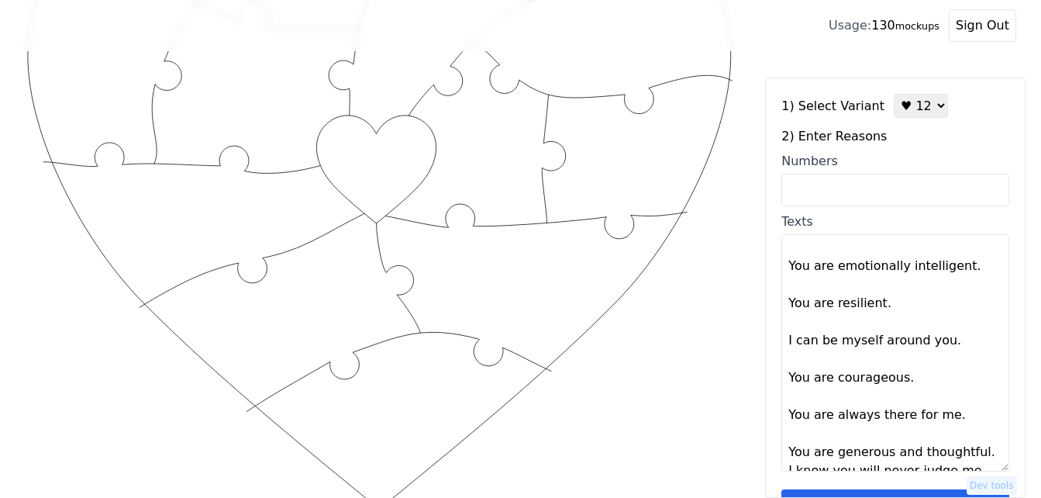
scroll to position [223, 0]
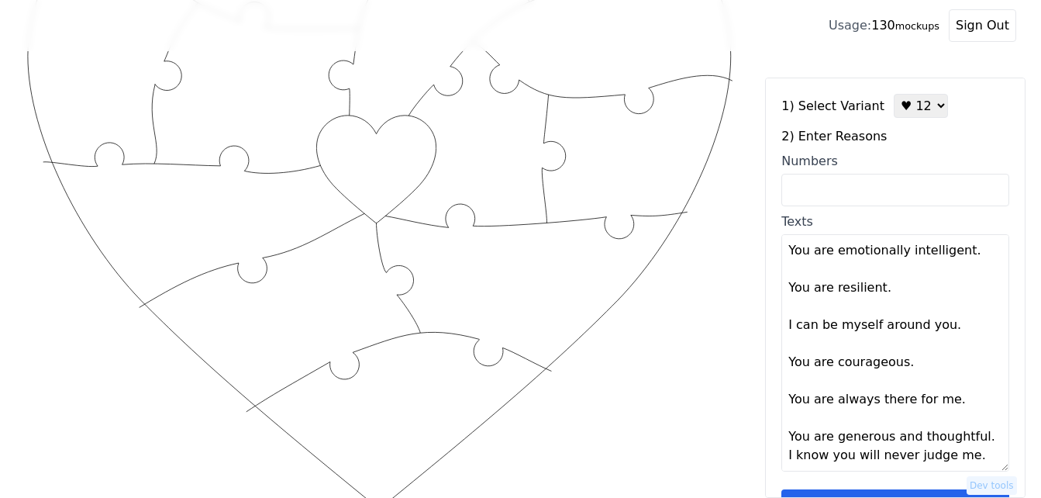
click at [980, 444] on textarea "You are a great listener. You put 100% into everything you do. You are sensitiv…" at bounding box center [895, 352] width 228 height 237
type textarea "You are a great listener You put 100% into everything you do You are sensitive …"
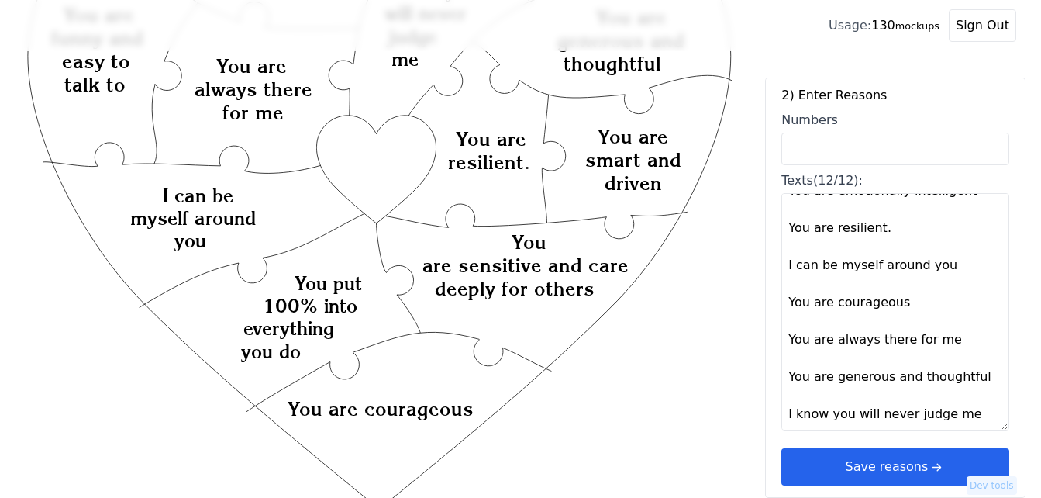
scroll to position [47, 0]
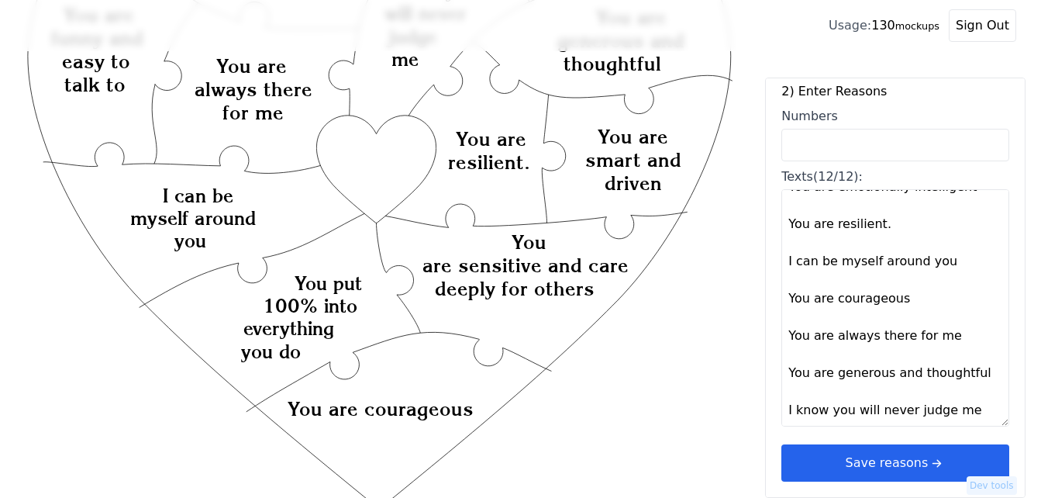
click at [932, 460] on icon "arrow right short" at bounding box center [936, 462] width 17 height 17
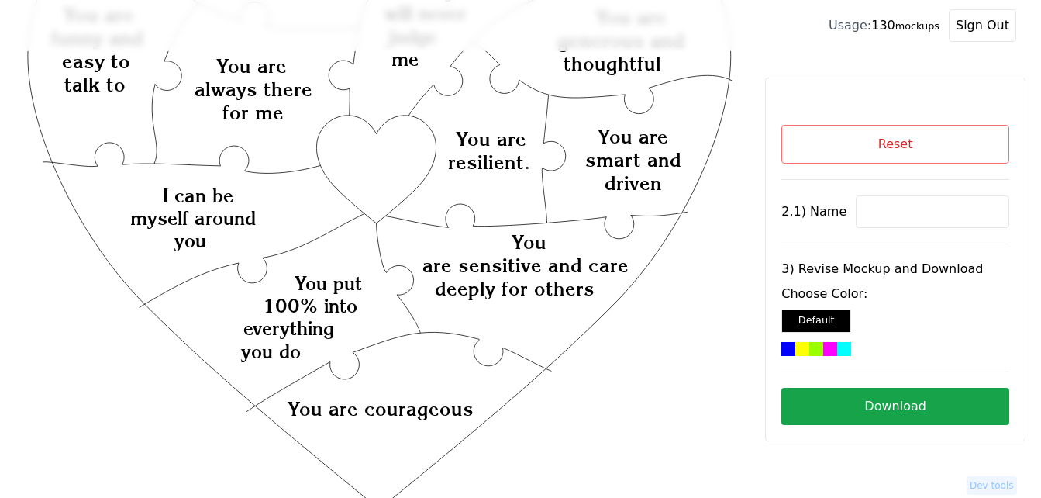
click at [871, 205] on input at bounding box center [932, 211] width 153 height 33
paste input "Tianna"
type input "Tianna"
click at [377, 141] on icon "Created with Snap Created with Snap Created with Snap You are sensitive and car…" at bounding box center [379, 387] width 709 height 1034
click at [844, 346] on div at bounding box center [844, 349] width 14 height 14
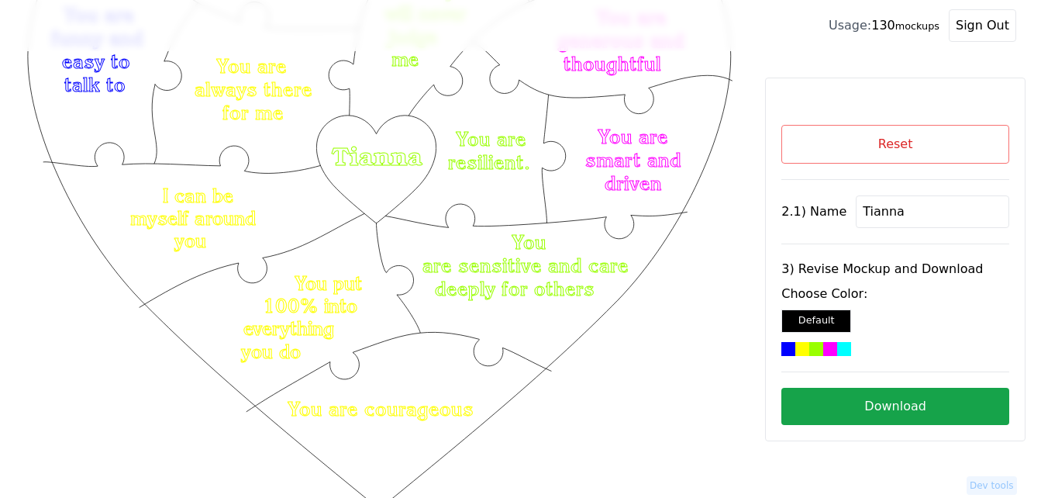
click at [823, 344] on div at bounding box center [830, 349] width 14 height 14
click at [856, 401] on button "Download" at bounding box center [895, 406] width 228 height 37
